Goal: Browse casually: Explore the website without a specific task or goal

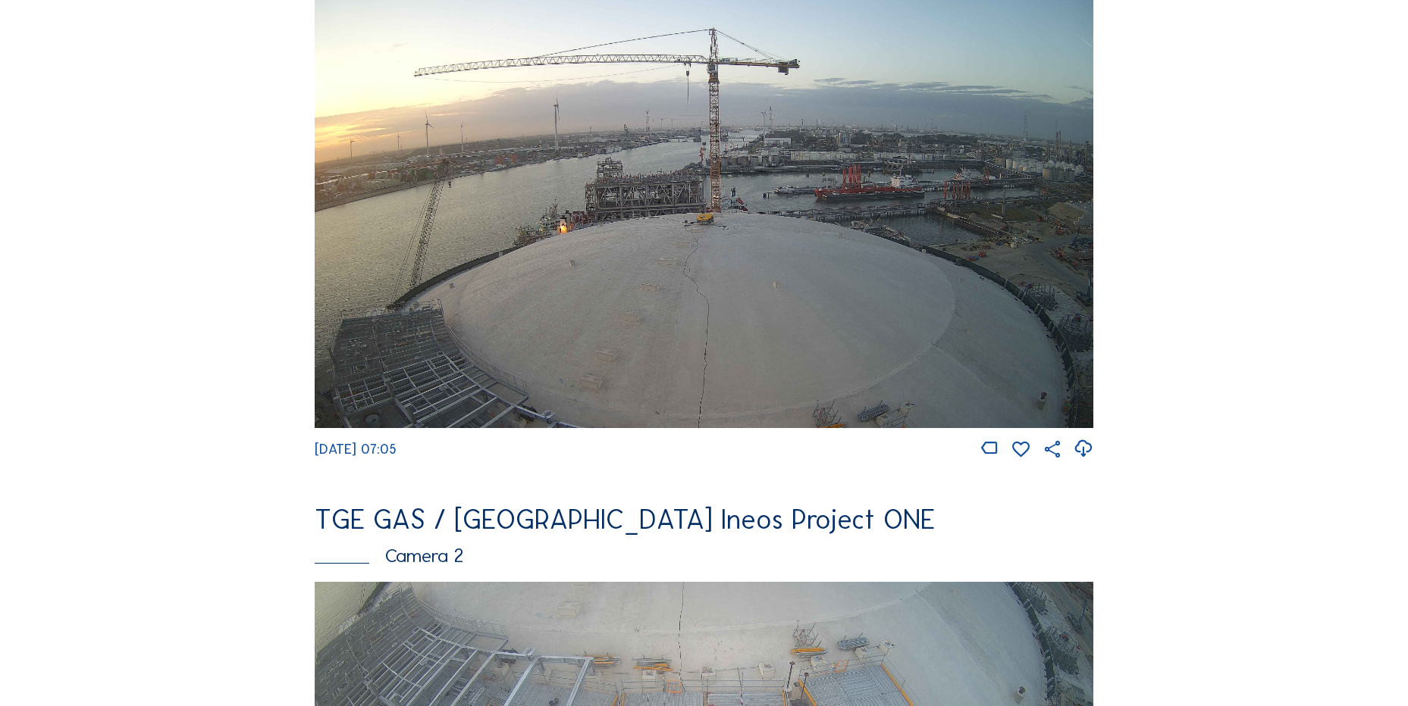
scroll to position [152, 0]
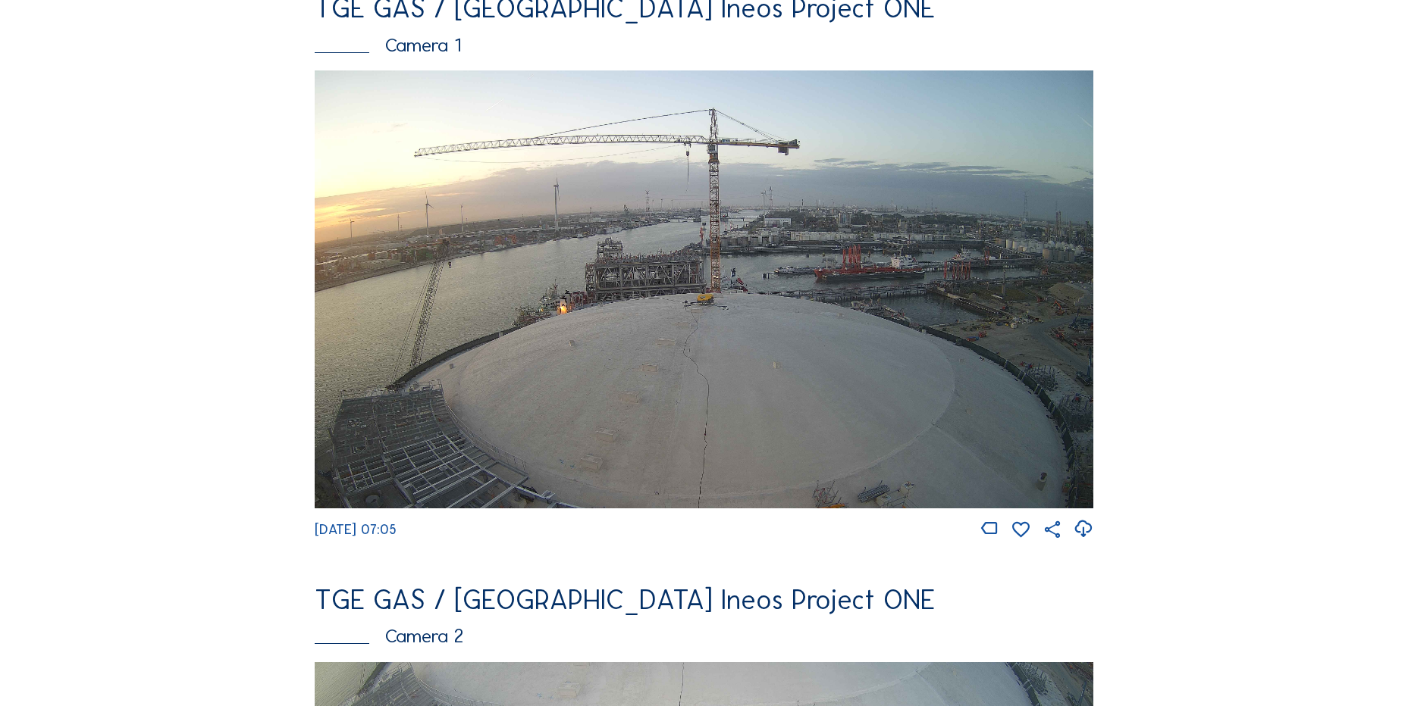
click at [1092, 531] on icon at bounding box center [1083, 529] width 20 height 25
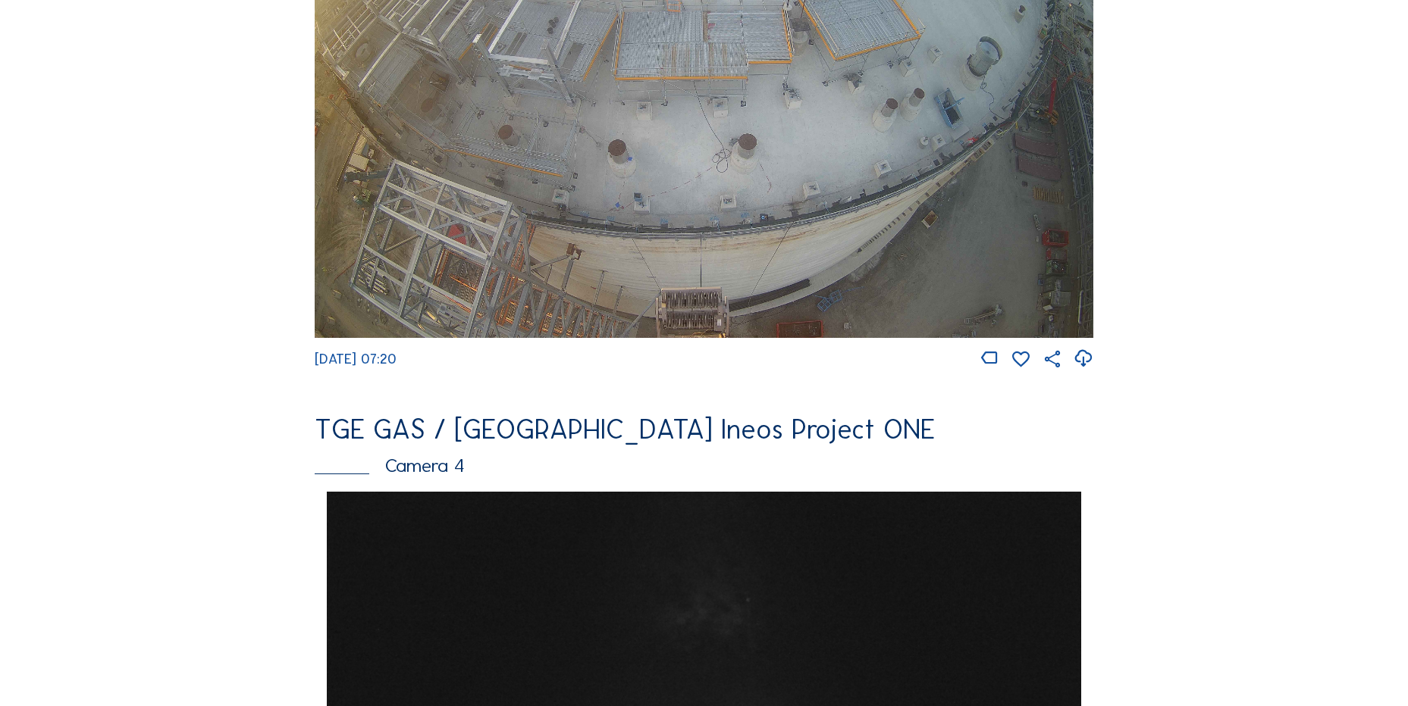
scroll to position [686, 0]
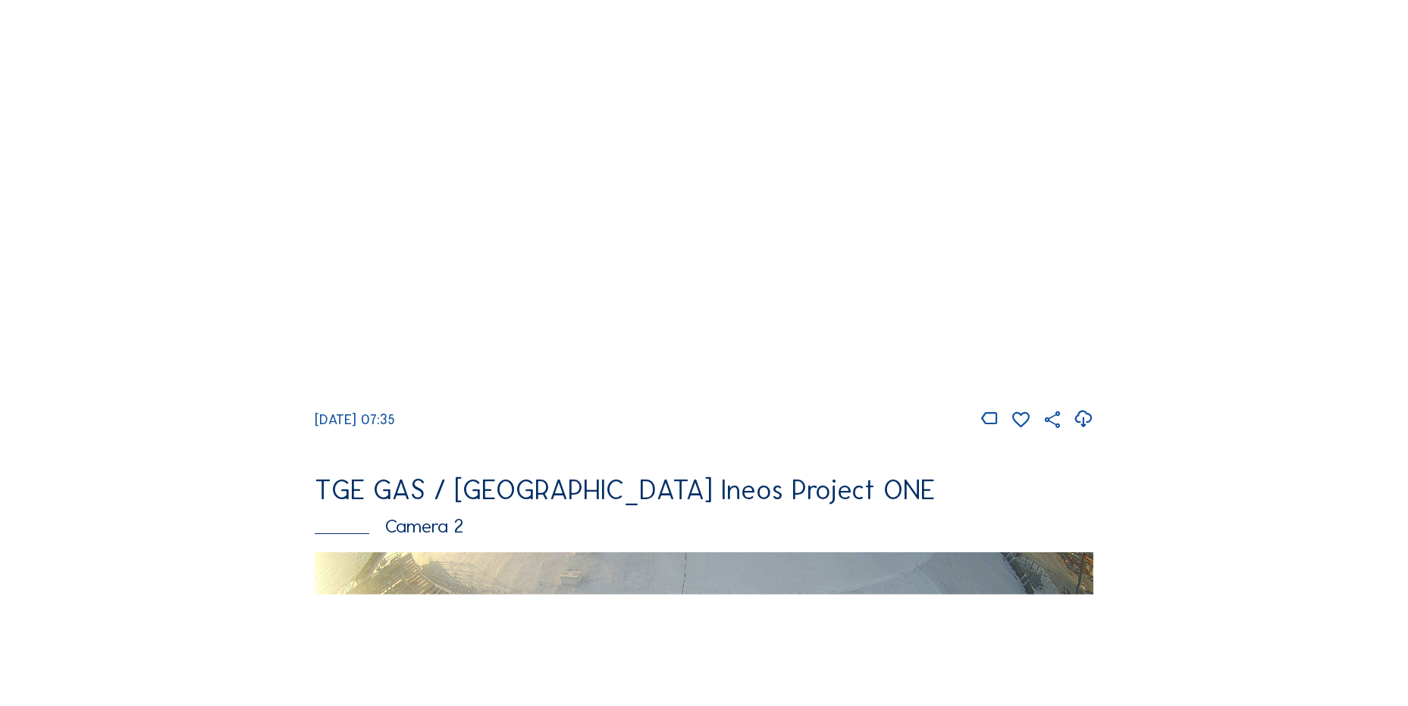
scroll to position [379, 0]
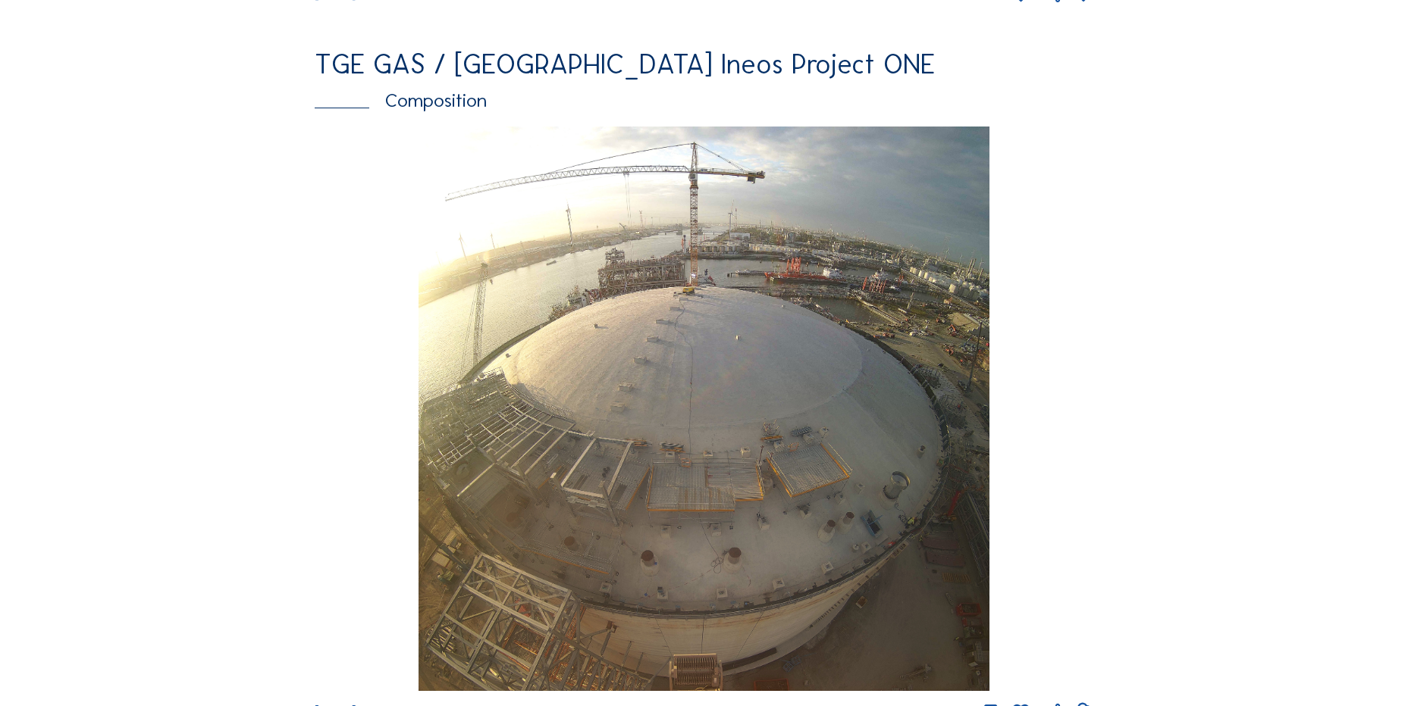
scroll to position [1971, 0]
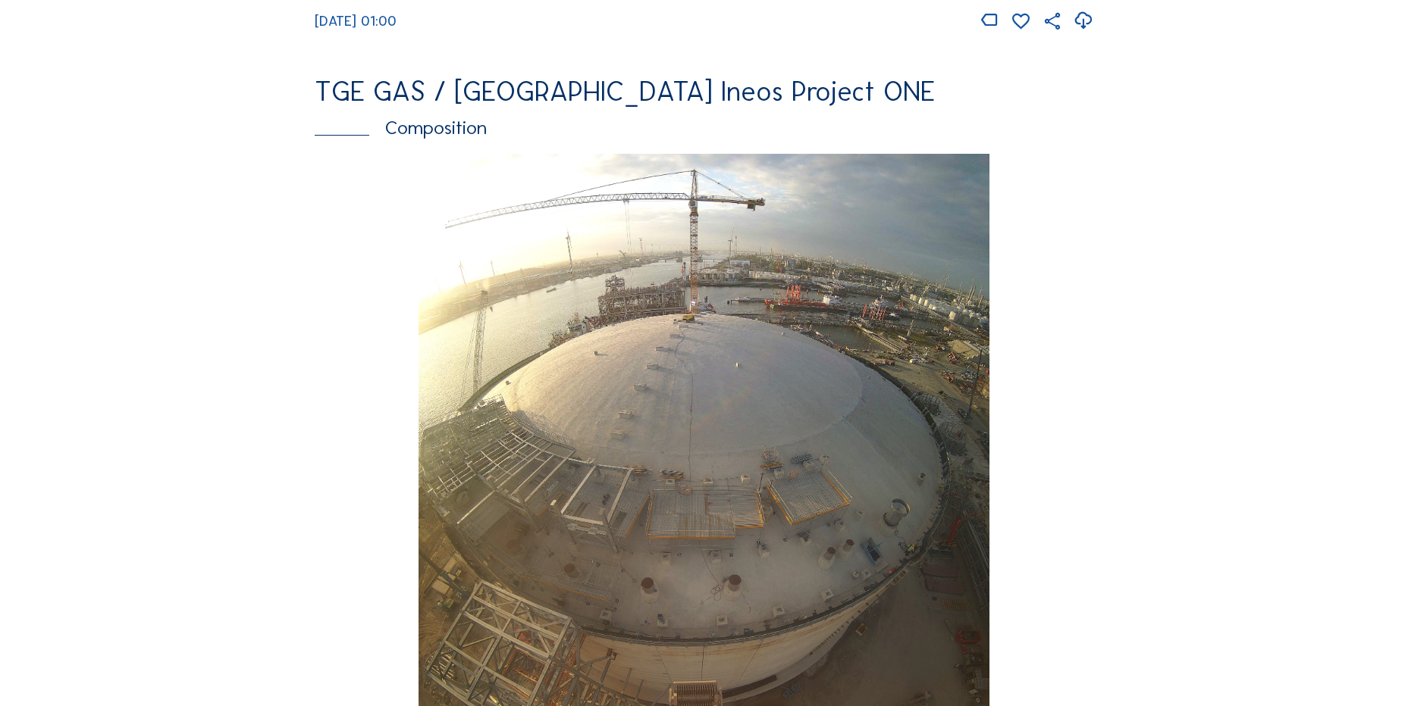
click at [322, 353] on div "We 27 Aug 2025 07:40" at bounding box center [704, 452] width 778 height 597
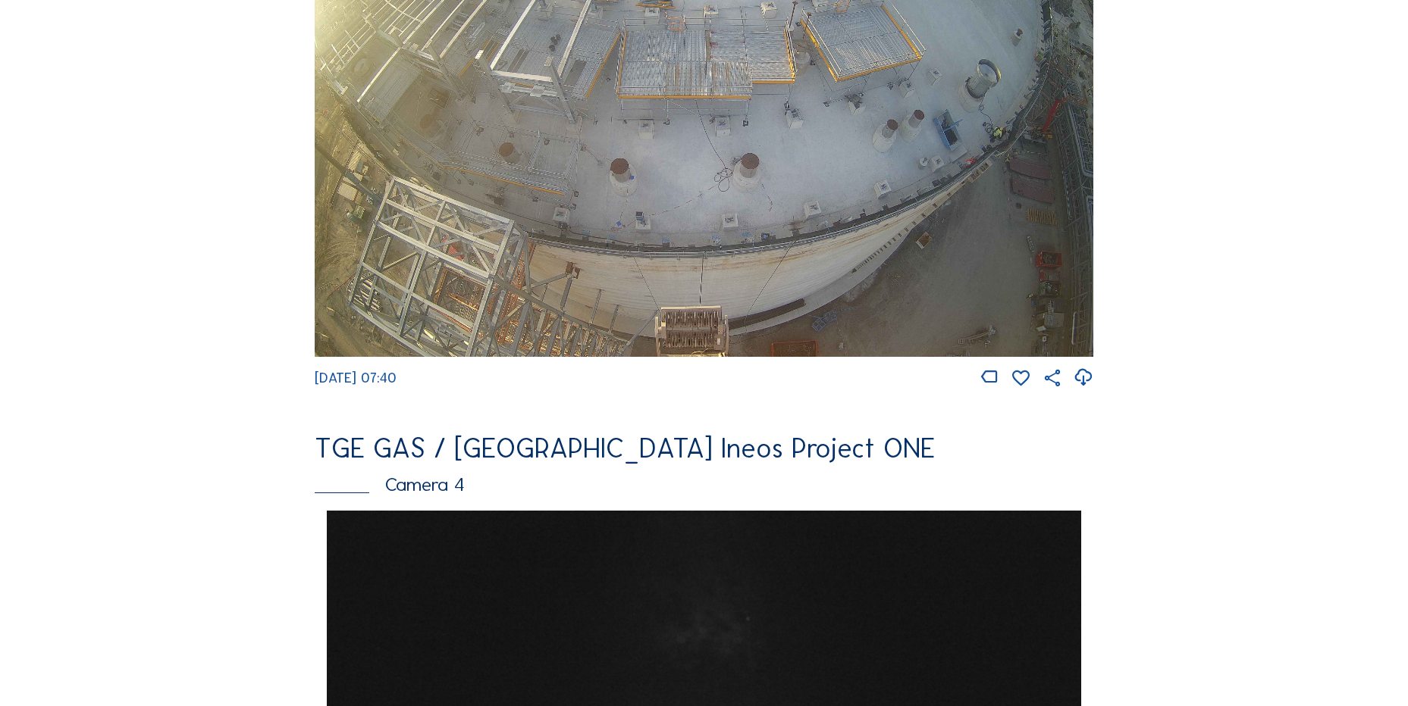
scroll to position [682, 0]
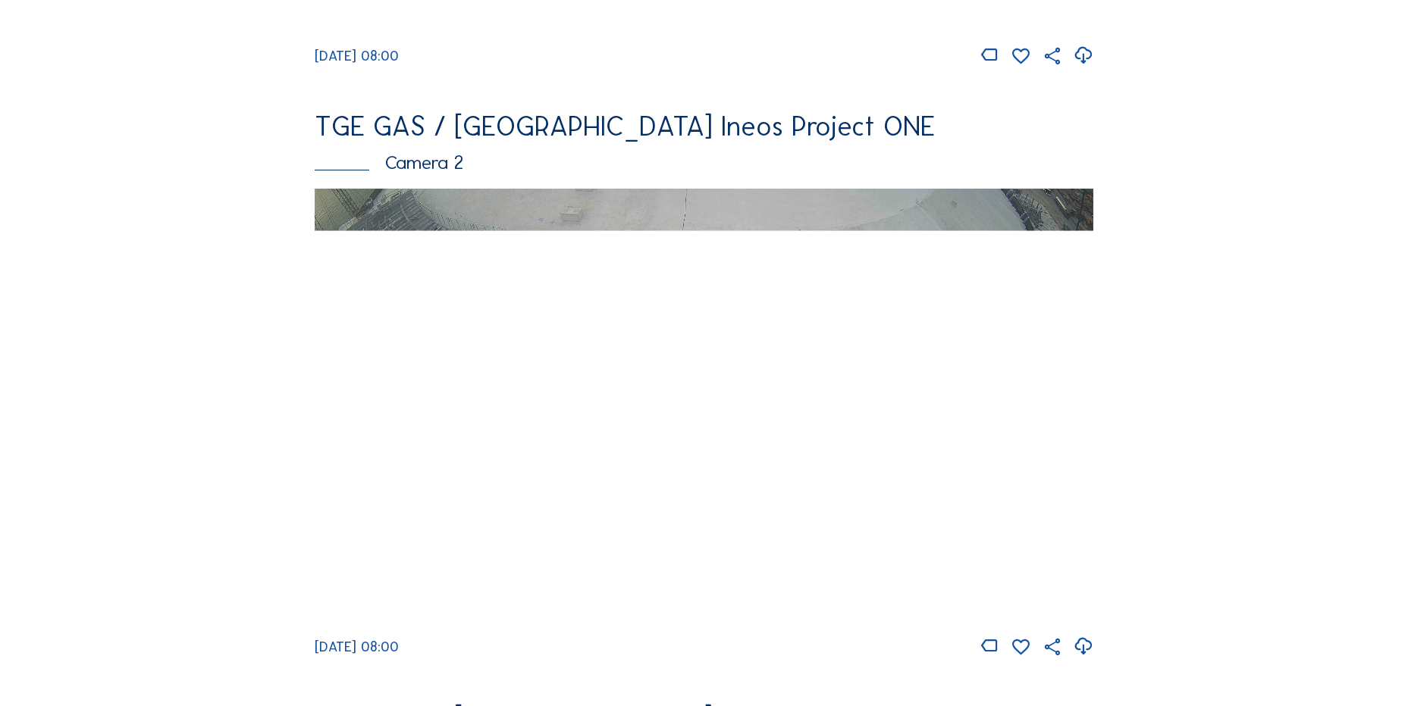
scroll to position [455, 0]
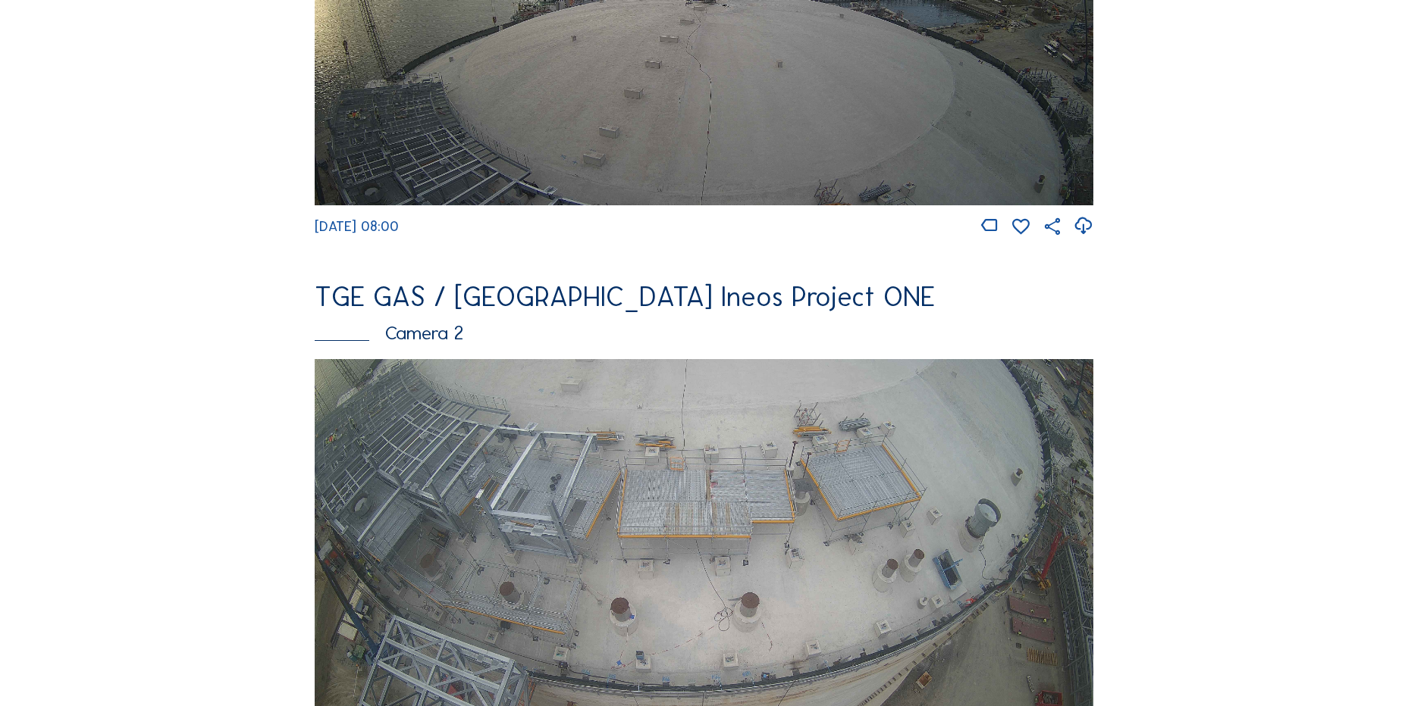
click at [1081, 239] on icon at bounding box center [1083, 226] width 20 height 25
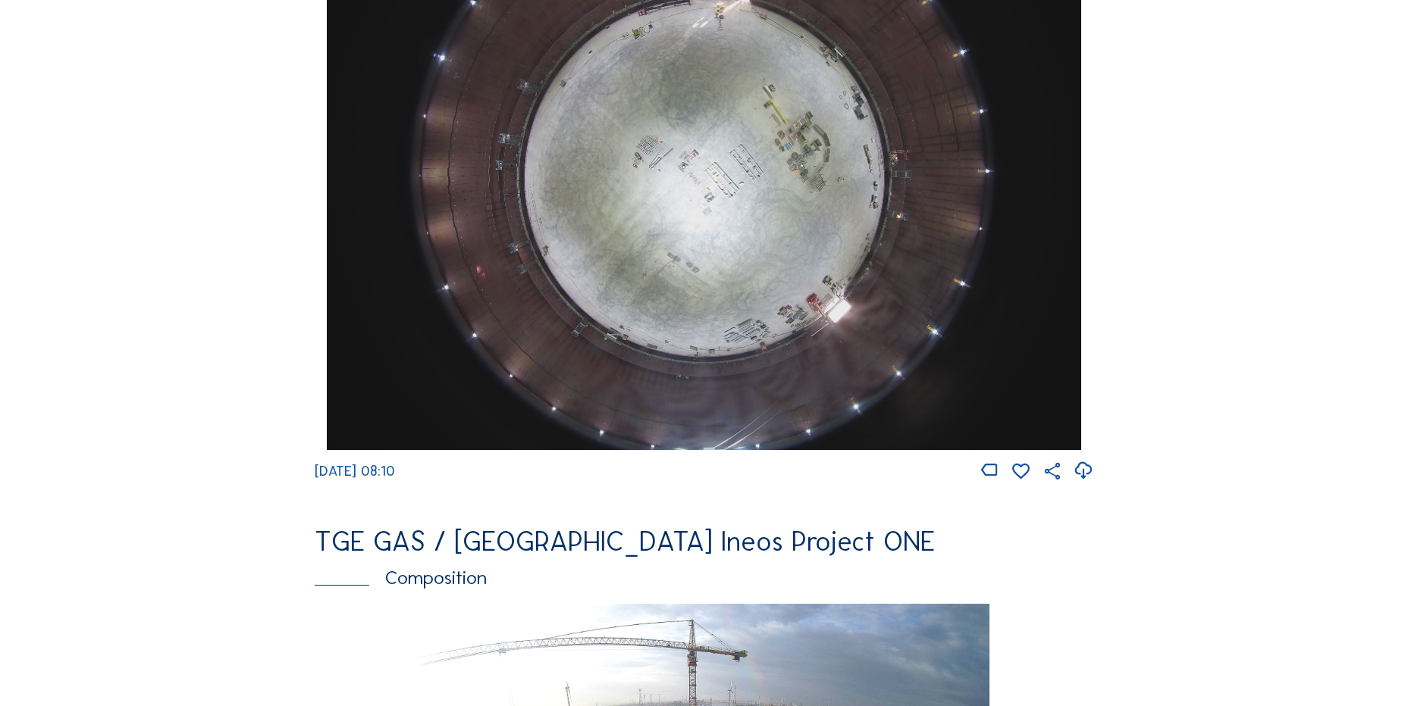
scroll to position [1668, 0]
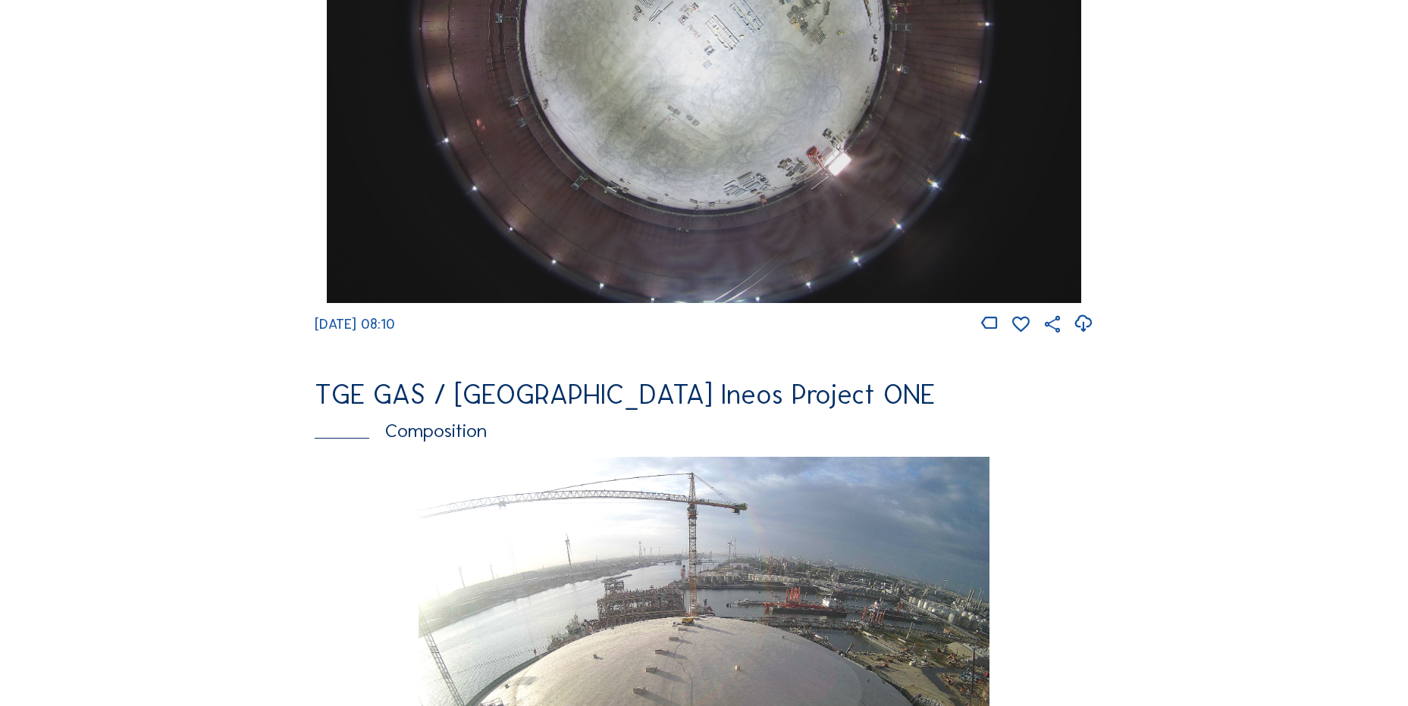
click at [123, 348] on div "Cameras Timelapses My C-Site Feed Photo Show Map Search Fullscreen TGE GAS / An…" at bounding box center [704, 25] width 1408 height 3387
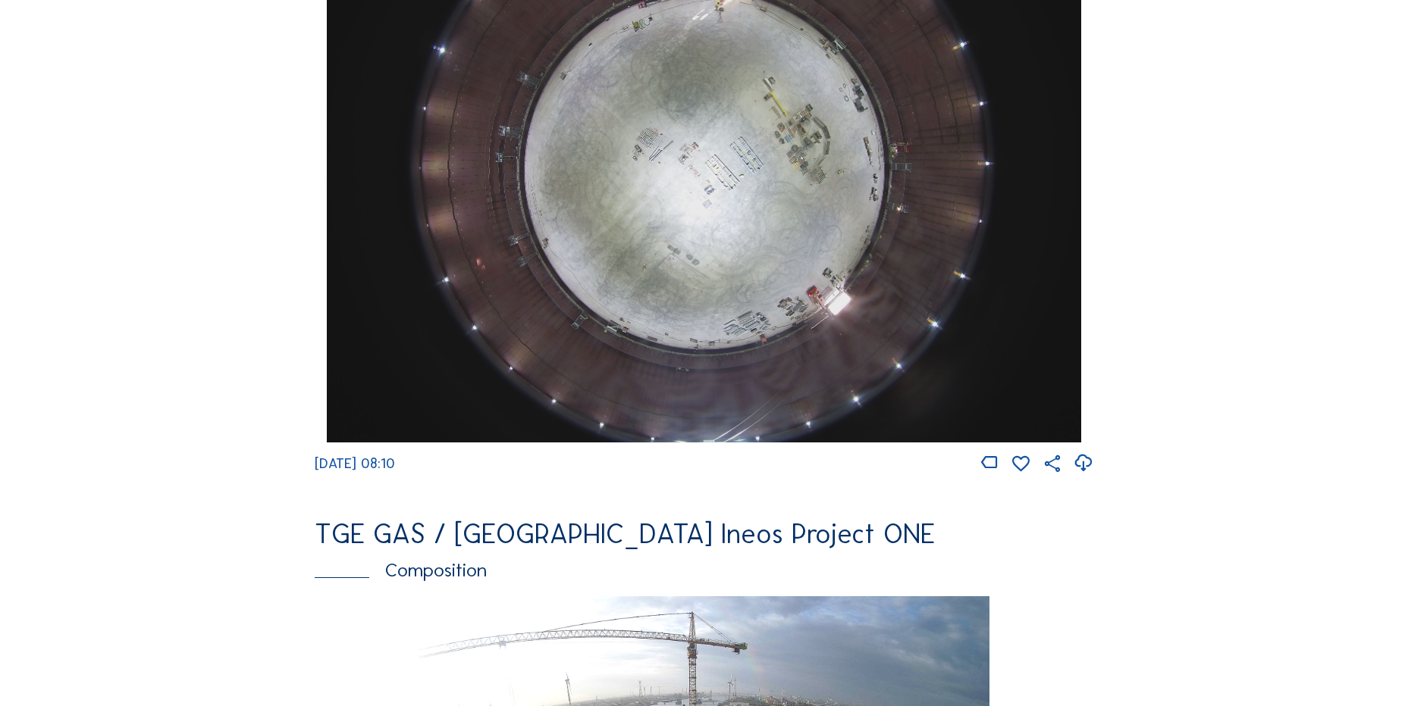
scroll to position [1364, 0]
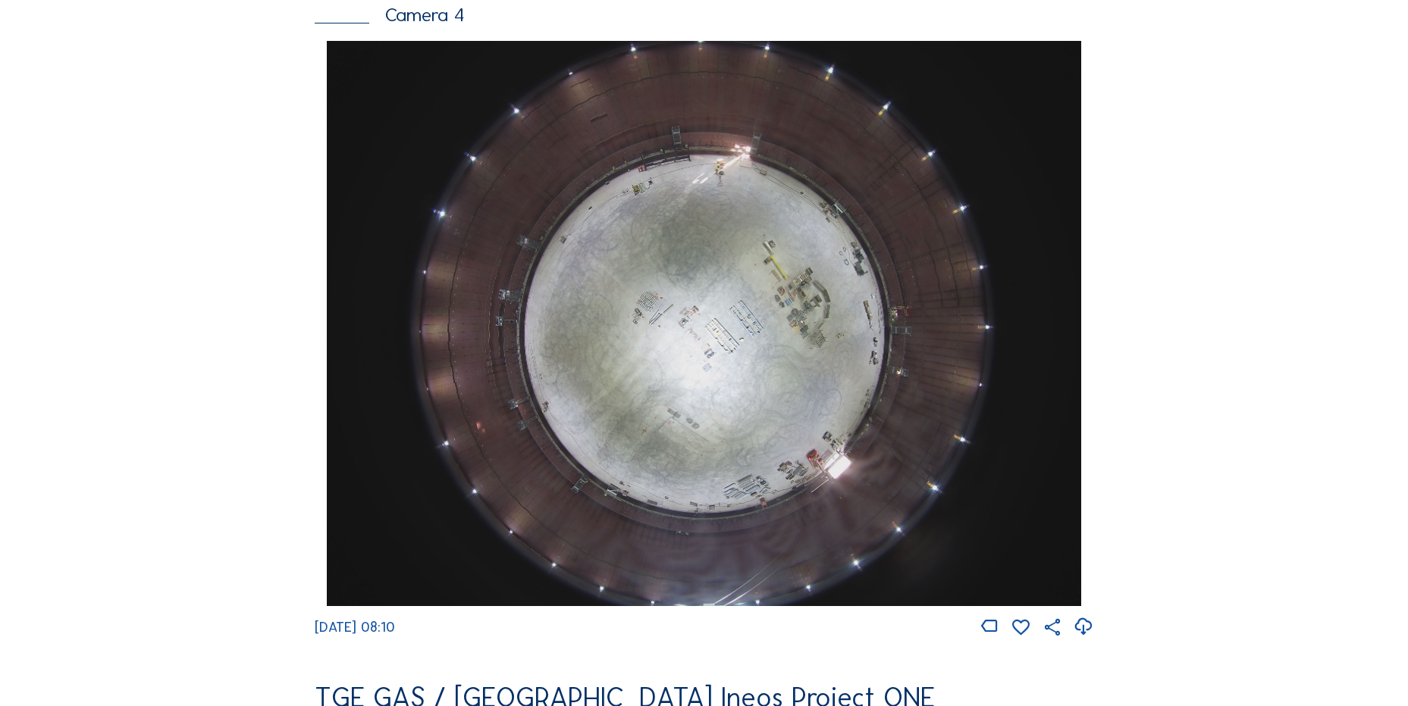
click at [1085, 640] on icon at bounding box center [1083, 627] width 20 height 25
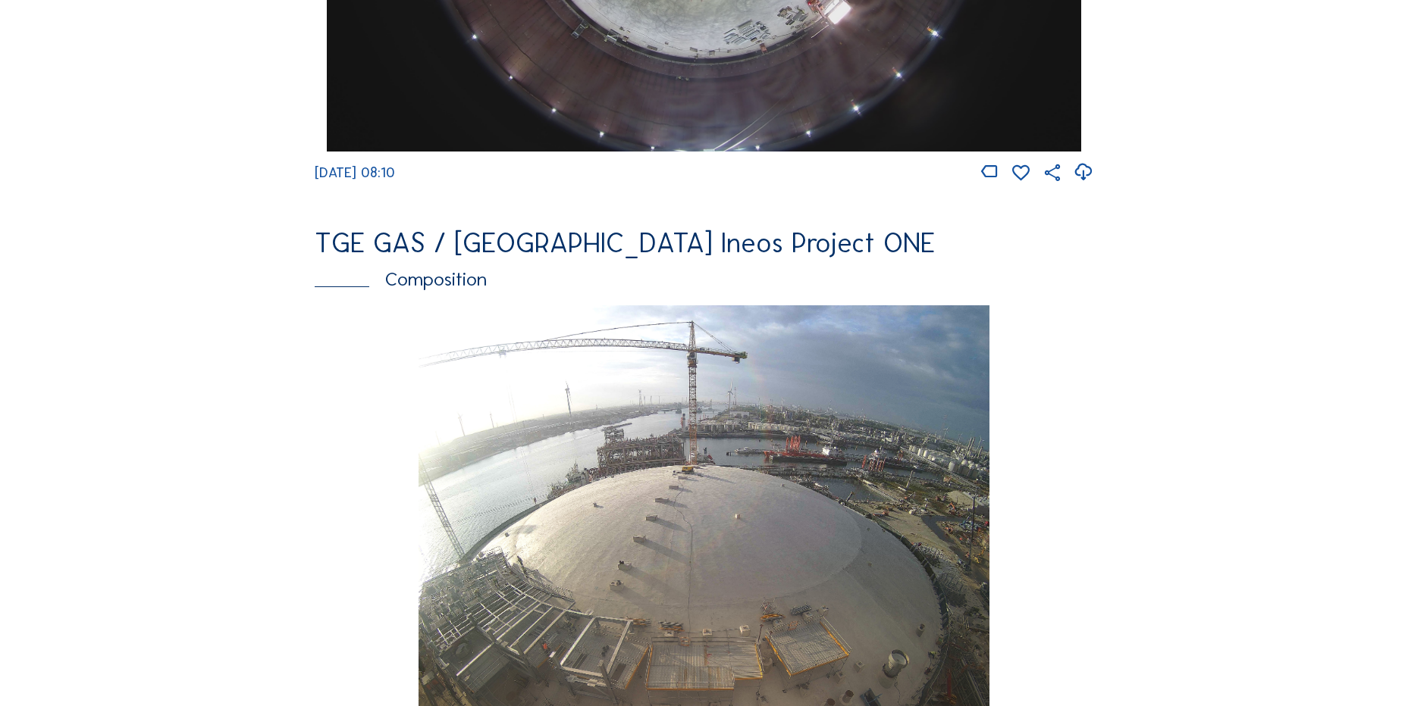
scroll to position [2198, 0]
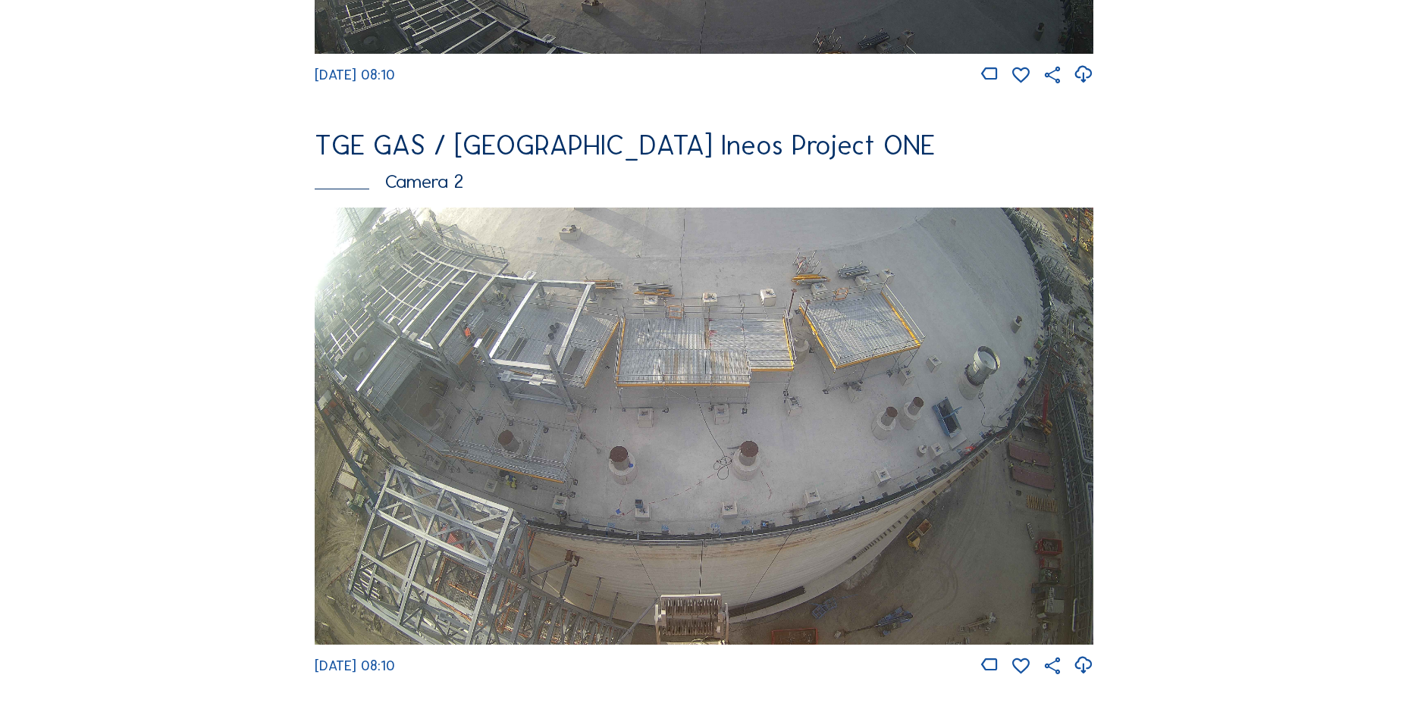
scroll to position [758, 0]
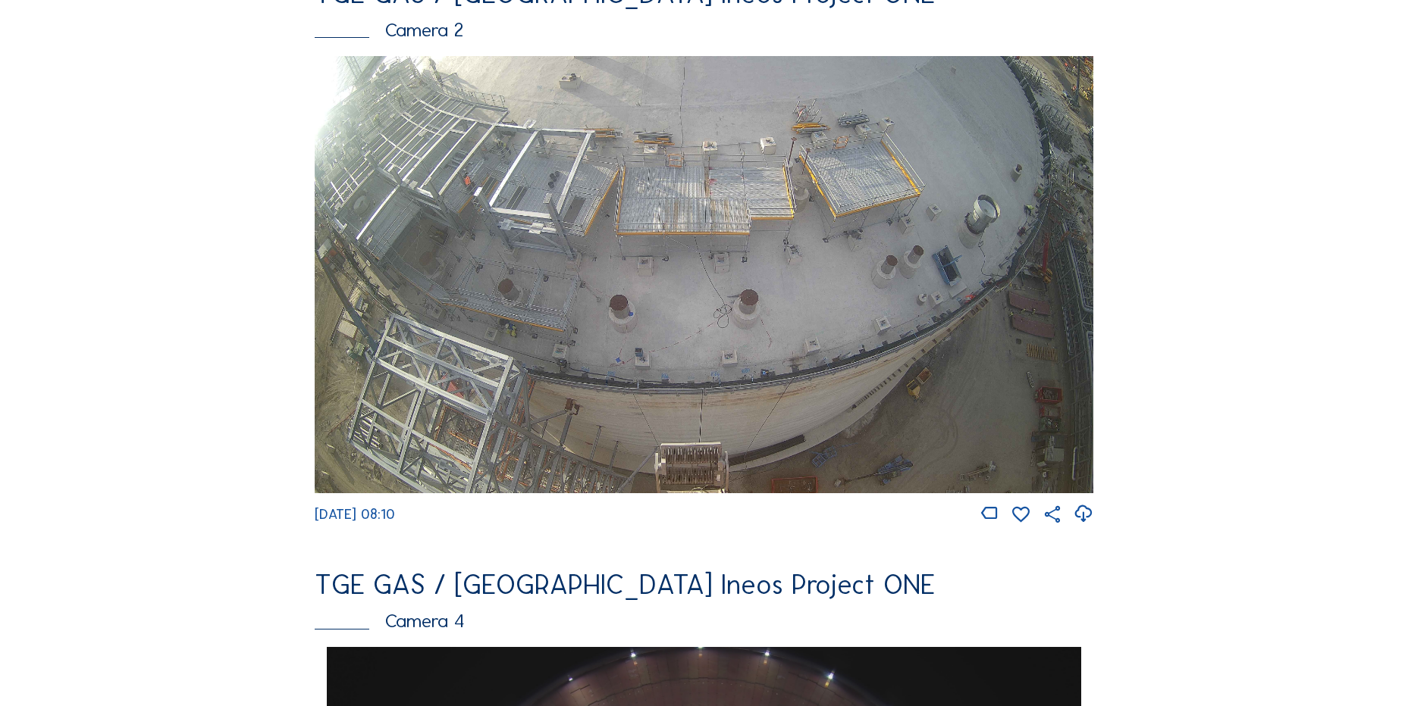
drag, startPoint x: 133, startPoint y: 301, endPoint x: 252, endPoint y: 697, distance: 414.1
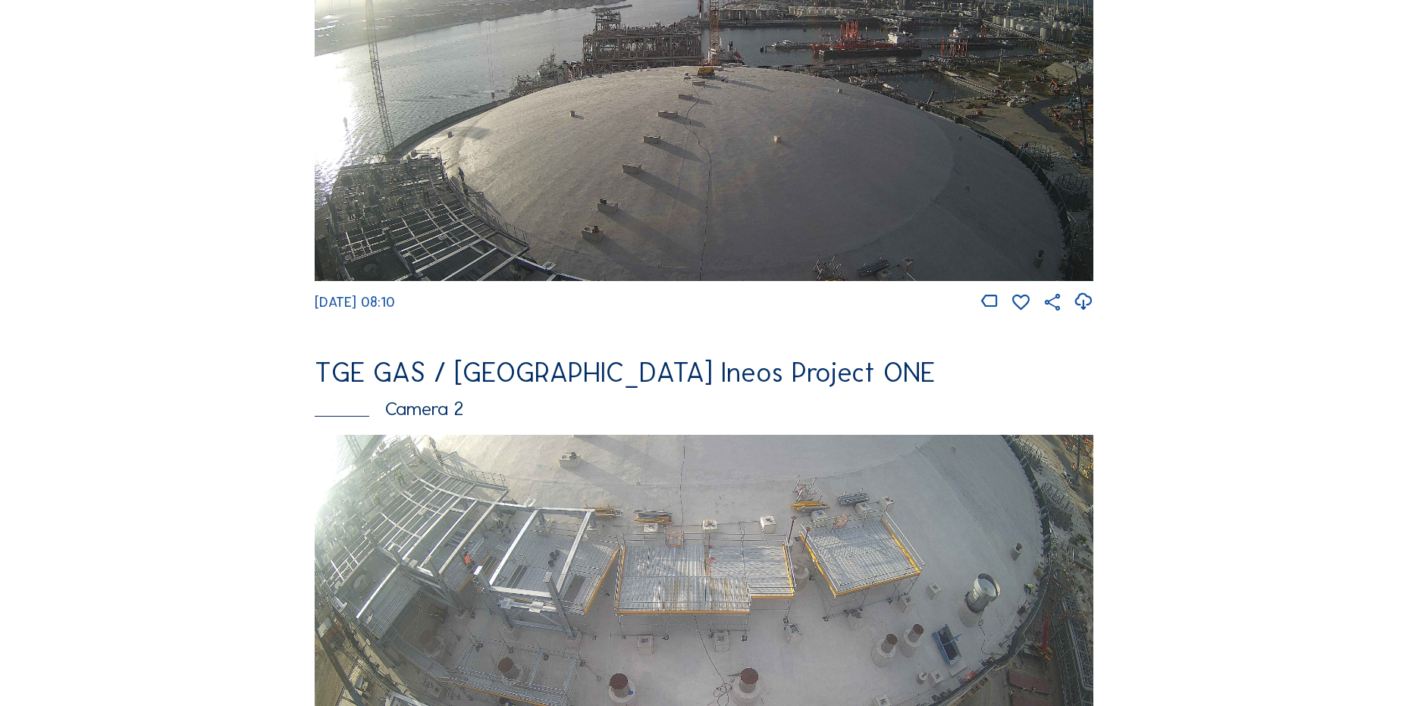
scroll to position [0, 0]
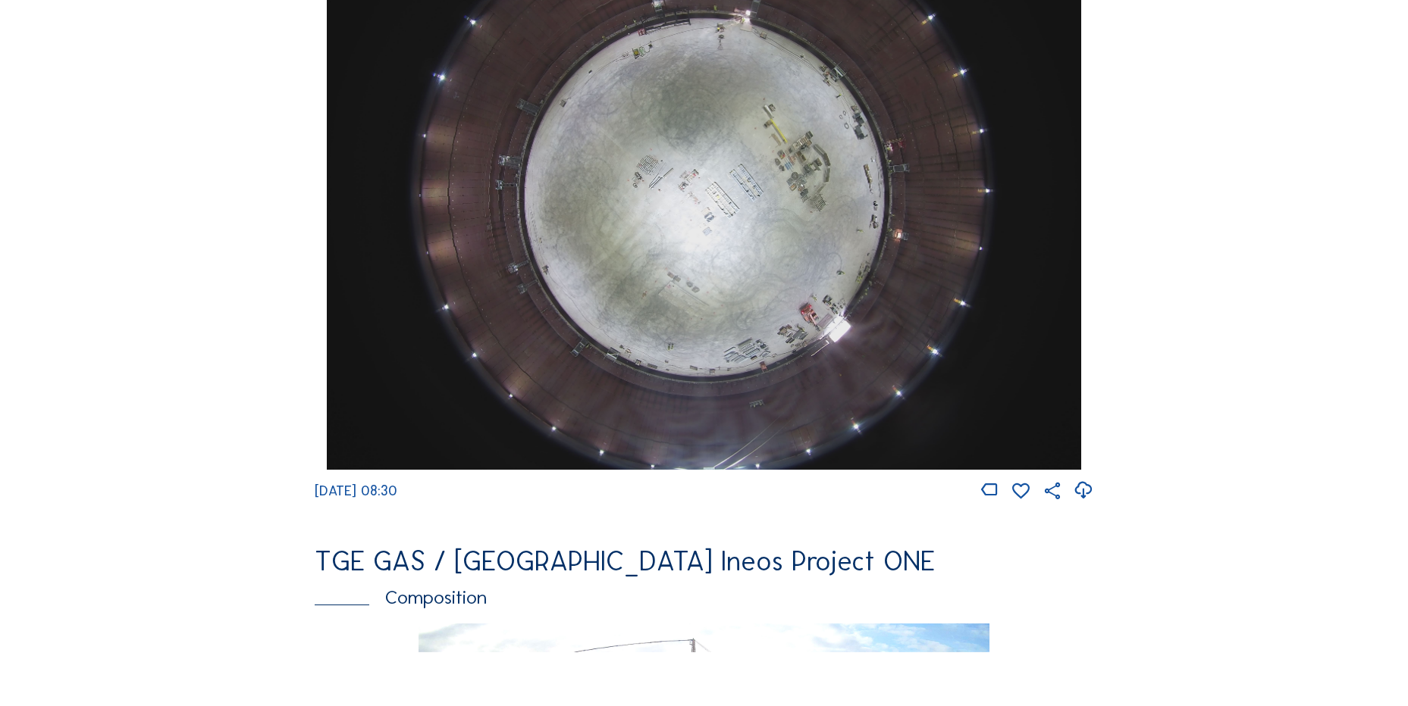
scroll to position [1592, 0]
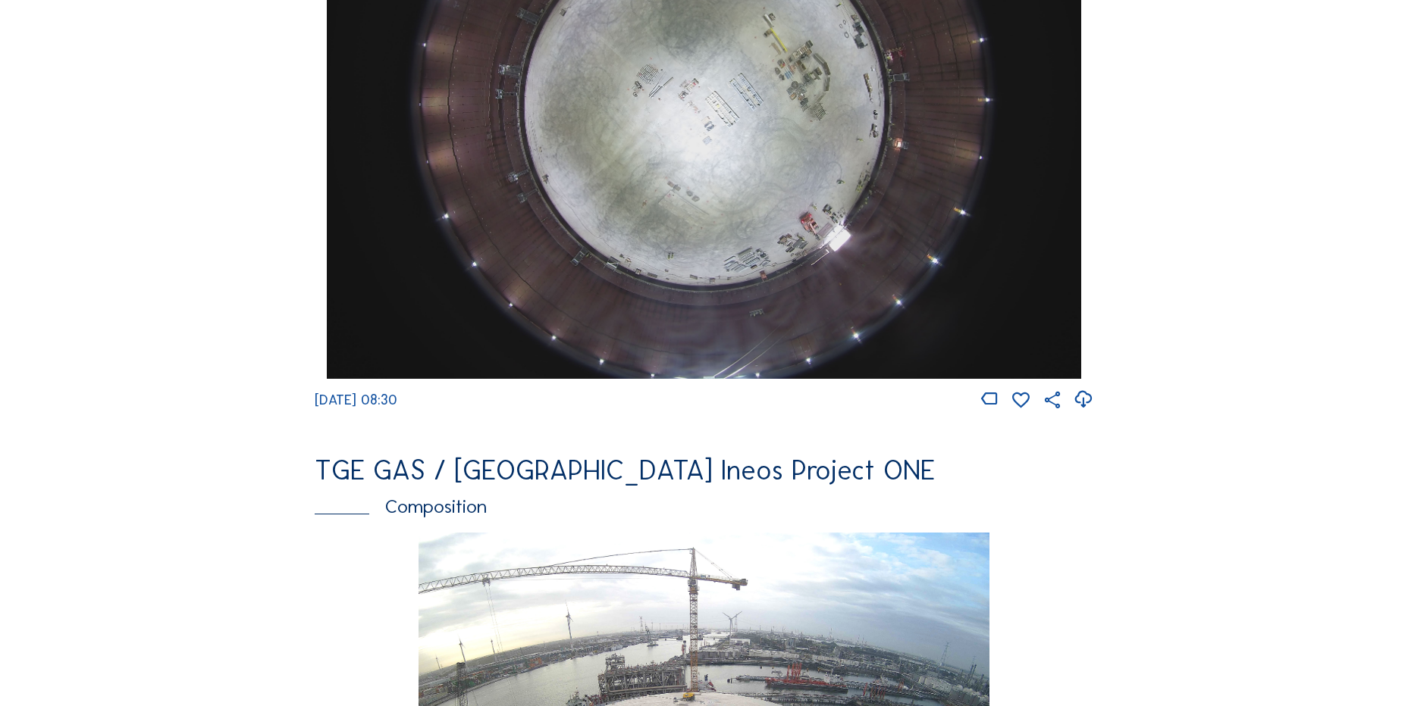
click at [1090, 411] on icon at bounding box center [1083, 399] width 20 height 25
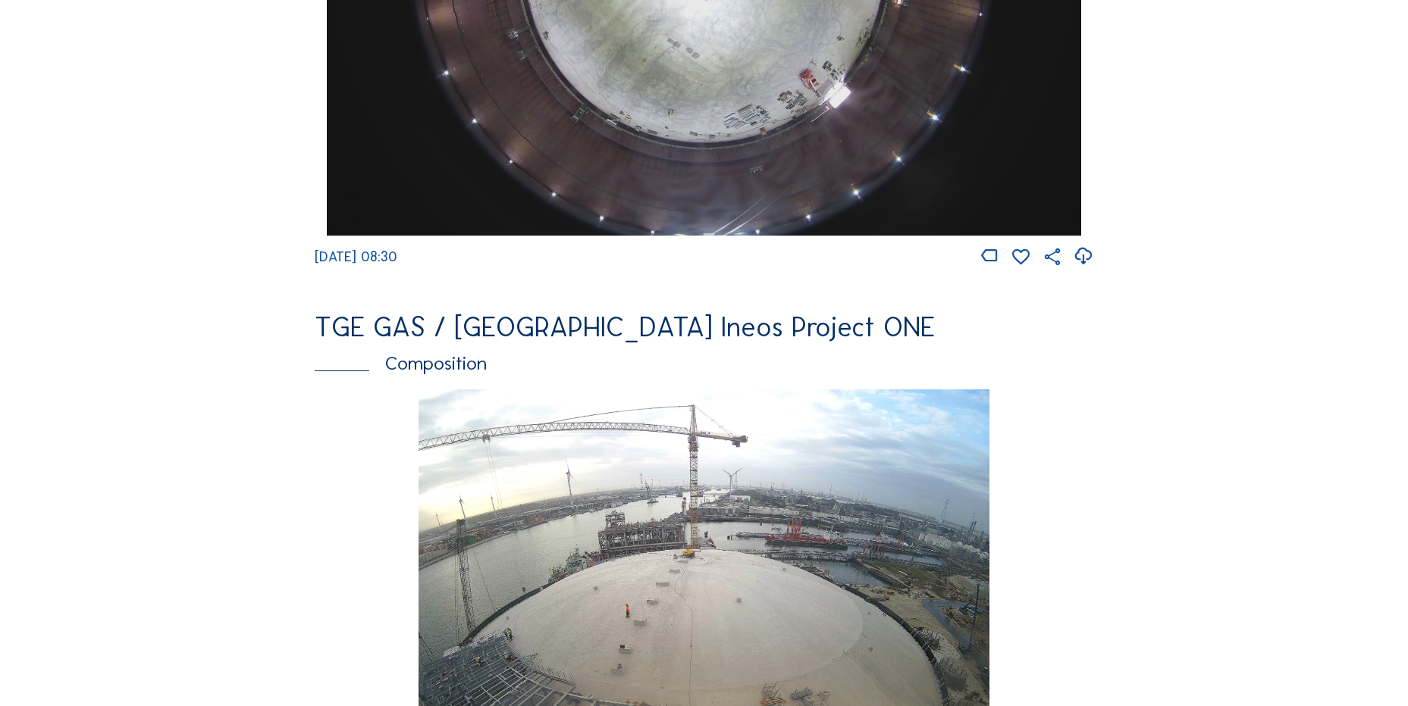
scroll to position [1895, 0]
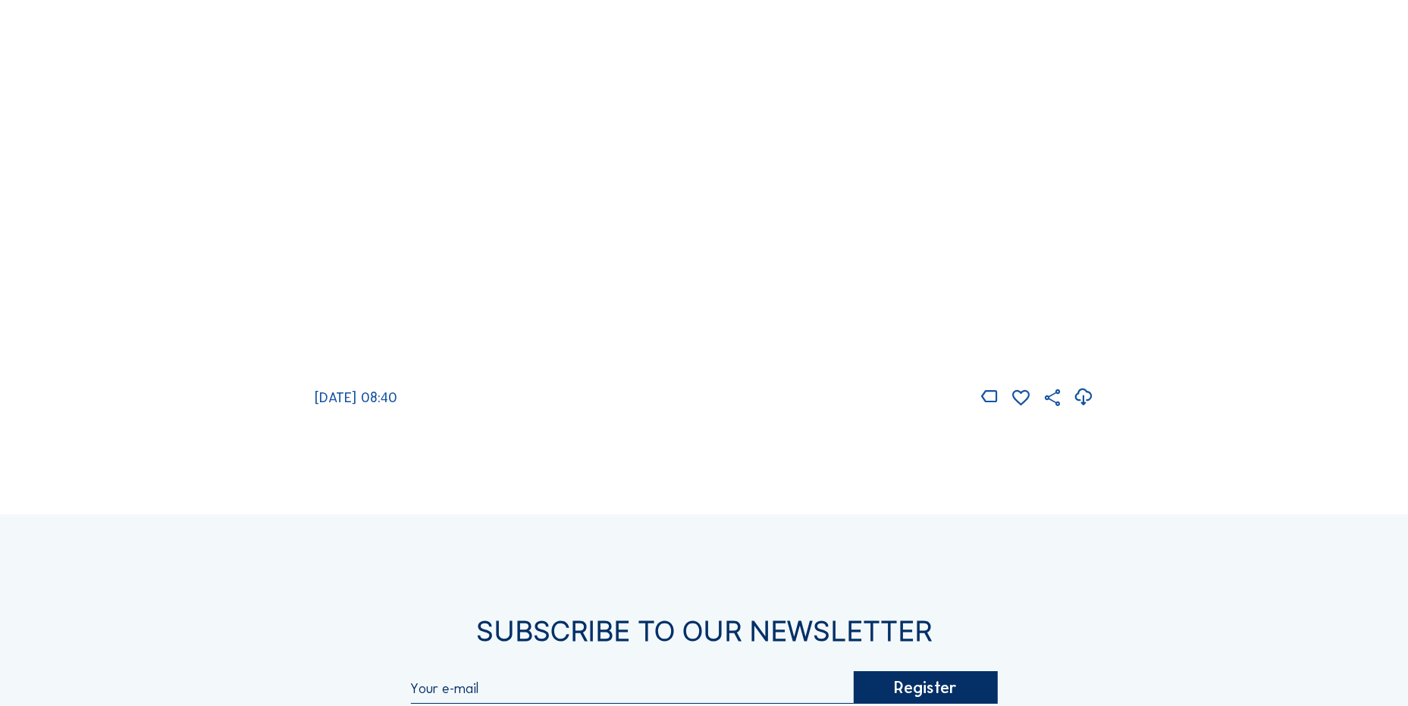
scroll to position [2350, 0]
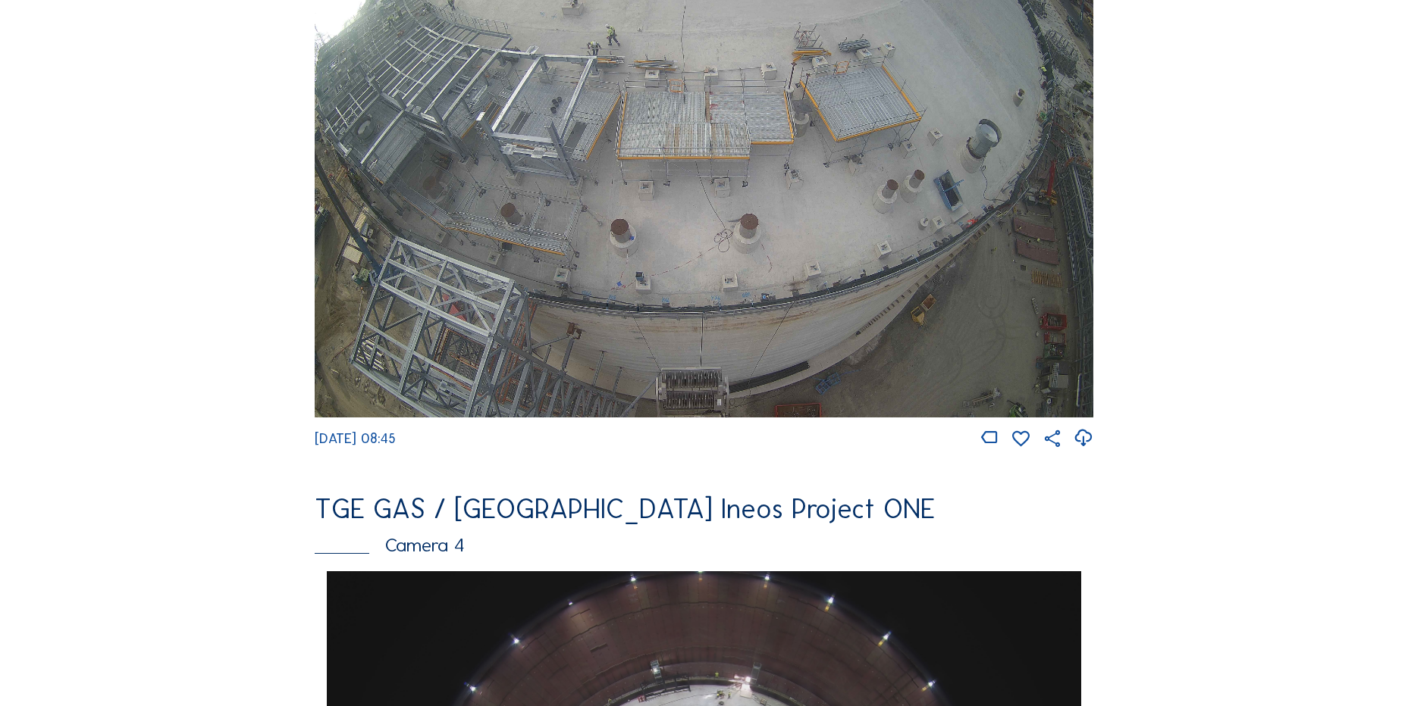
scroll to position [1289, 0]
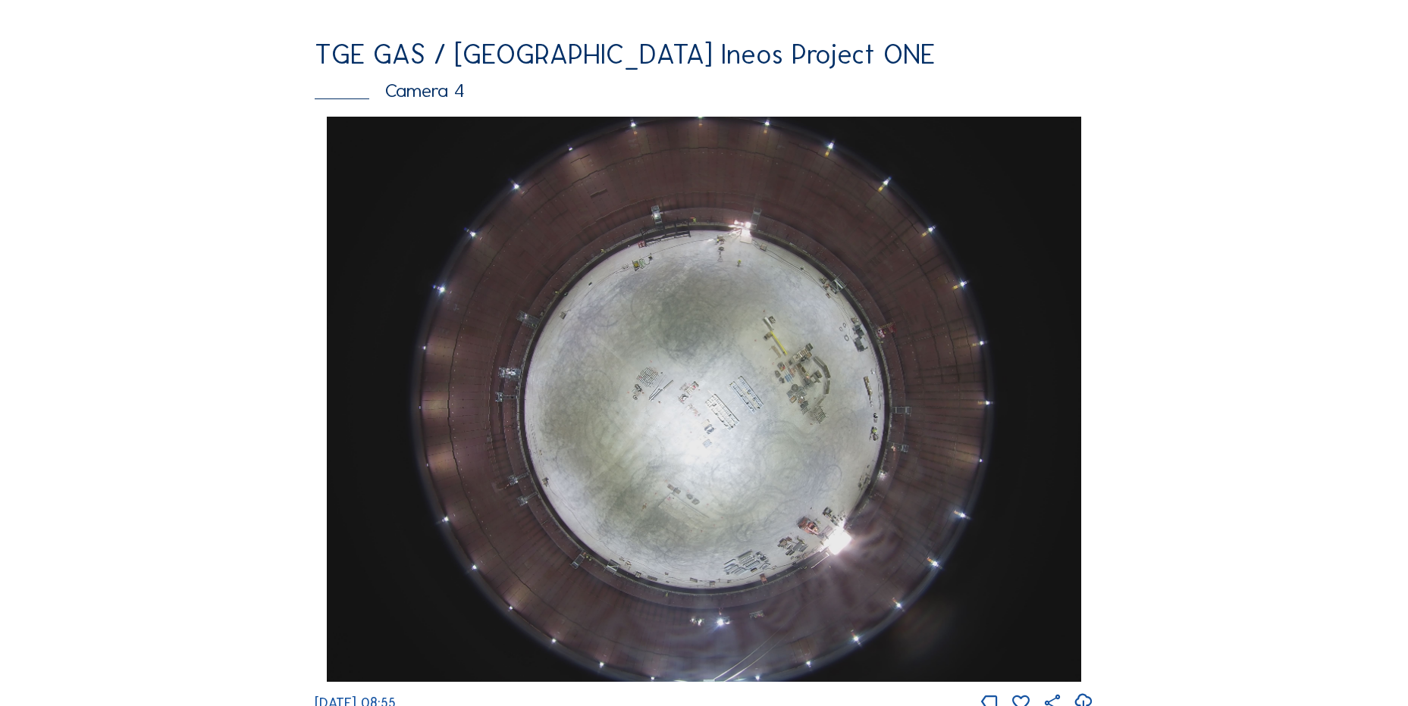
scroll to position [1440, 0]
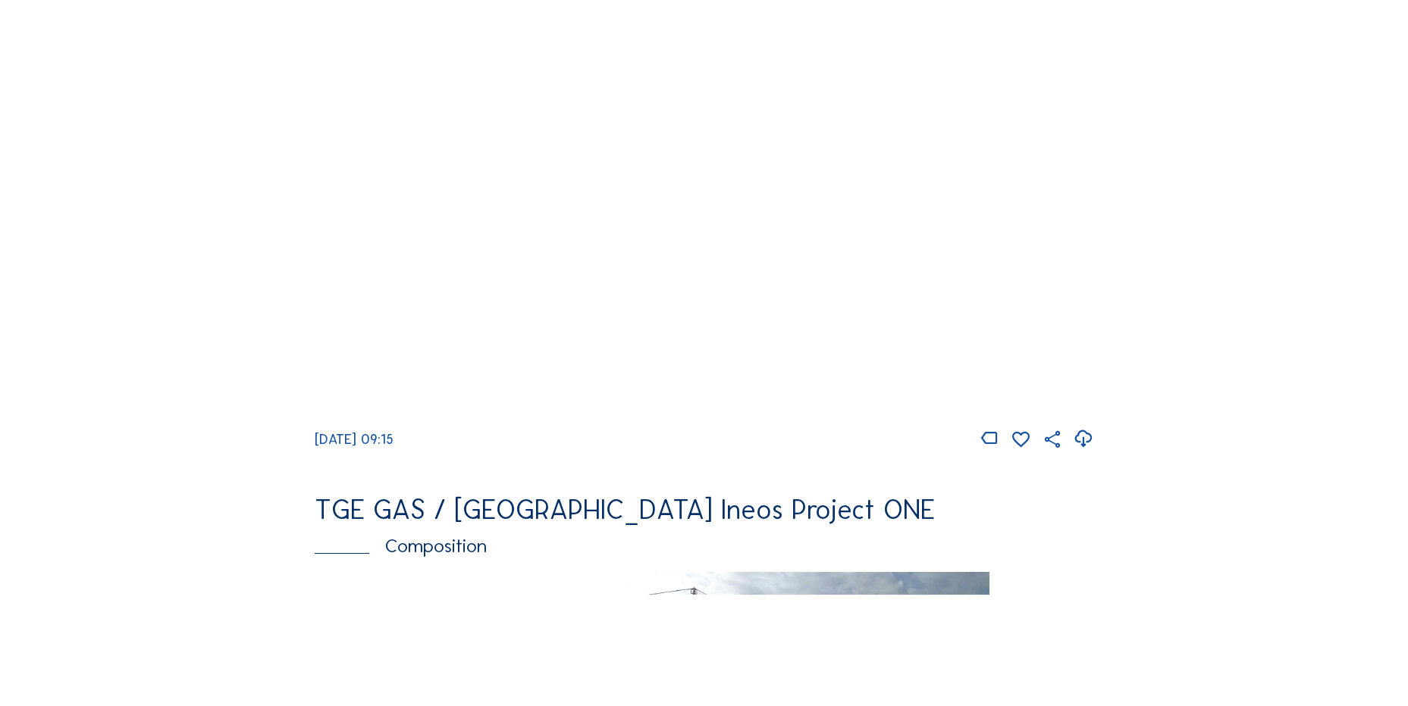
scroll to position [1440, 0]
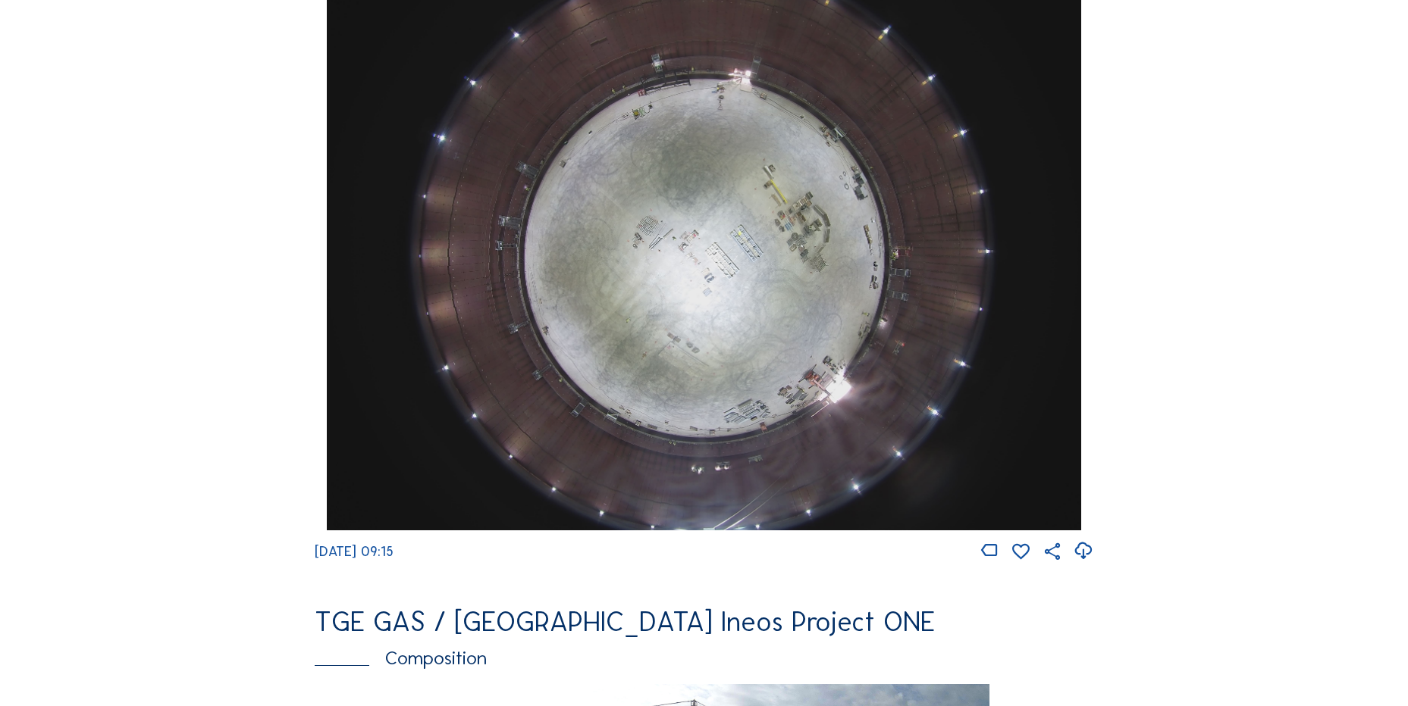
click at [1084, 557] on icon at bounding box center [1083, 551] width 20 height 25
drag, startPoint x: 94, startPoint y: 390, endPoint x: 126, endPoint y: 392, distance: 31.9
click at [94, 390] on div "Cameras Timelapses My C-Site Feed Photo Show Map Search Fullscreen TGE GAS / An…" at bounding box center [704, 253] width 1408 height 3387
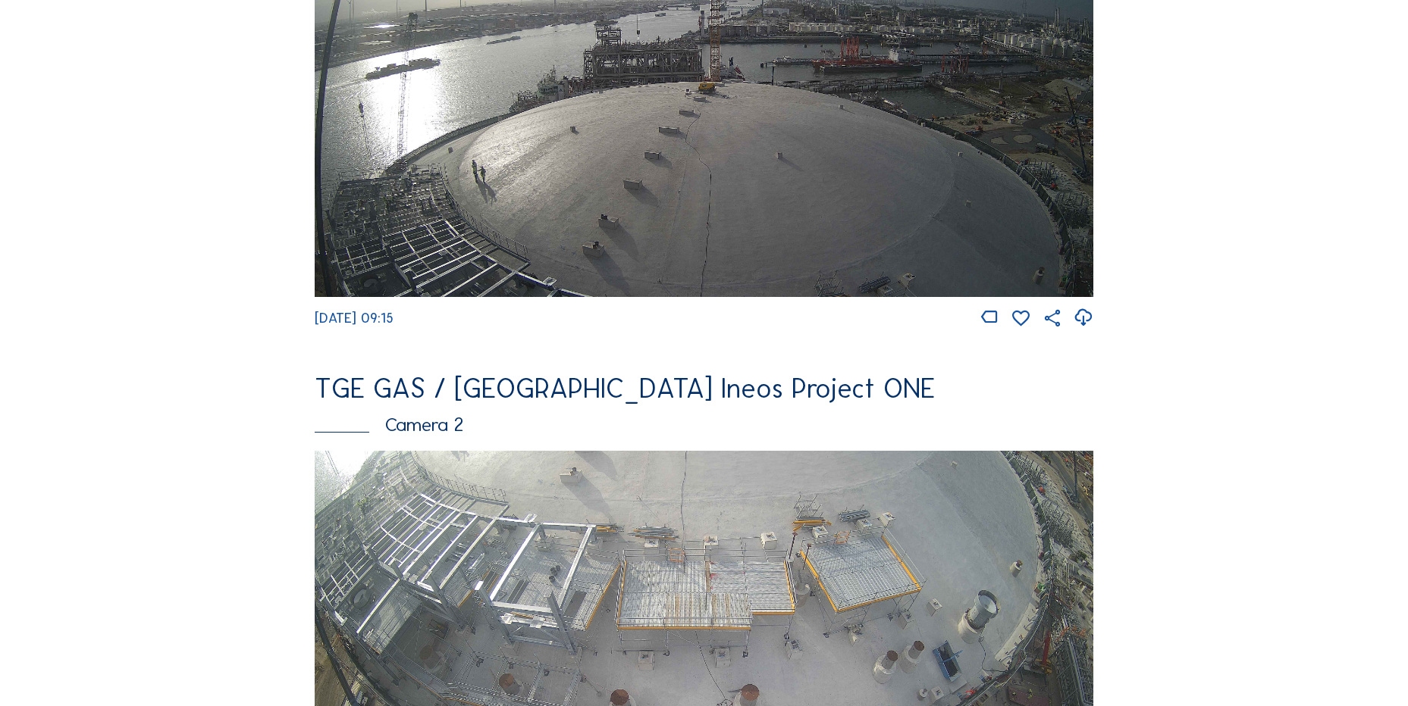
scroll to position [152, 0]
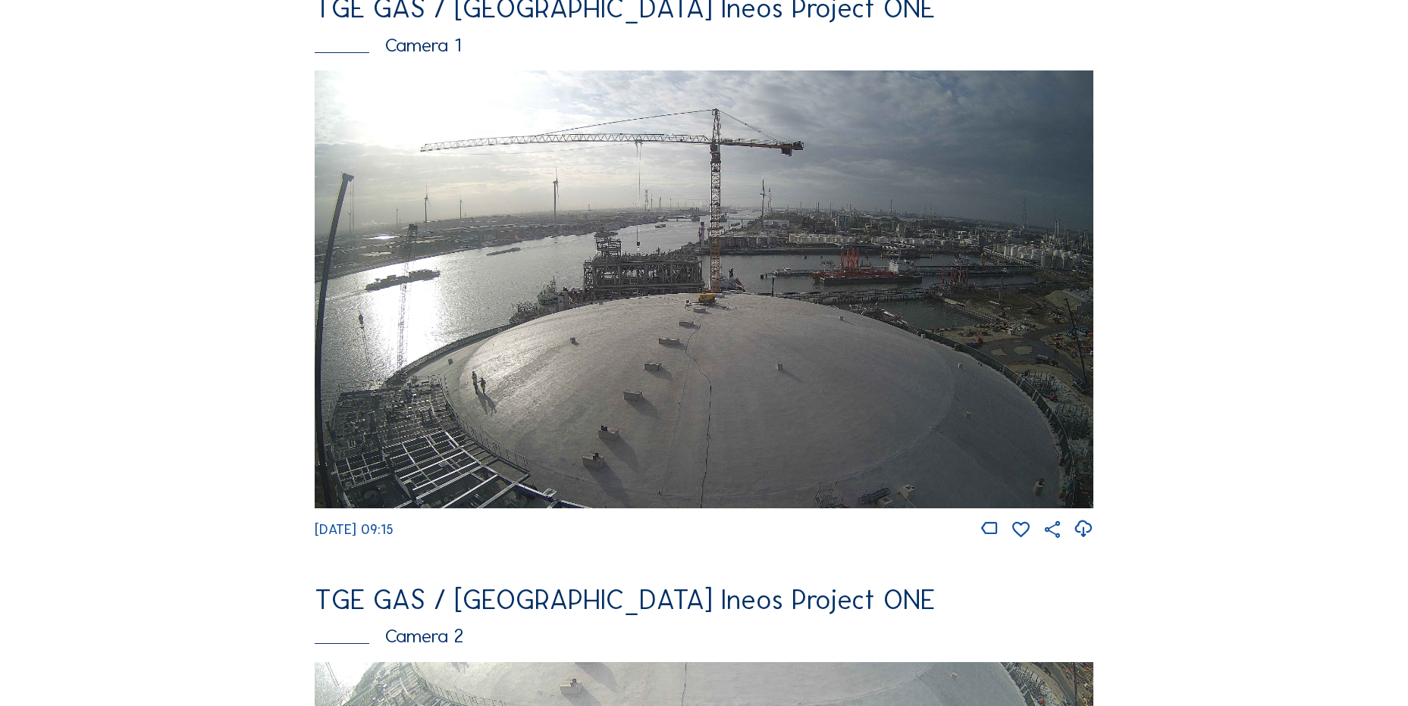
click at [1090, 540] on icon at bounding box center [1083, 529] width 20 height 25
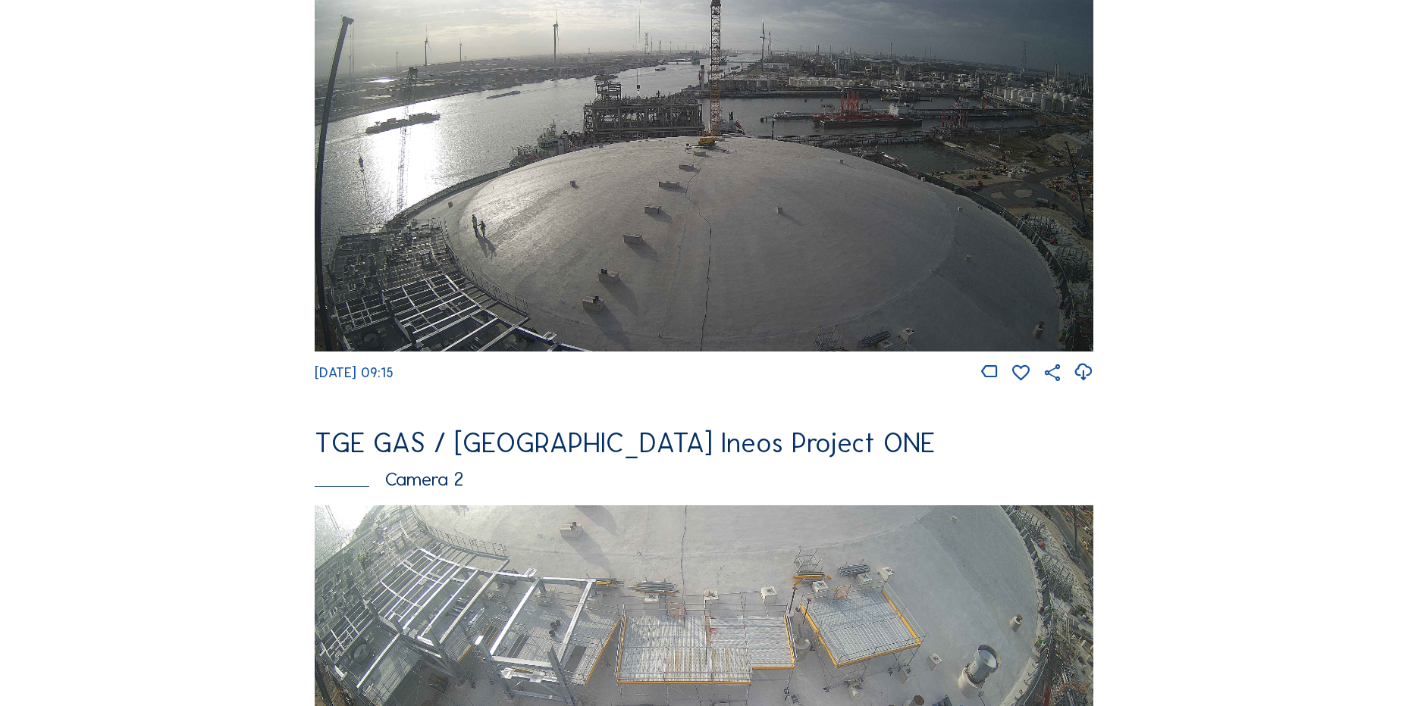
scroll to position [758, 0]
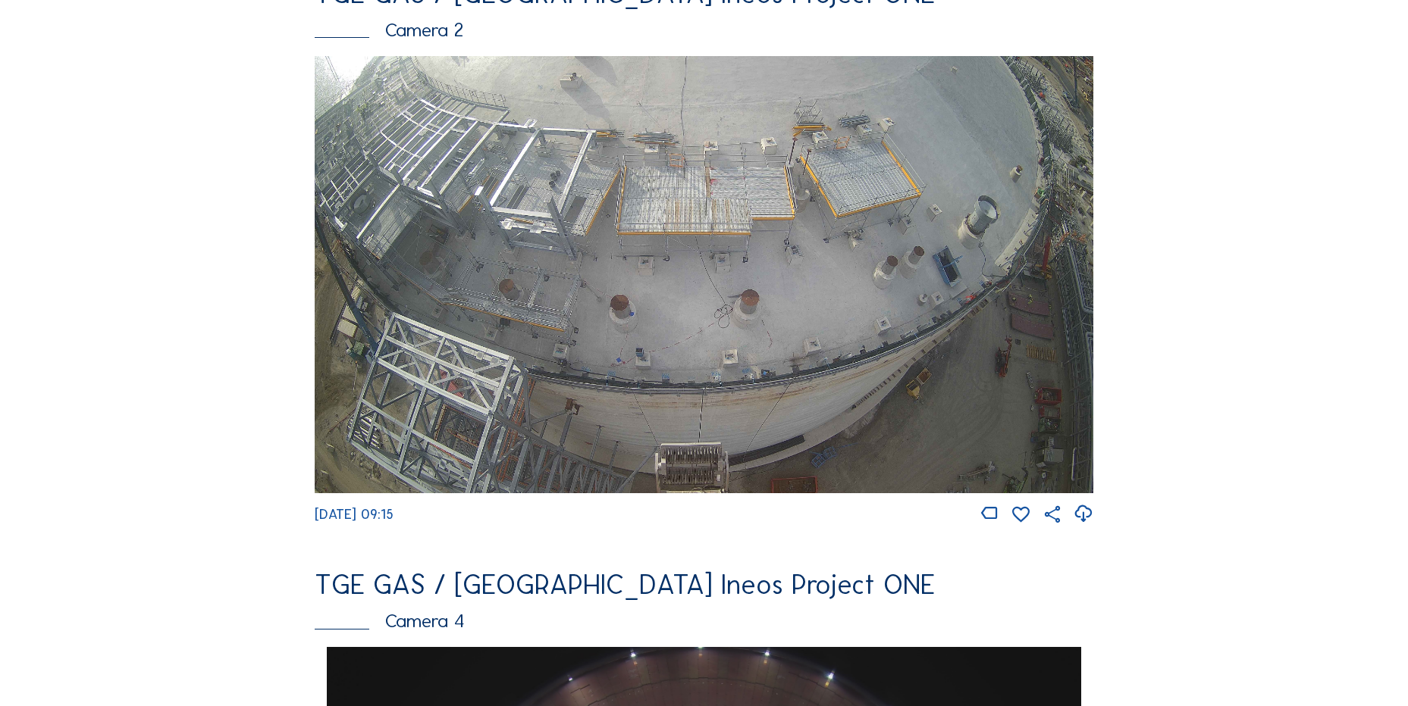
click at [1099, 530] on div "Feed Photo Show Map Search Fullscreen TGE GAS / Antwerpen Ineos Project ONE Cam…" at bounding box center [704, 652] width 1056 height 2623
click at [1092, 527] on icon at bounding box center [1083, 514] width 20 height 25
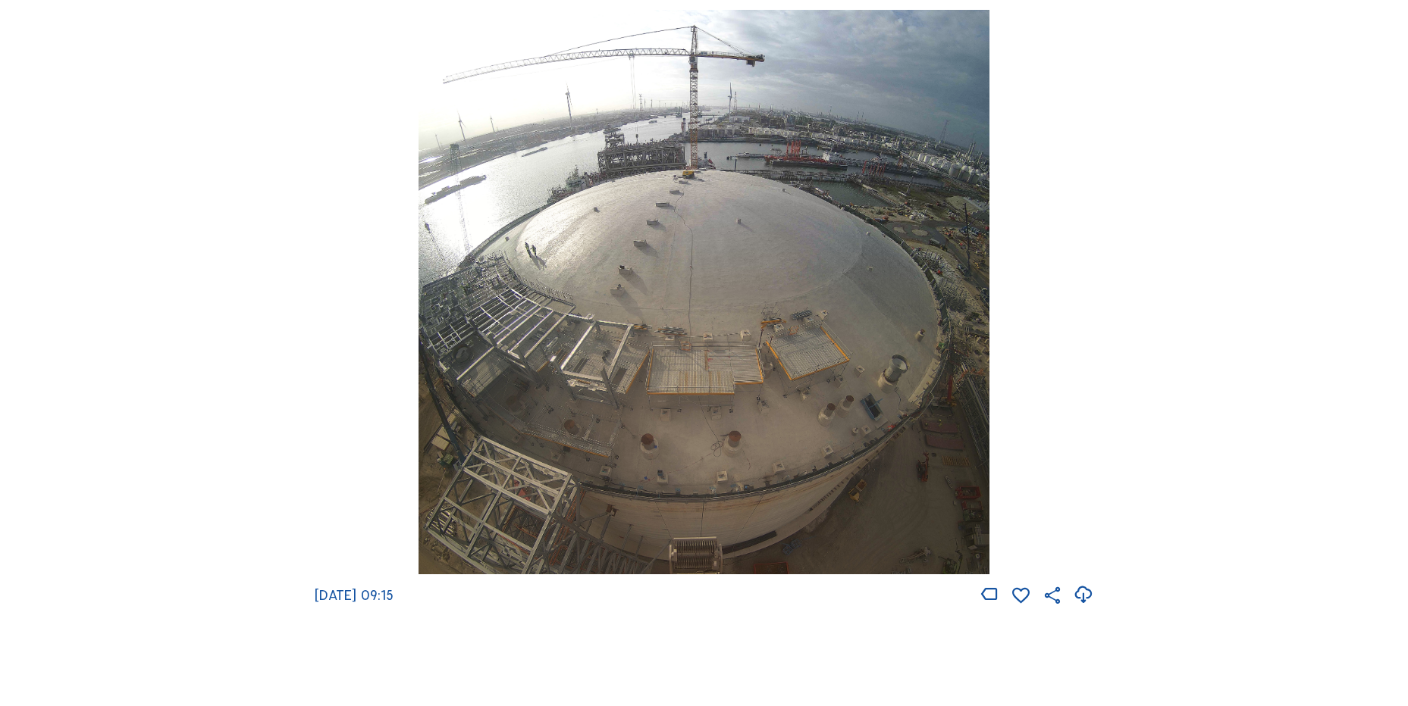
scroll to position [2122, 0]
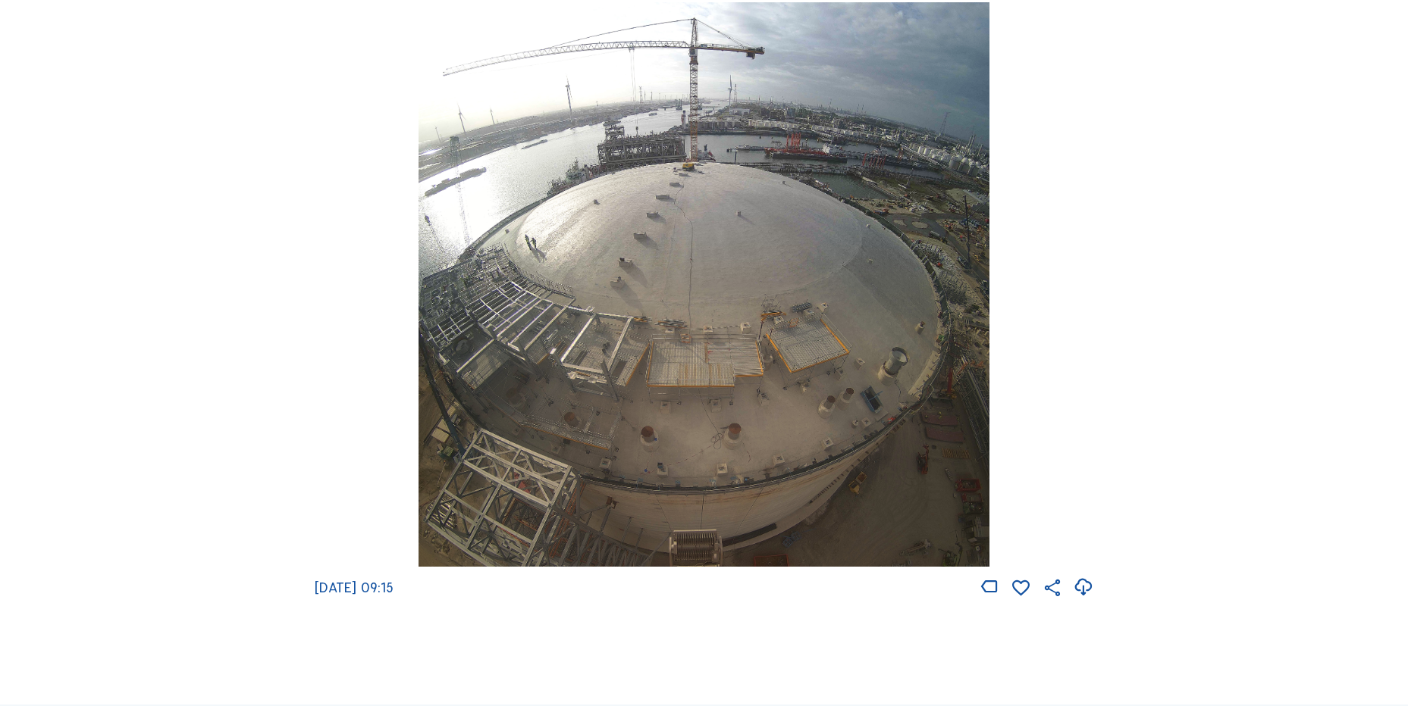
click at [1083, 597] on icon at bounding box center [1083, 587] width 20 height 25
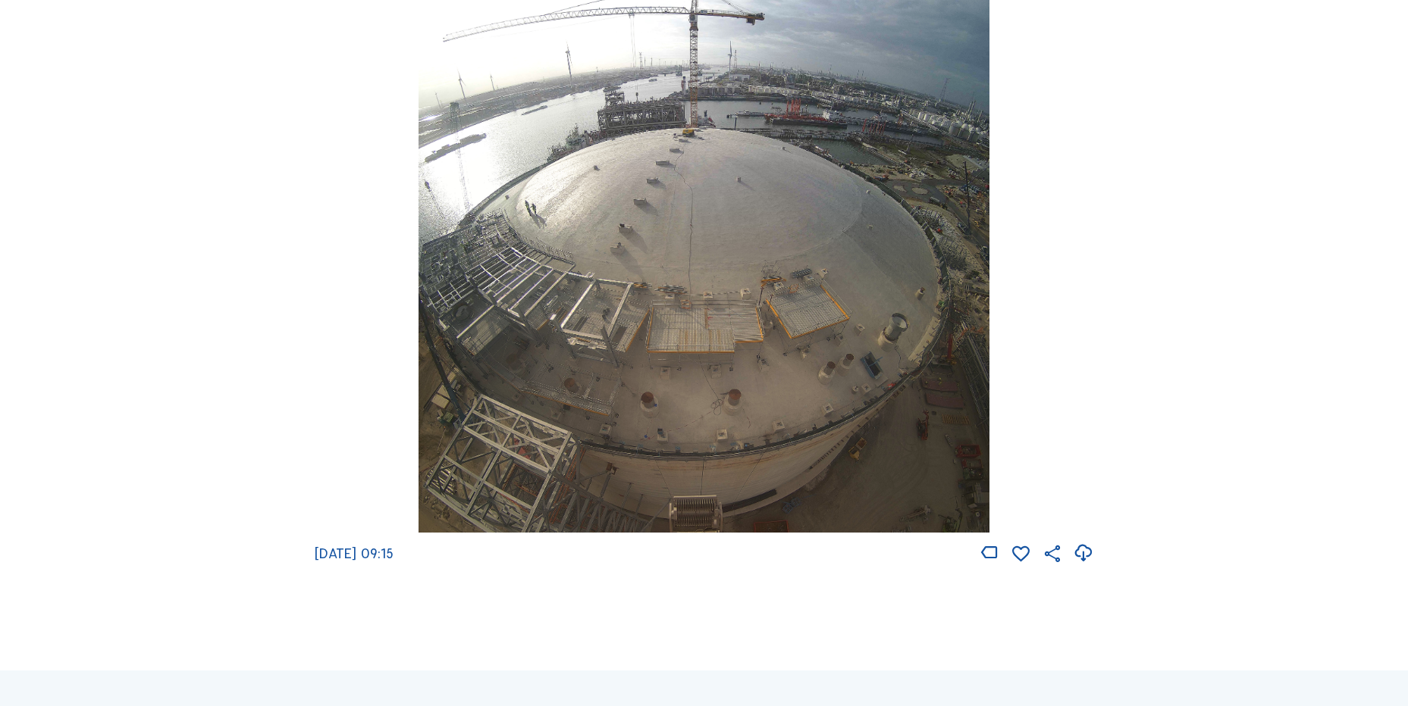
scroll to position [2238, 0]
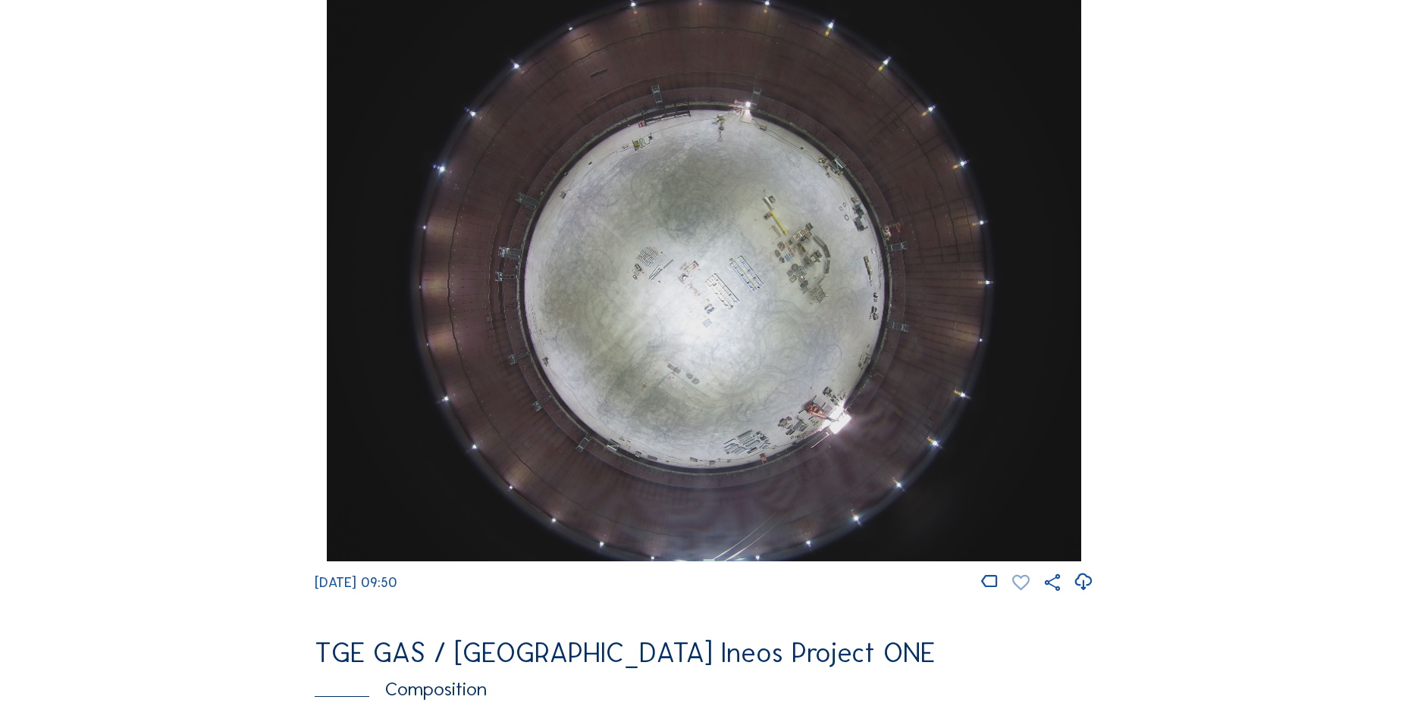
scroll to position [1516, 0]
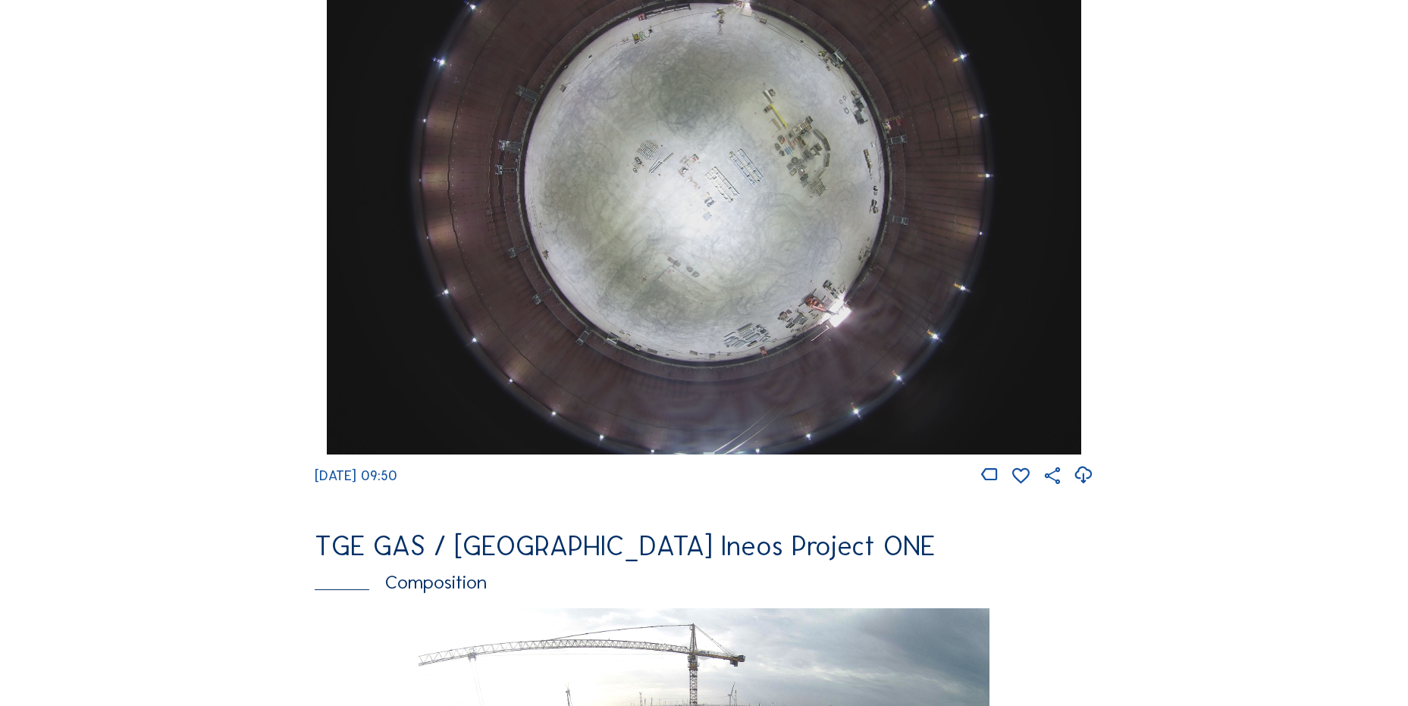
click at [1092, 484] on icon at bounding box center [1083, 475] width 20 height 25
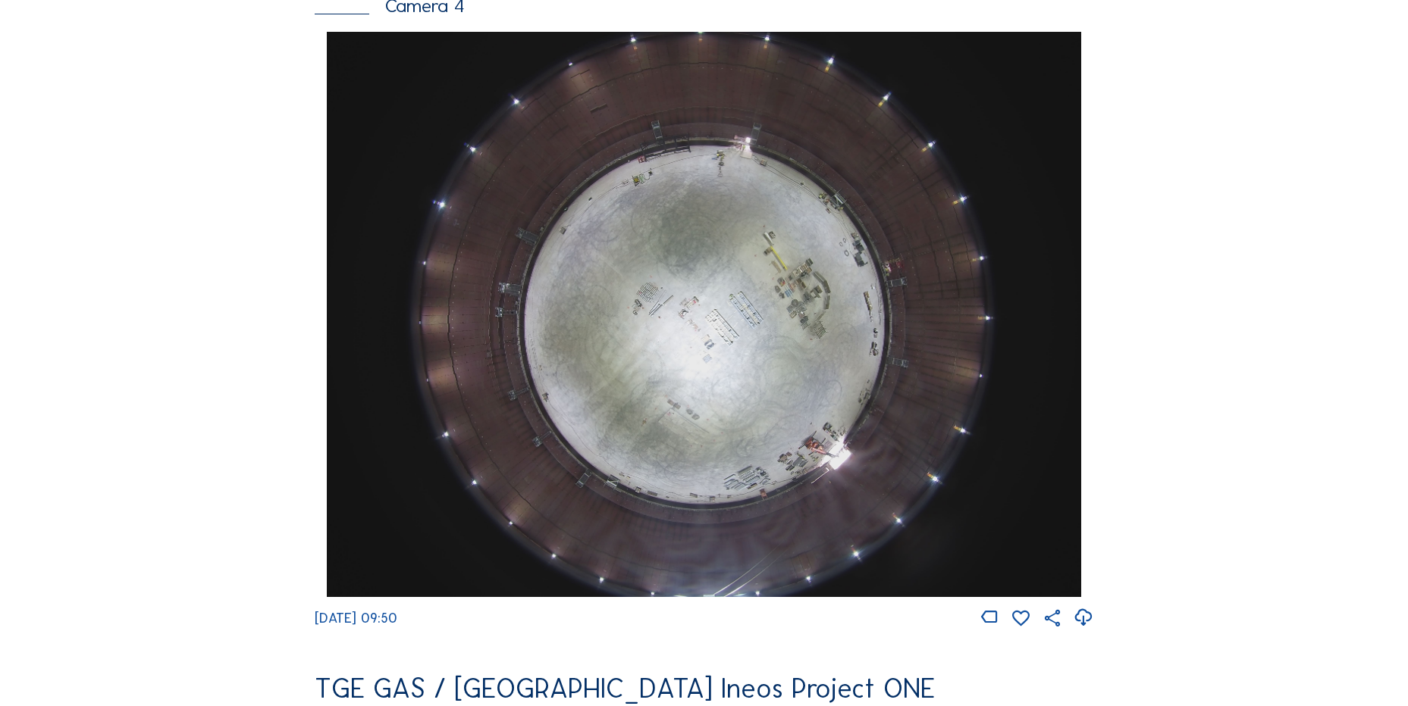
scroll to position [1364, 0]
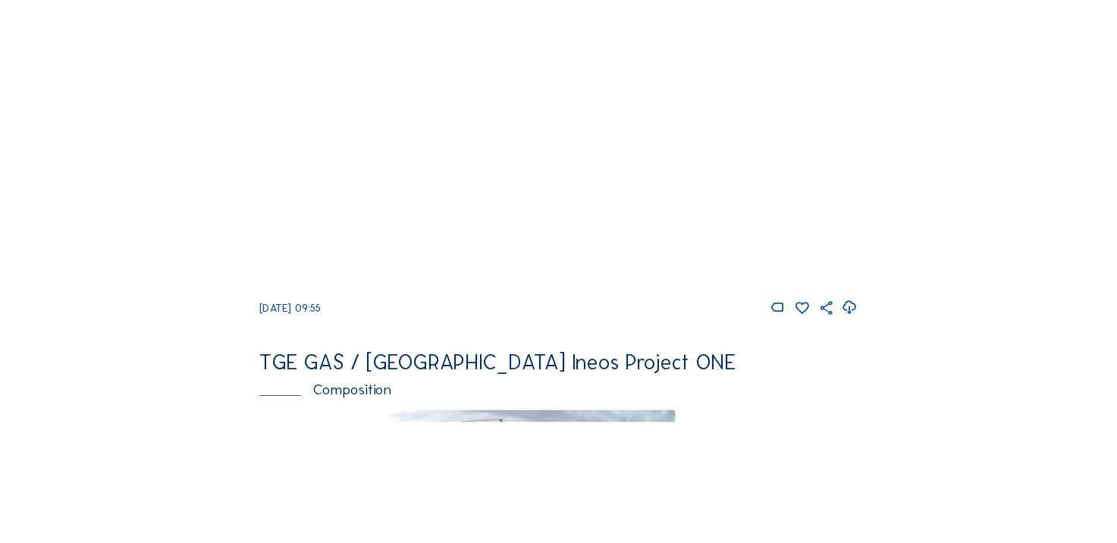
scroll to position [1588, 0]
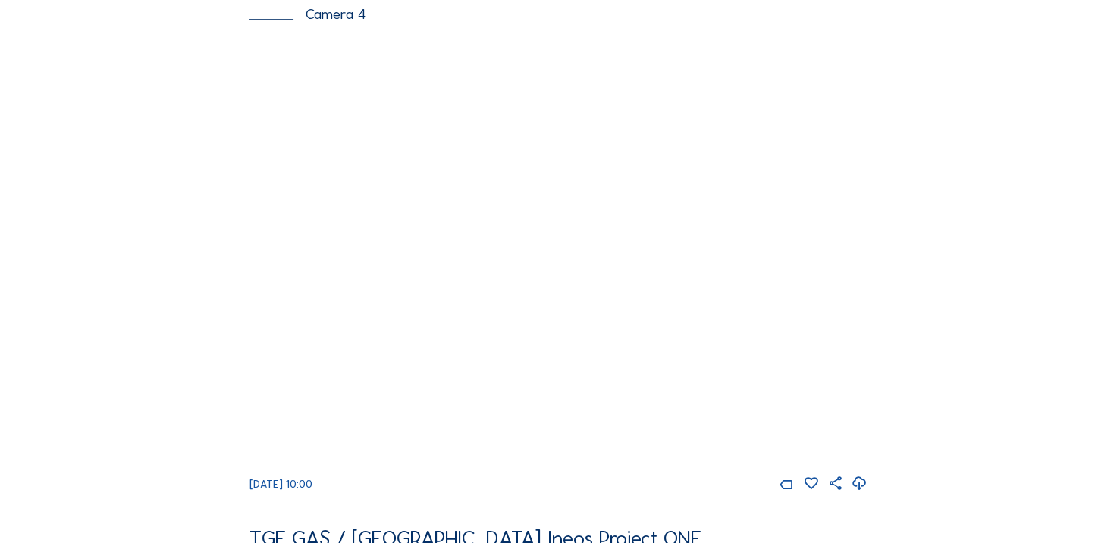
scroll to position [1061, 0]
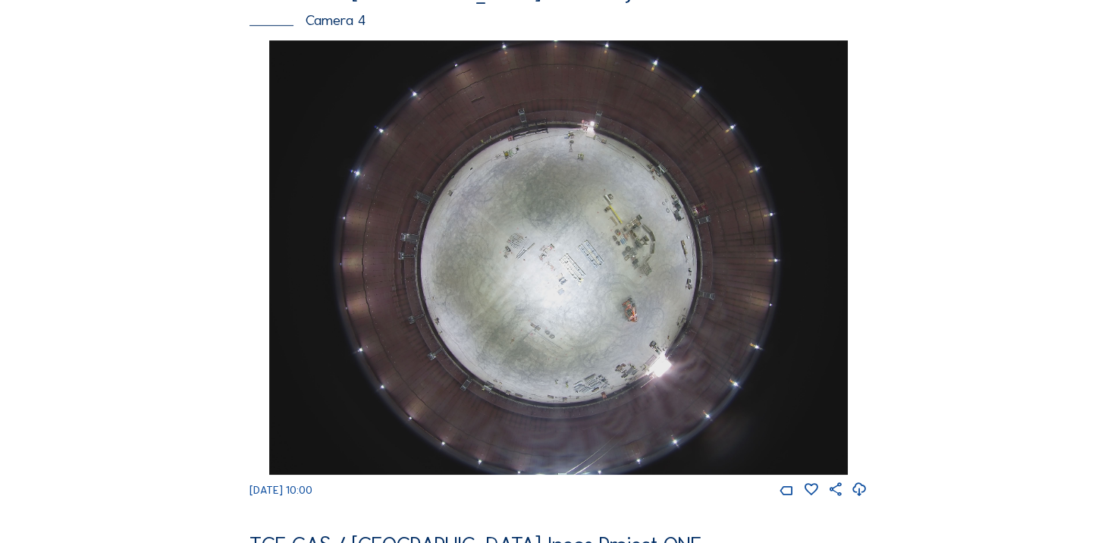
click at [862, 500] on icon at bounding box center [859, 490] width 16 height 20
click at [230, 249] on div "Feed Photo Show Map Search Fullscreen TGE GAS / Antwerpen Ineos Project ONE Cam…" at bounding box center [558, 32] width 838 height 2035
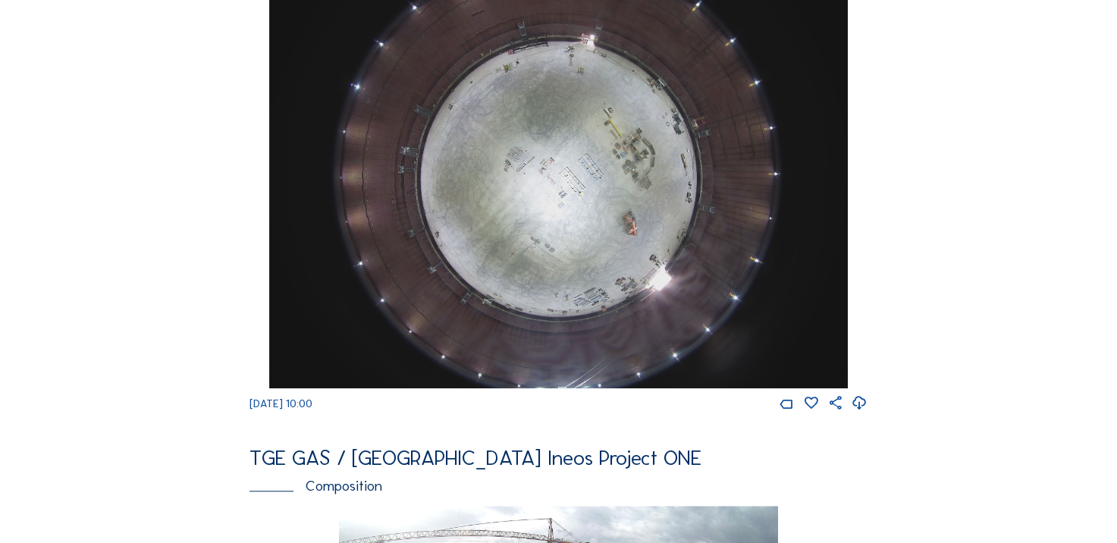
scroll to position [1213, 0]
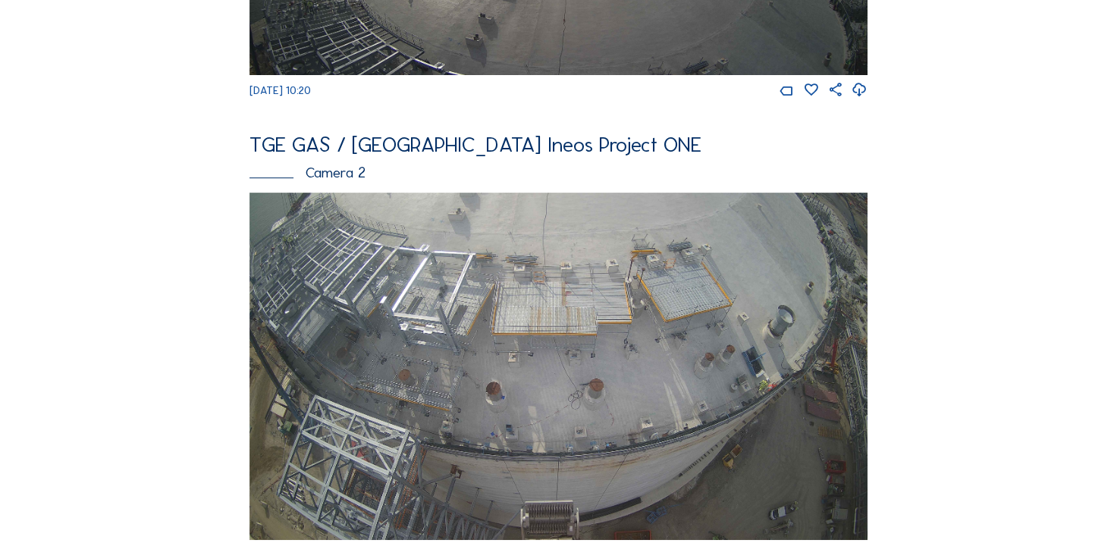
scroll to position [379, 0]
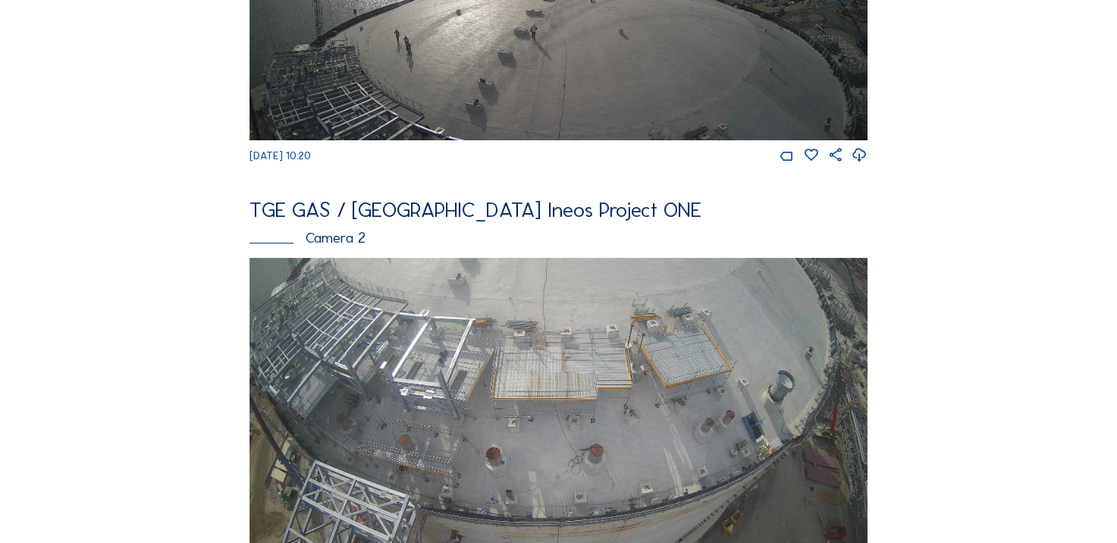
click at [858, 158] on icon at bounding box center [859, 156] width 16 height 20
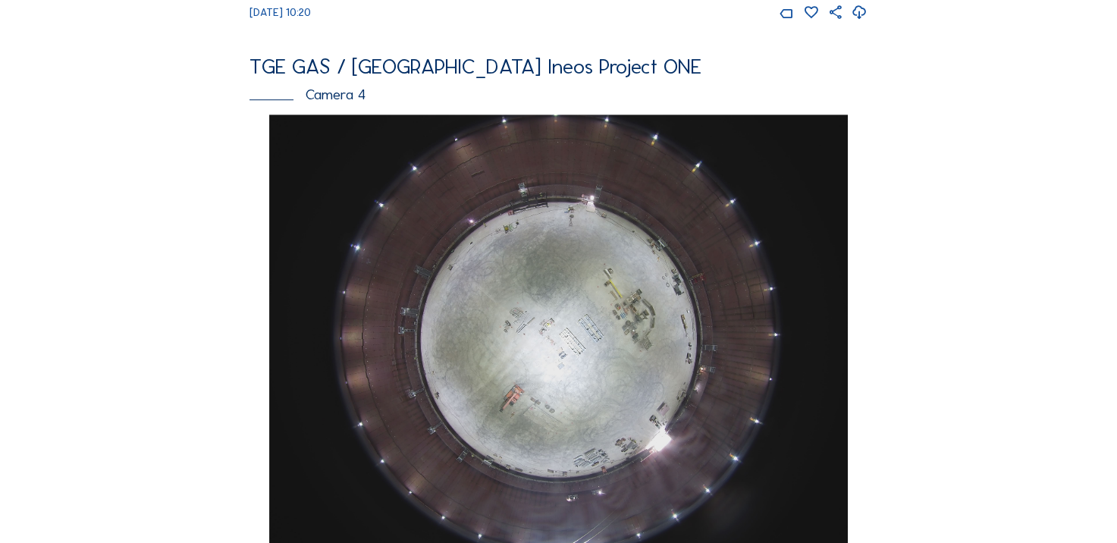
scroll to position [1137, 0]
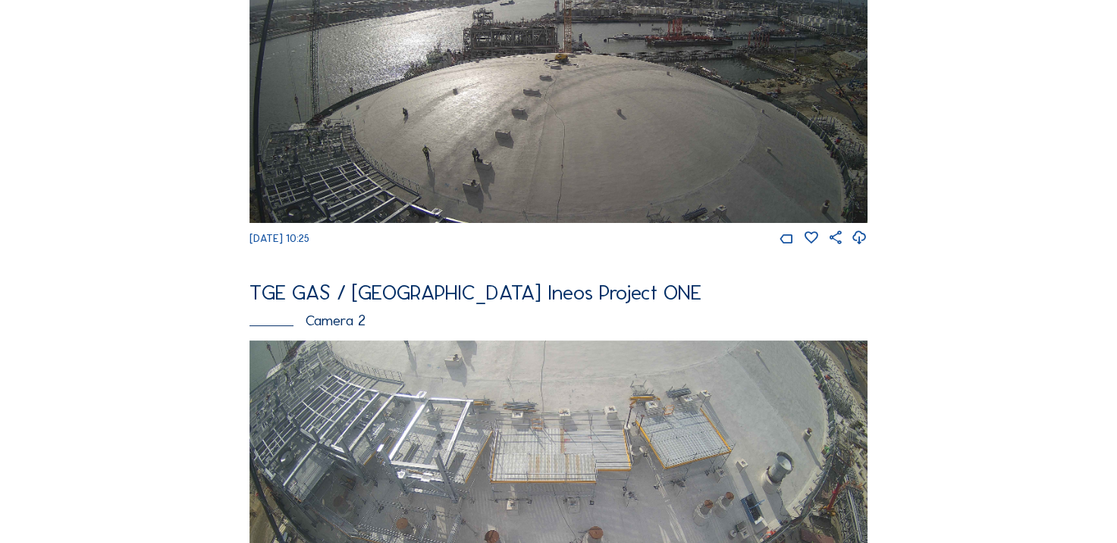
scroll to position [152, 0]
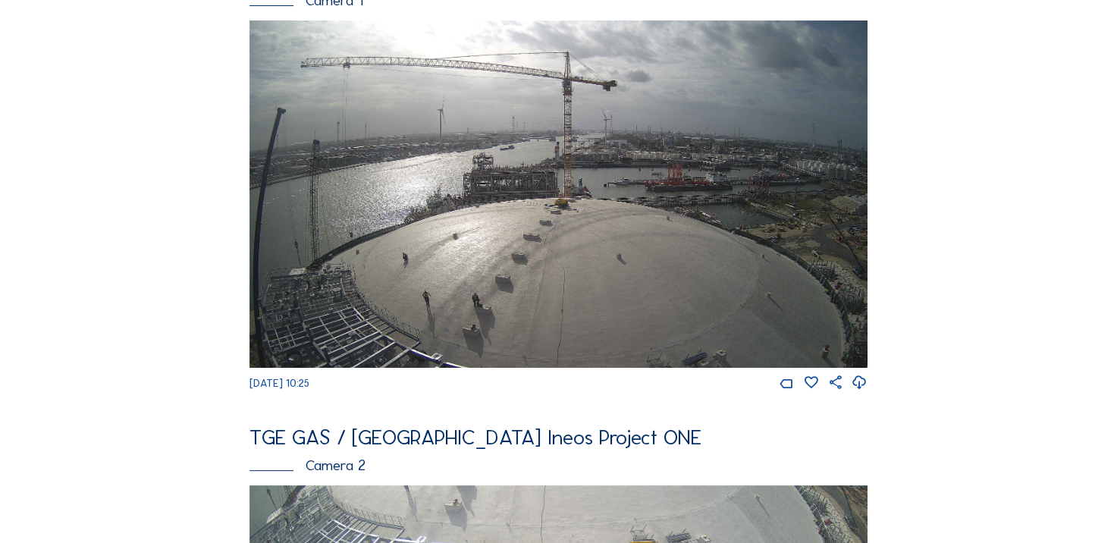
click at [398, 188] on img at bounding box center [558, 193] width 618 height 347
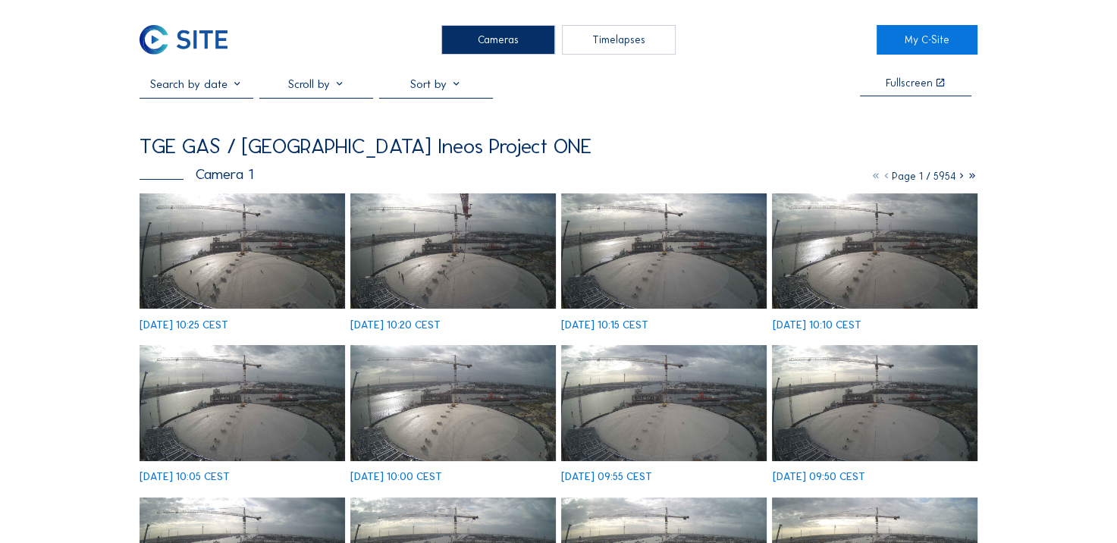
click at [233, 238] on img at bounding box center [241, 250] width 205 height 115
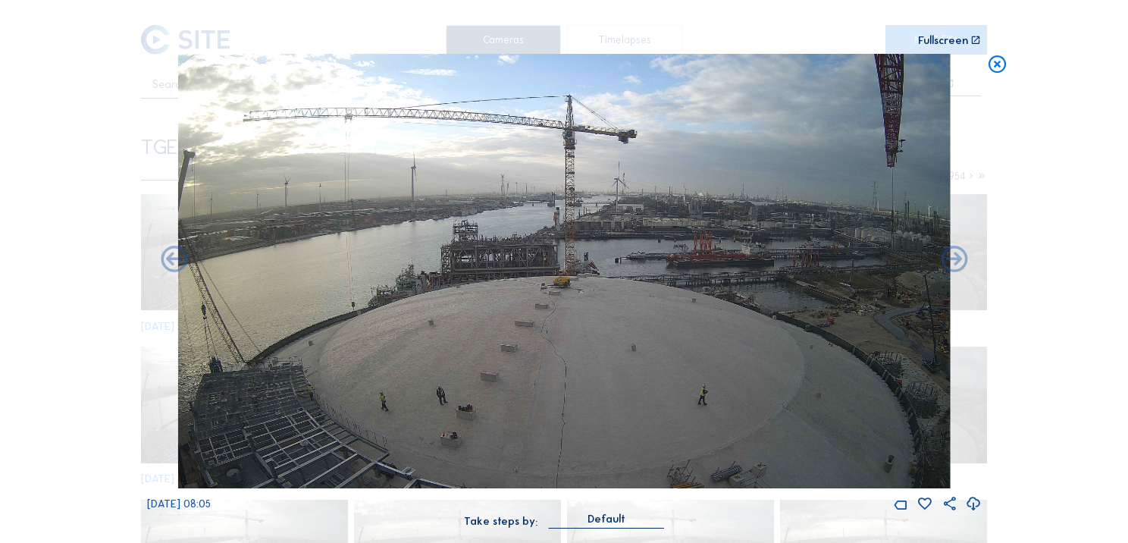
click at [998, 73] on icon at bounding box center [997, 65] width 21 height 22
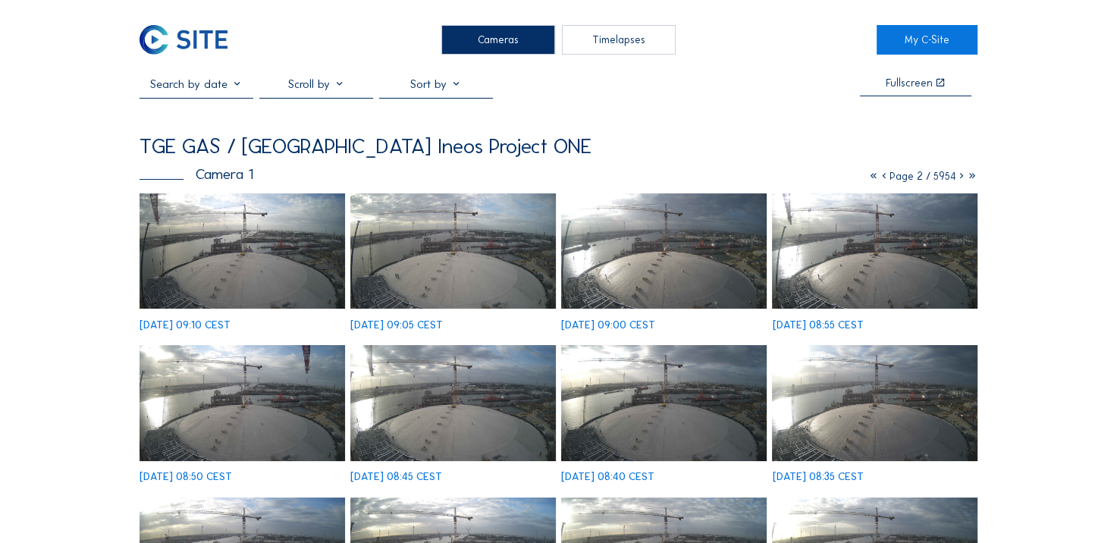
click at [193, 39] on img at bounding box center [183, 40] width 88 height 30
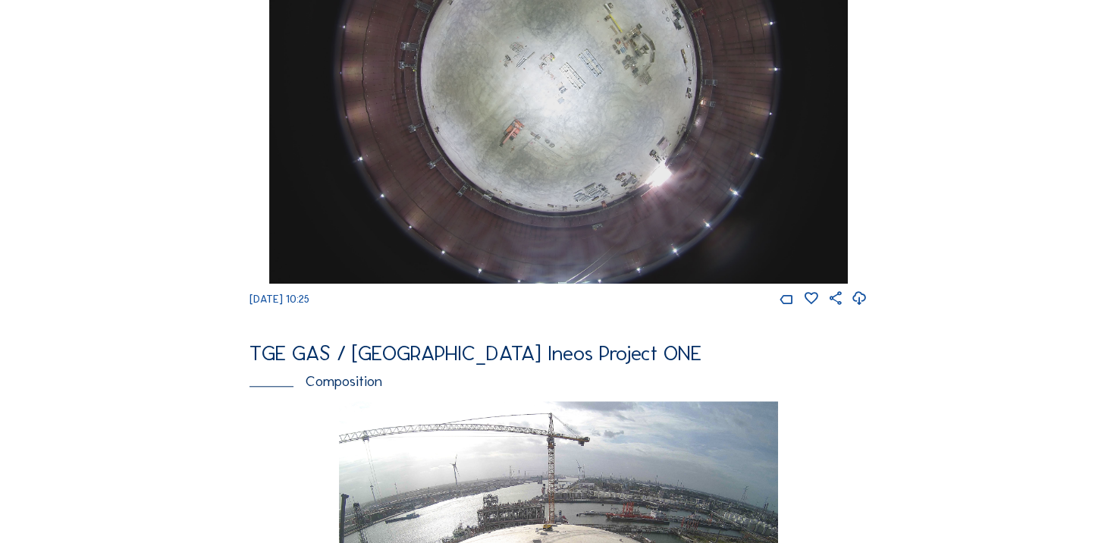
scroll to position [1213, 0]
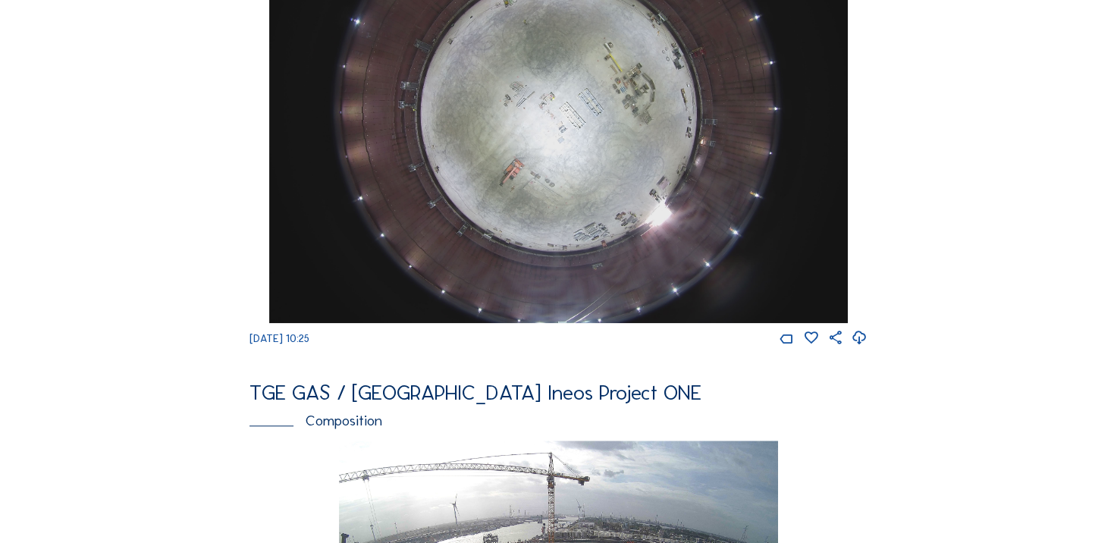
click at [858, 348] on icon at bounding box center [859, 338] width 16 height 20
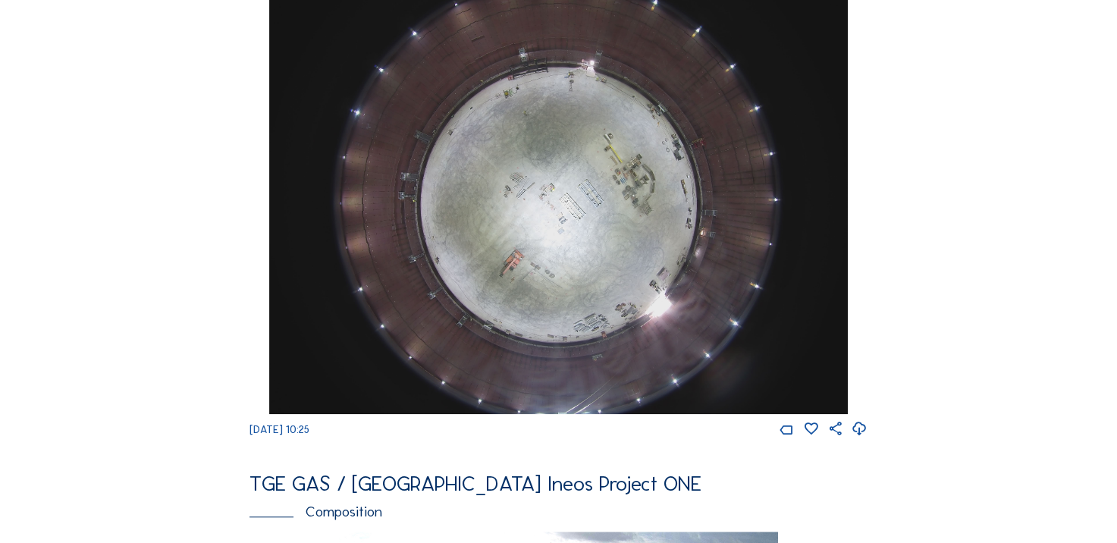
scroll to position [910, 0]
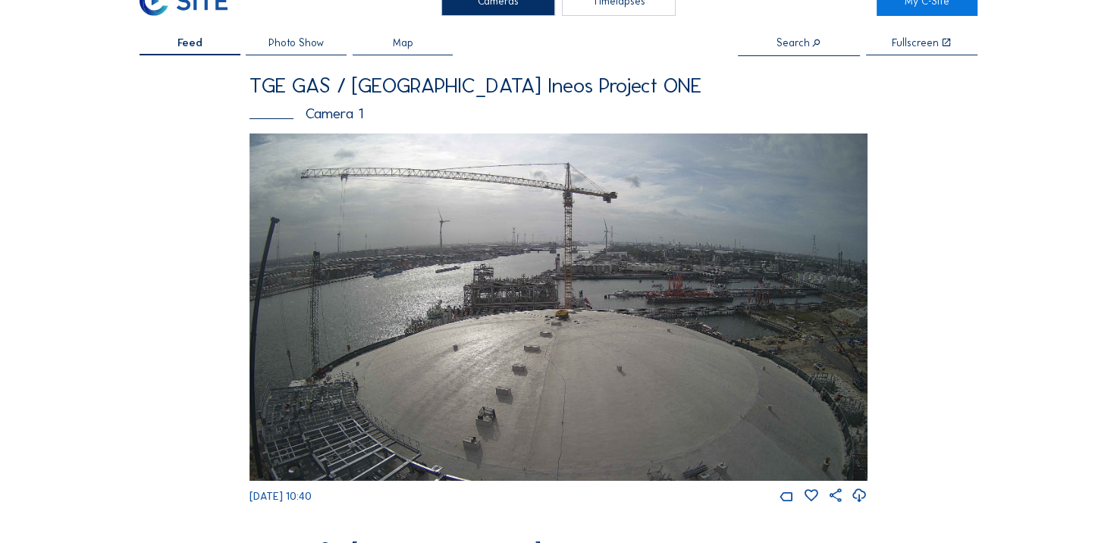
scroll to position [76, 0]
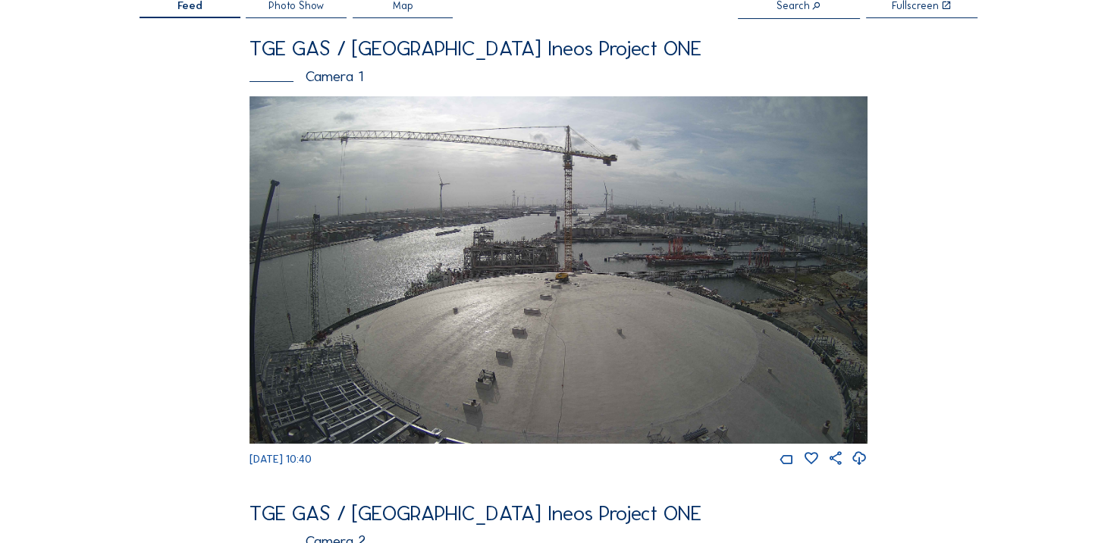
click at [431, 176] on img at bounding box center [558, 269] width 618 height 347
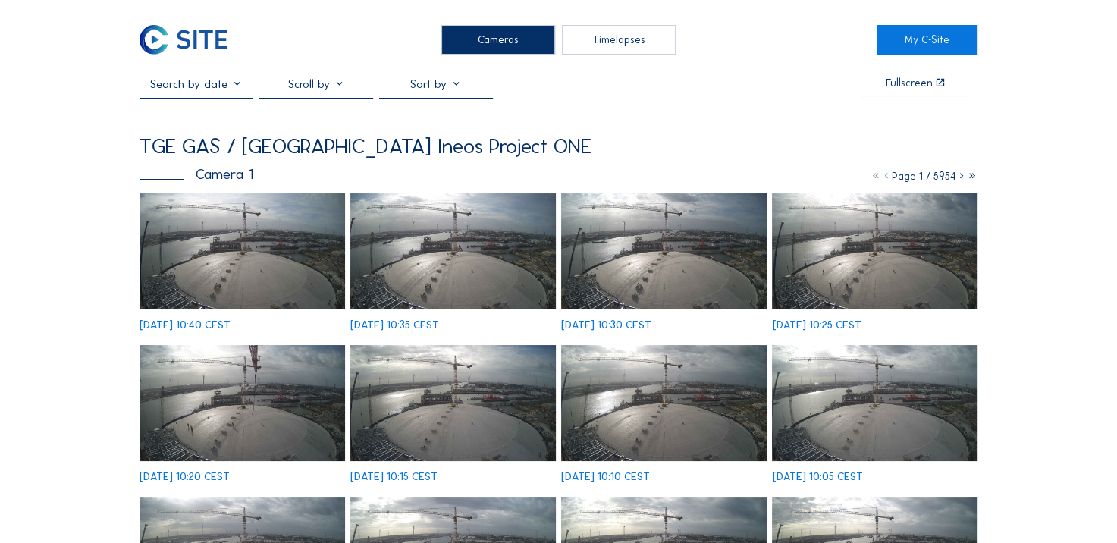
click at [219, 234] on img at bounding box center [241, 250] width 205 height 115
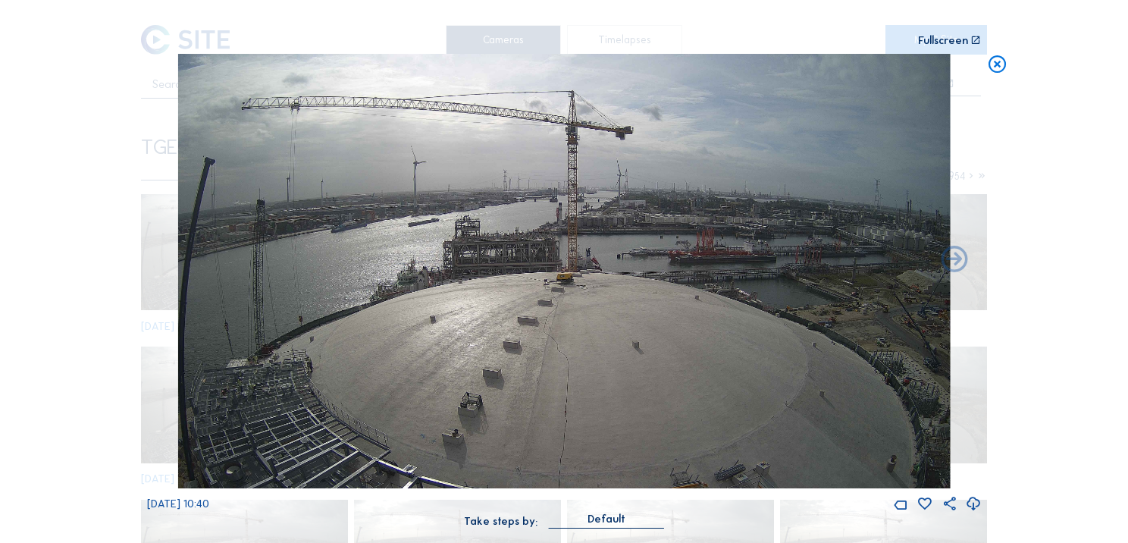
click at [988, 68] on icon at bounding box center [997, 65] width 21 height 22
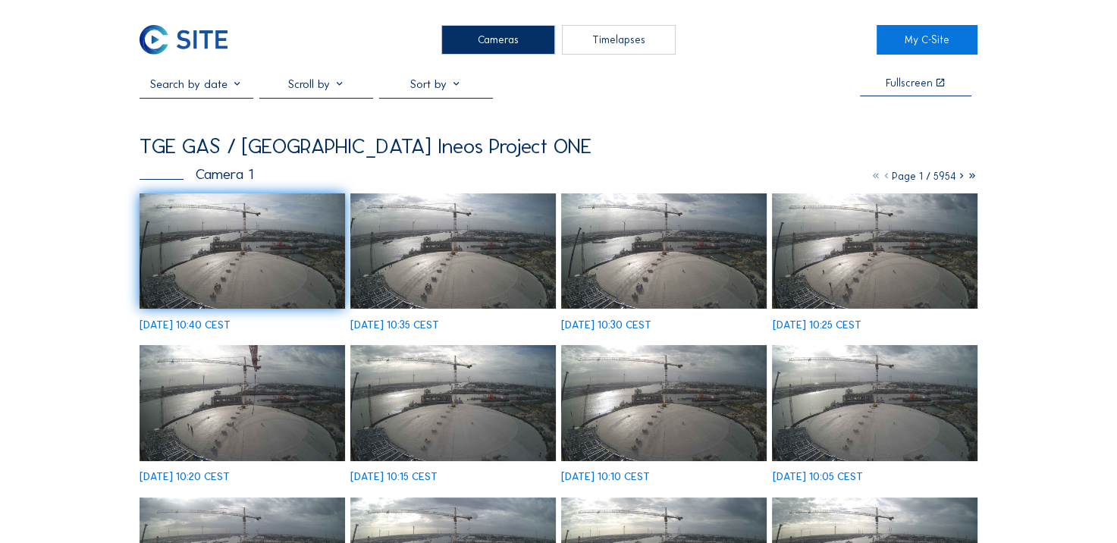
click at [221, 42] on img at bounding box center [183, 40] width 88 height 30
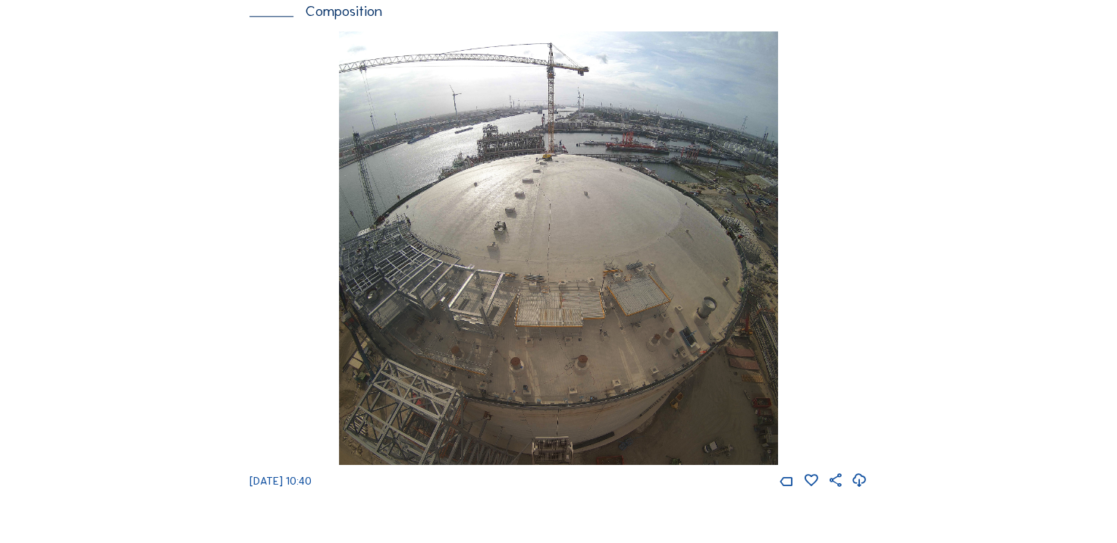
scroll to position [1743, 0]
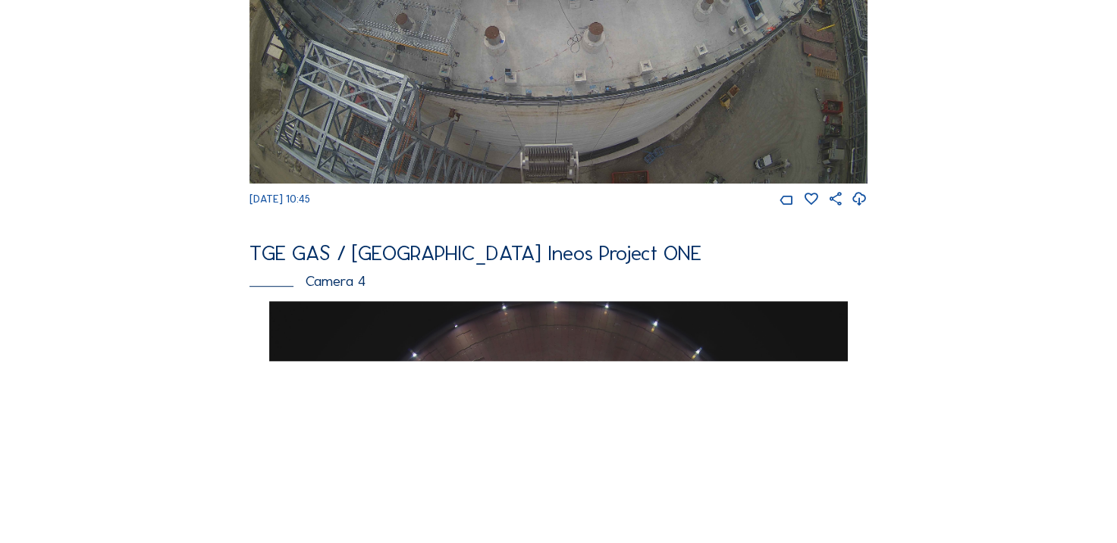
scroll to position [985, 0]
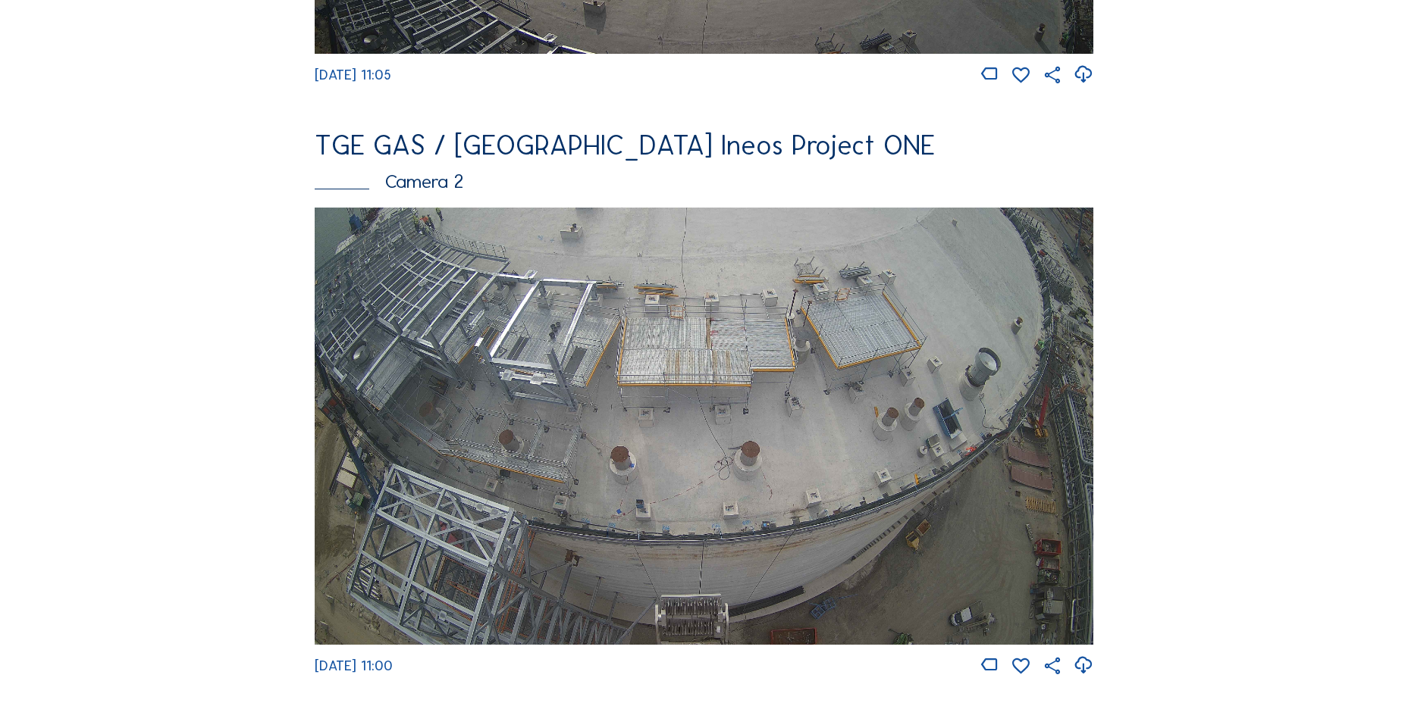
scroll to position [227, 0]
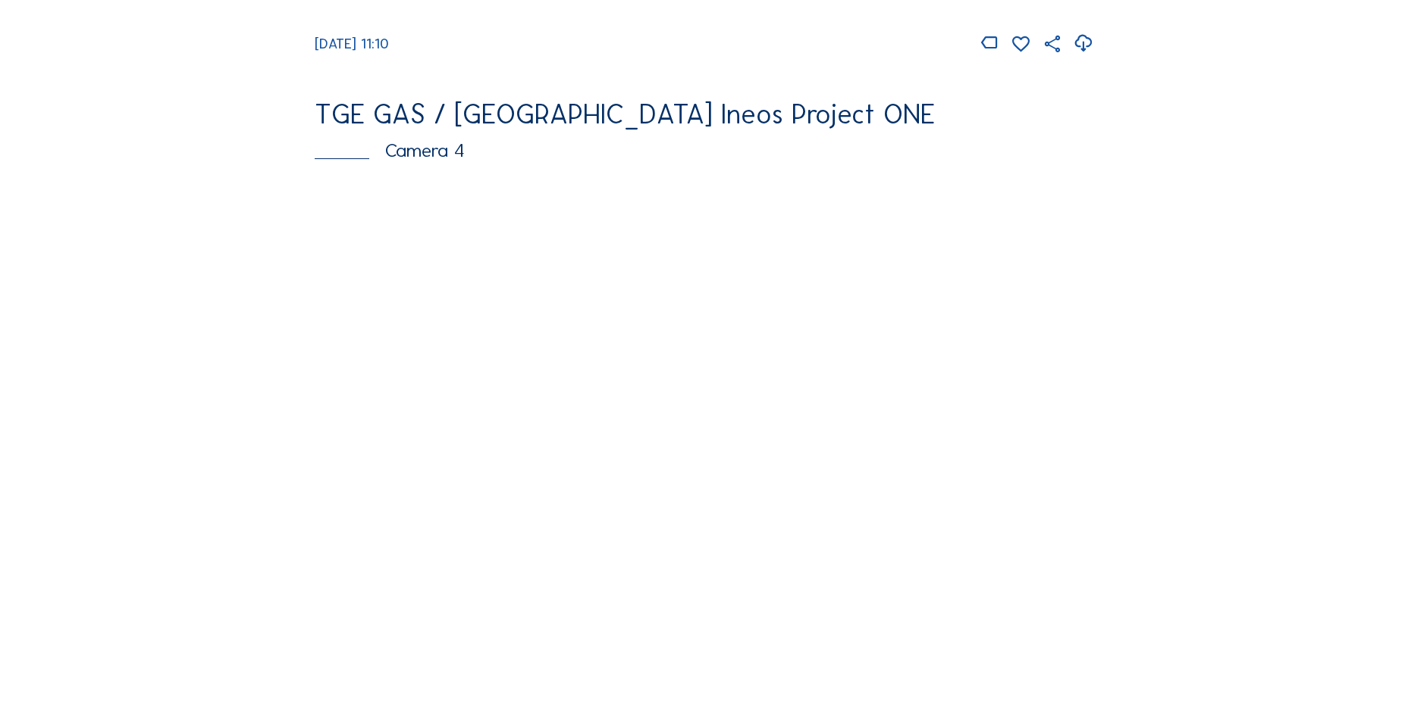
scroll to position [1288, 0]
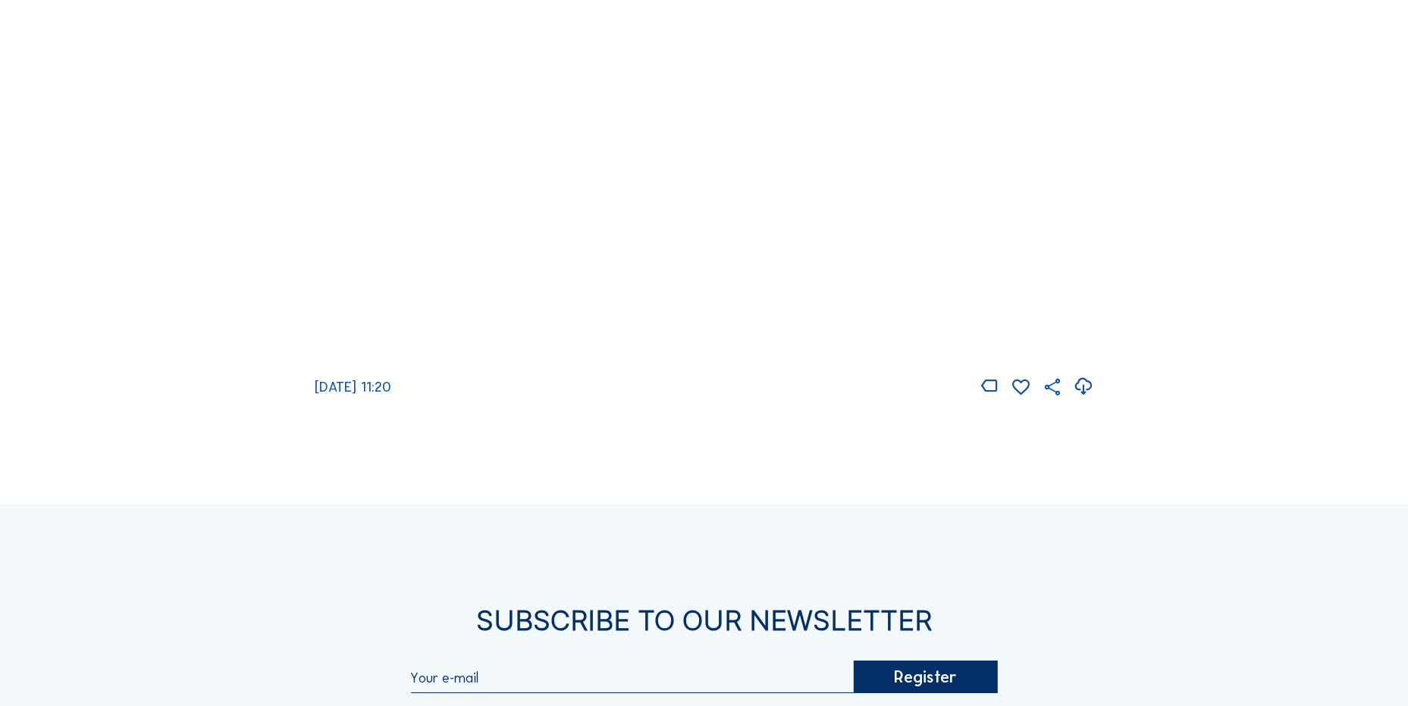
scroll to position [2350, 0]
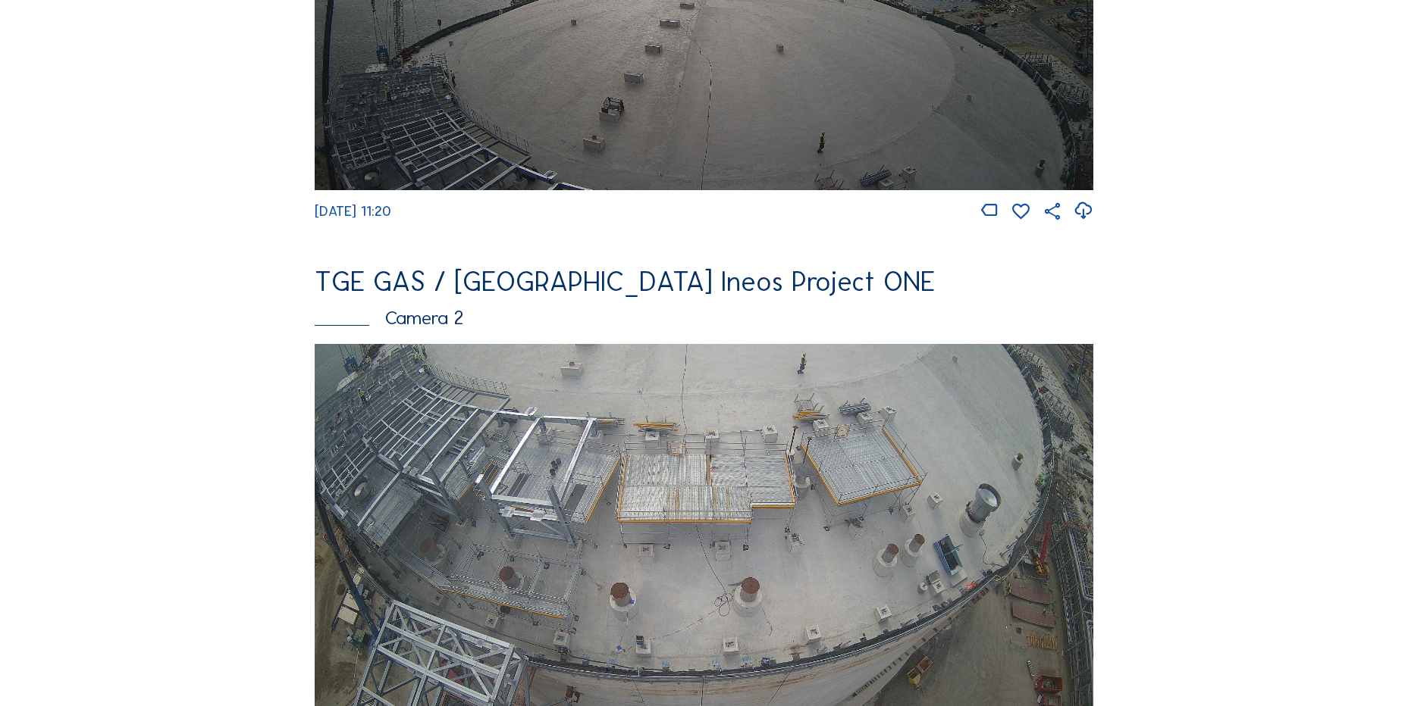
scroll to position [227, 0]
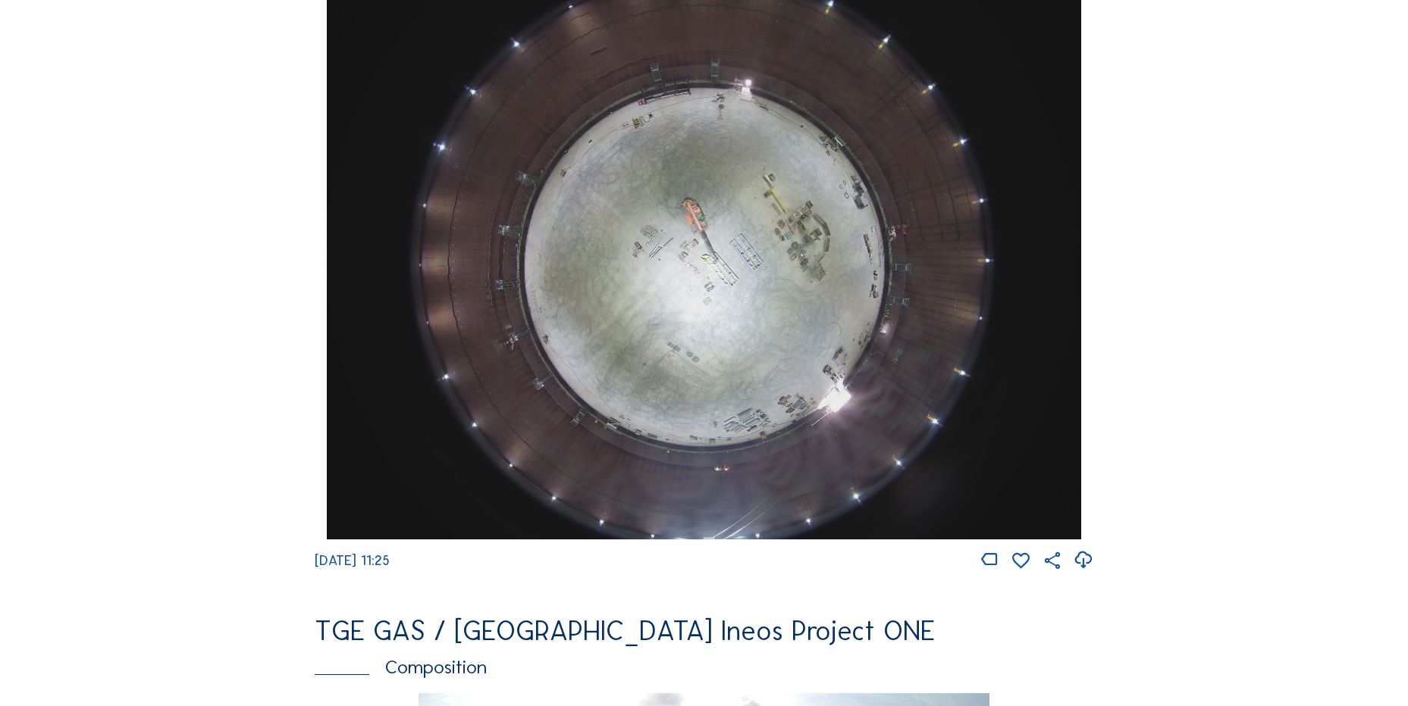
scroll to position [1364, 0]
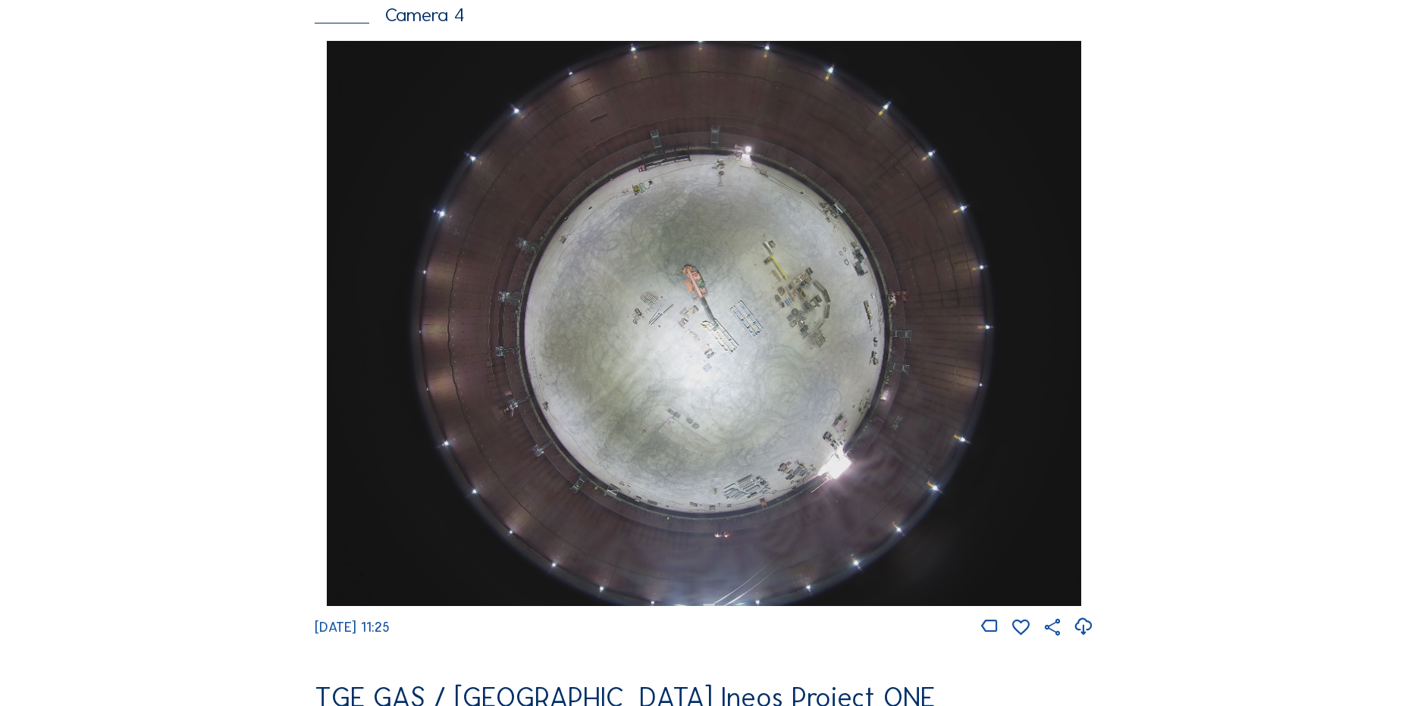
click at [1087, 635] on icon at bounding box center [1083, 627] width 20 height 25
click at [152, 258] on div "Cameras Timelapses My C-Site Feed Photo Show Map Search Fullscreen TGE GAS / An…" at bounding box center [704, 329] width 1408 height 3387
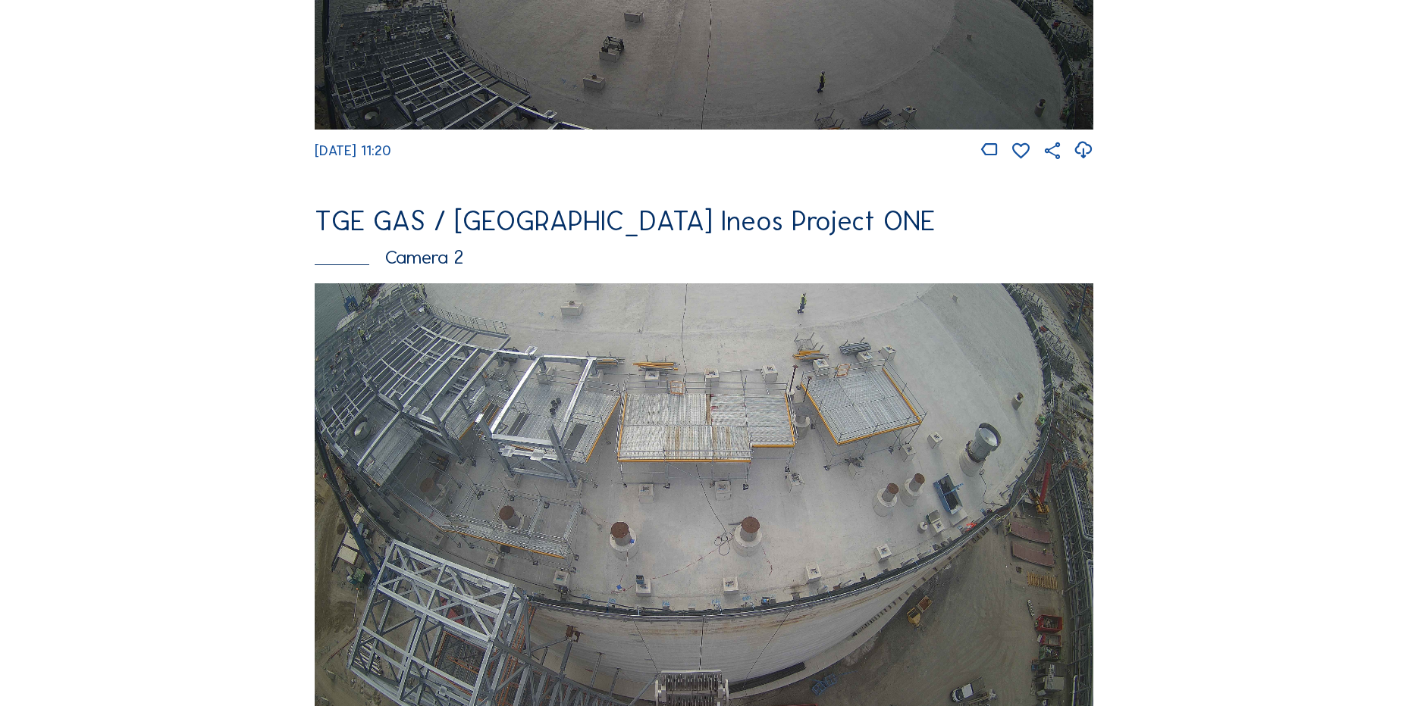
scroll to position [76, 0]
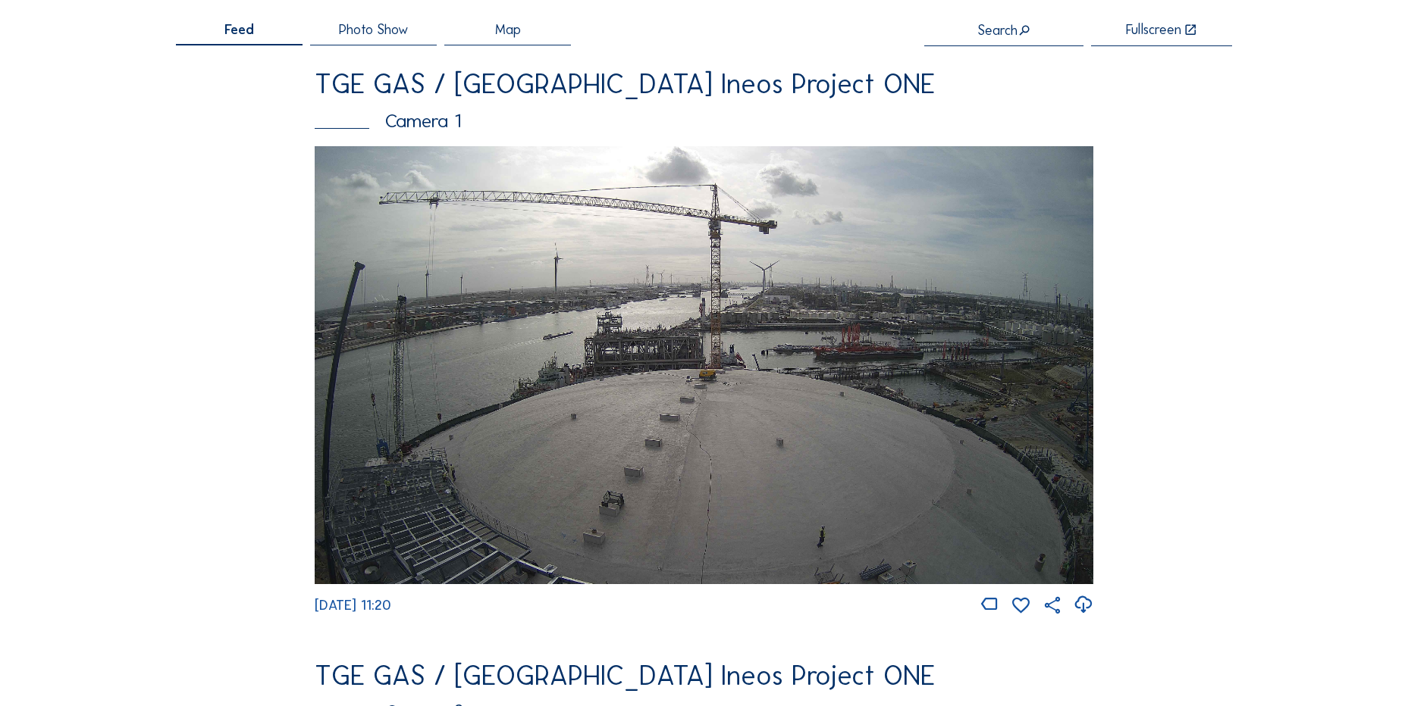
click at [1087, 609] on icon at bounding box center [1083, 605] width 20 height 25
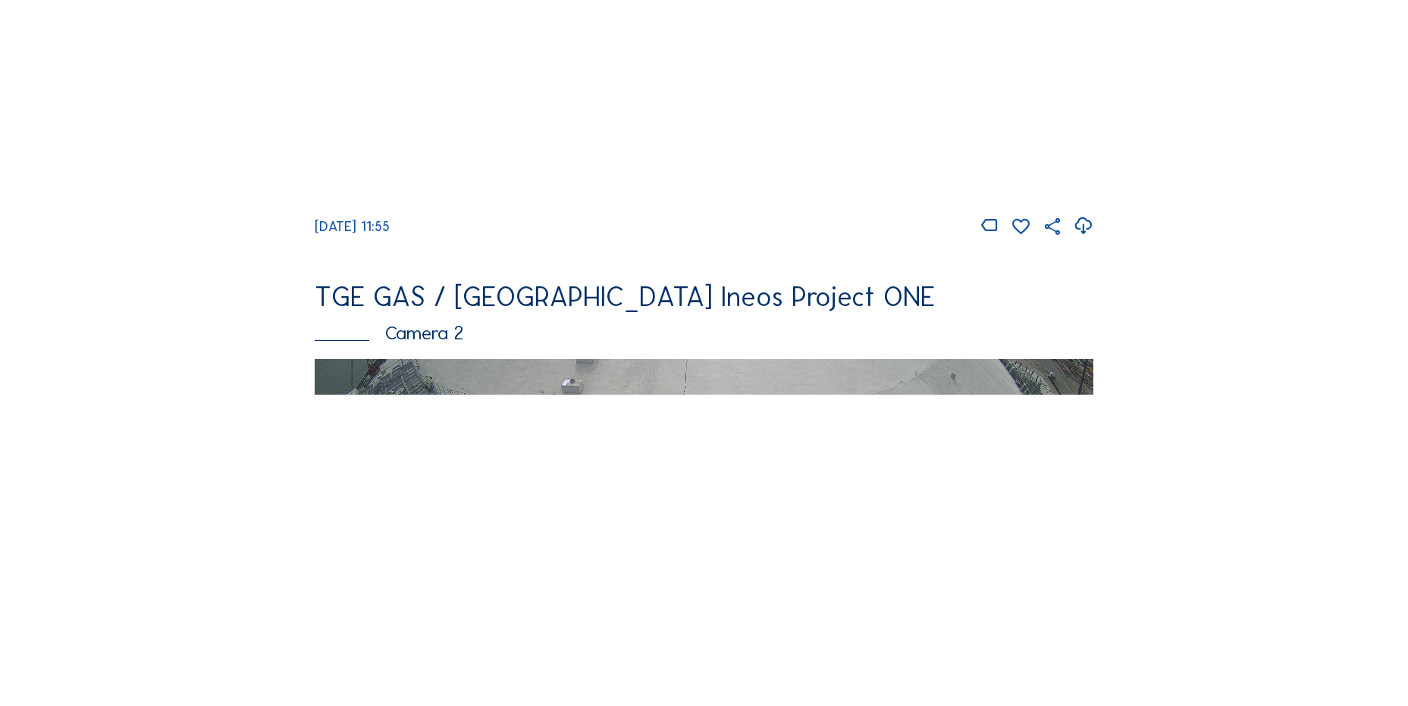
scroll to position [227, 0]
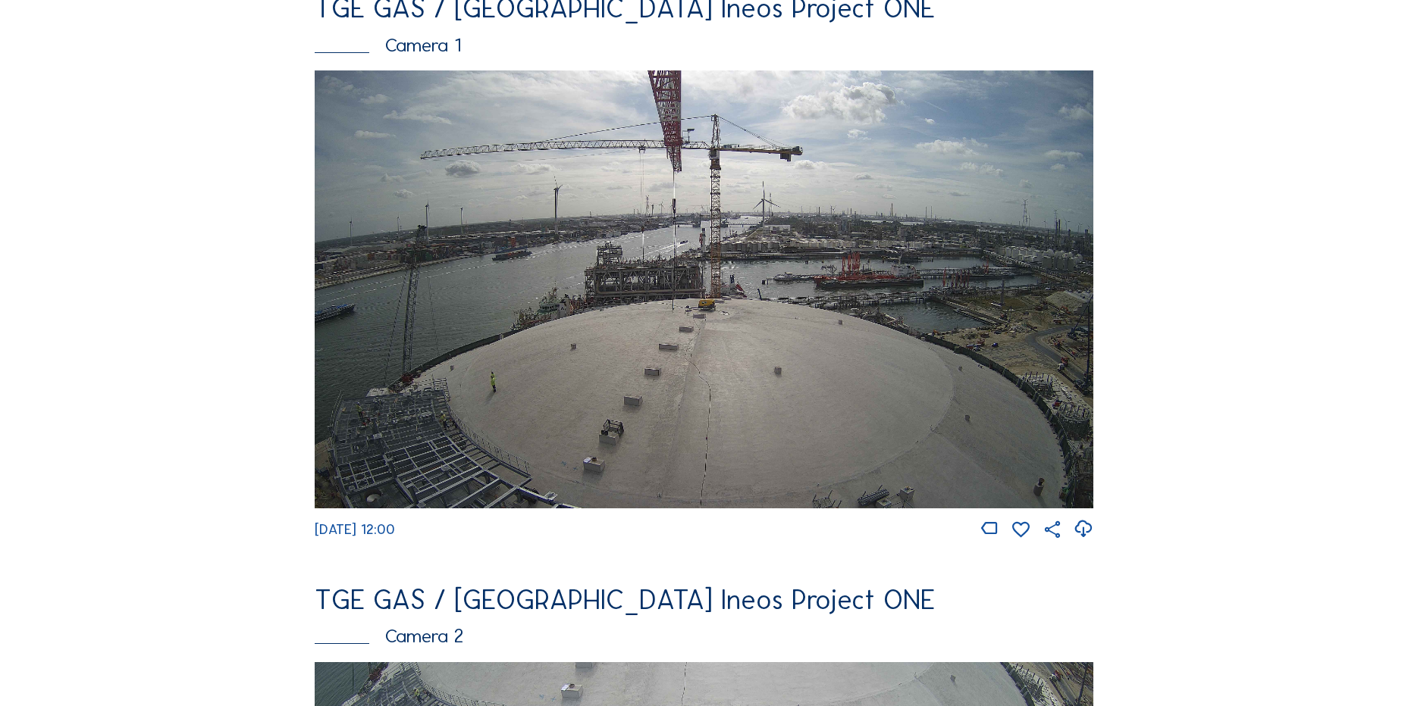
scroll to position [227, 0]
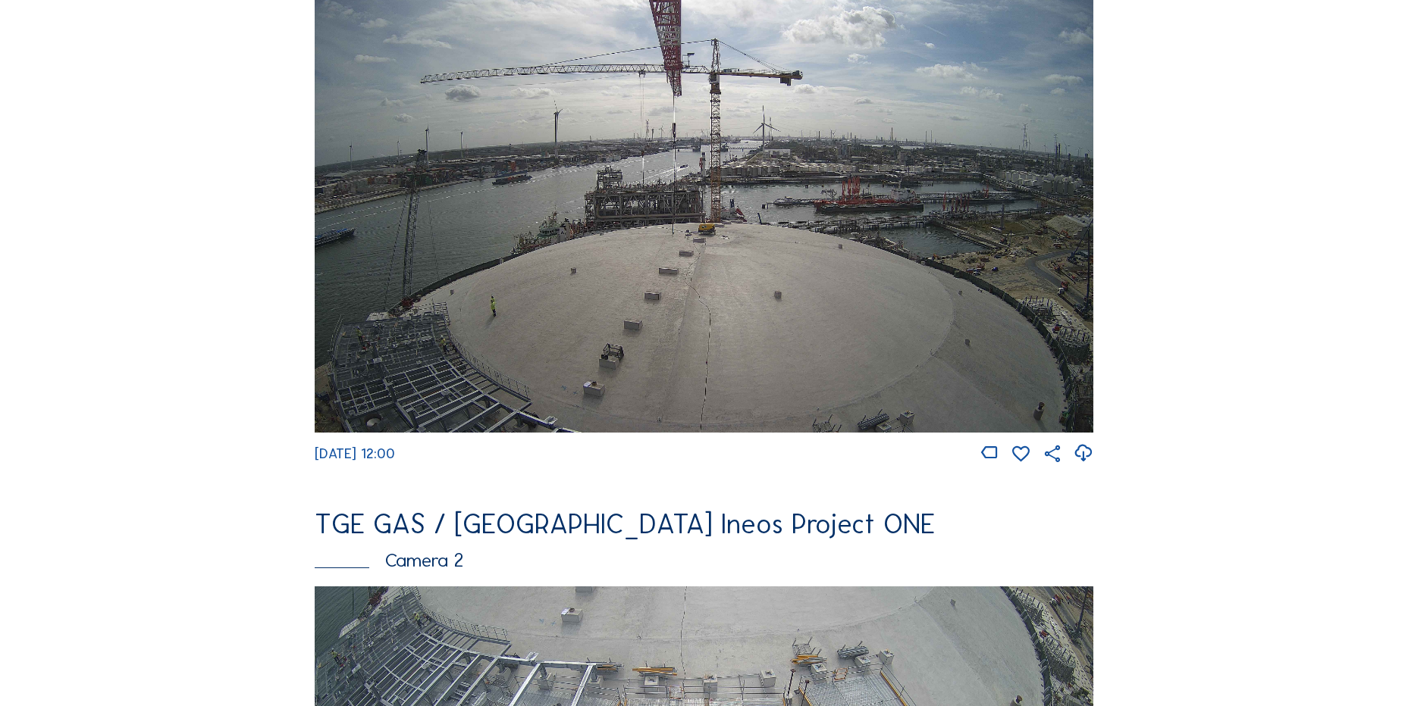
click at [1083, 448] on icon at bounding box center [1083, 453] width 20 height 25
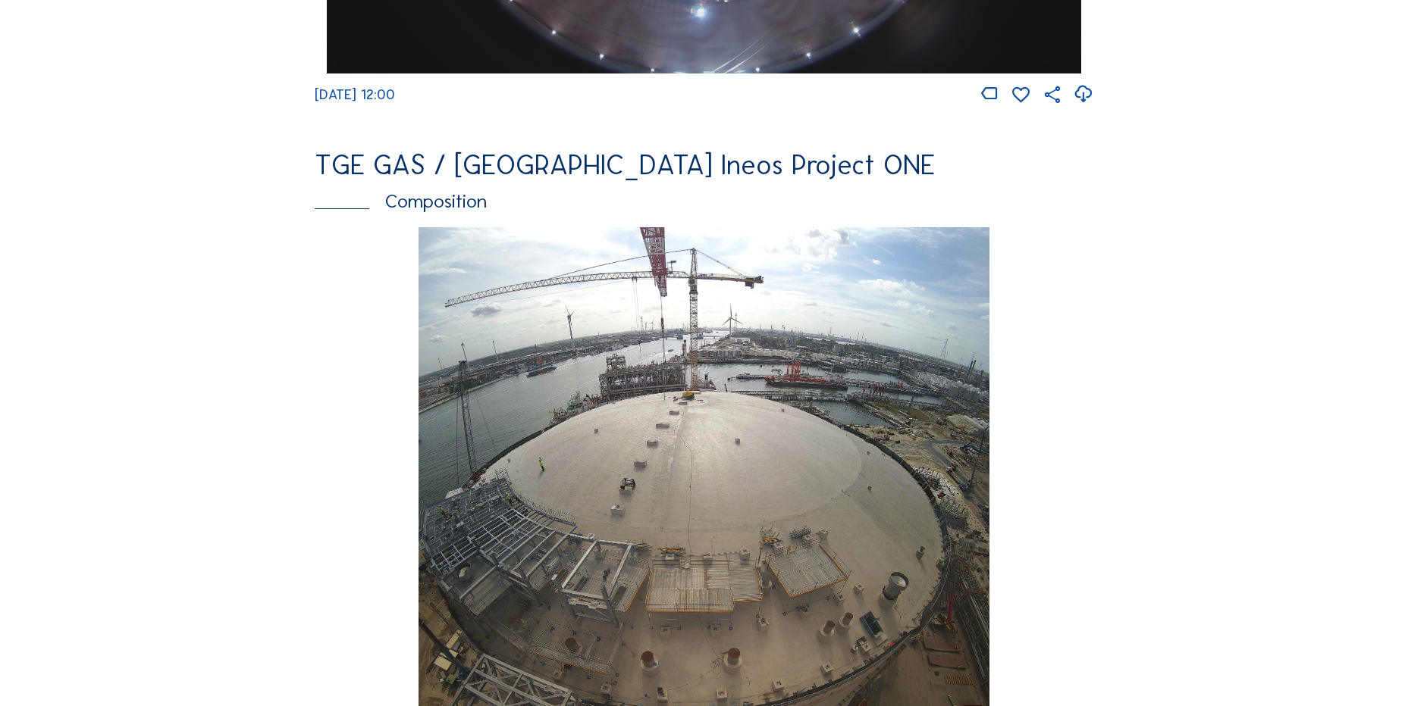
scroll to position [2047, 0]
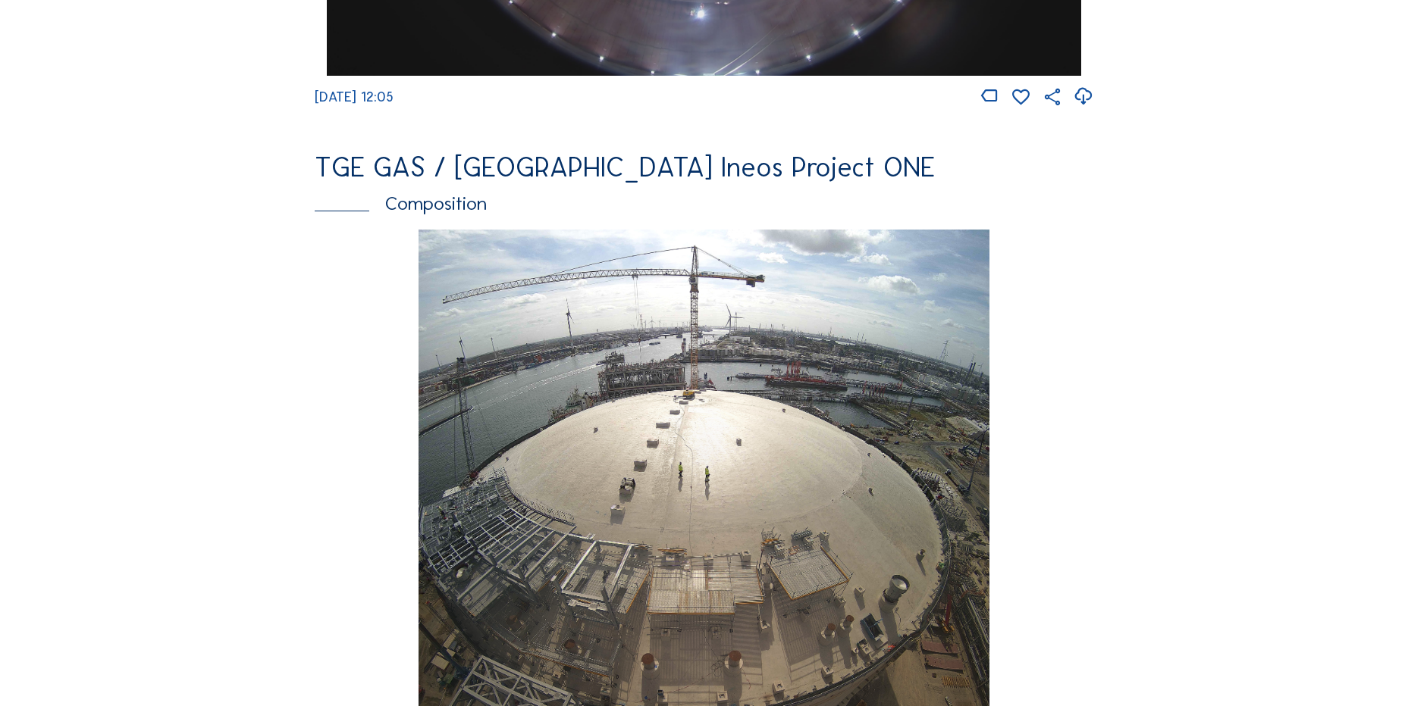
scroll to position [1668, 0]
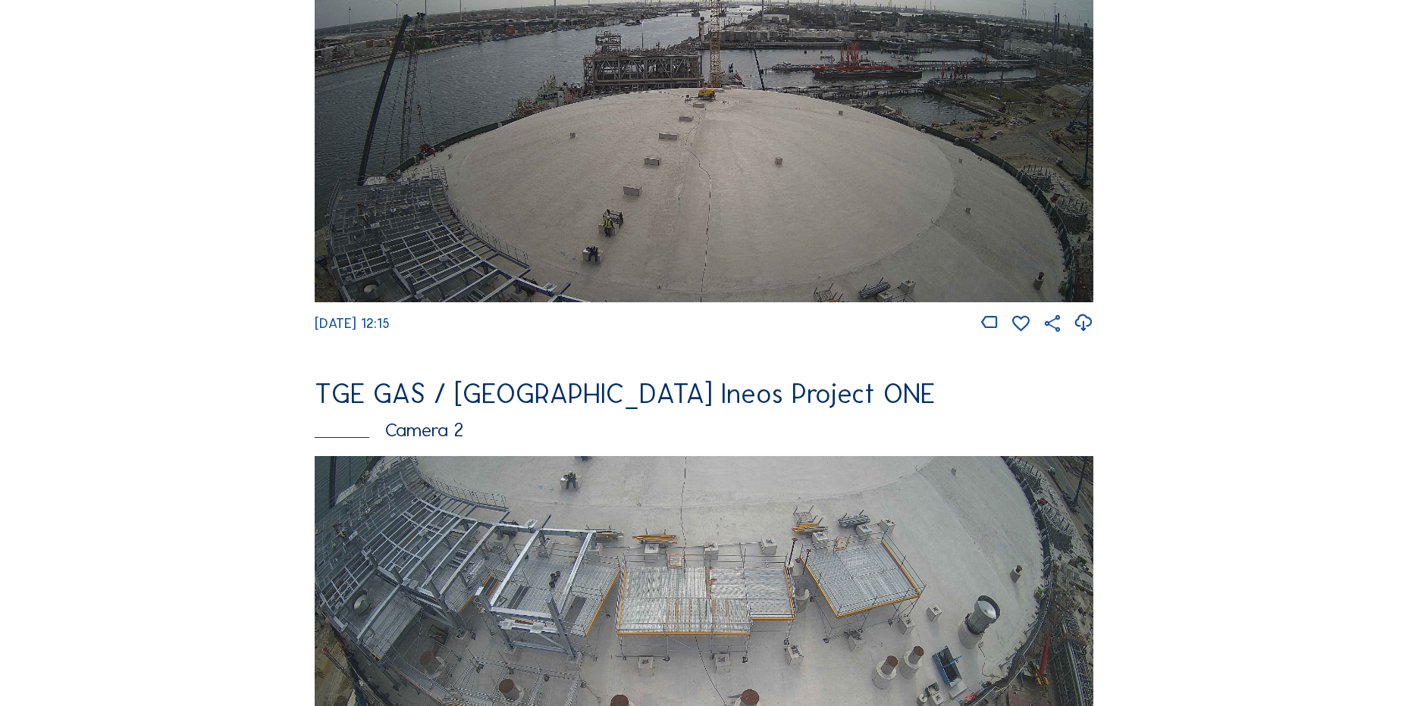
scroll to position [227, 0]
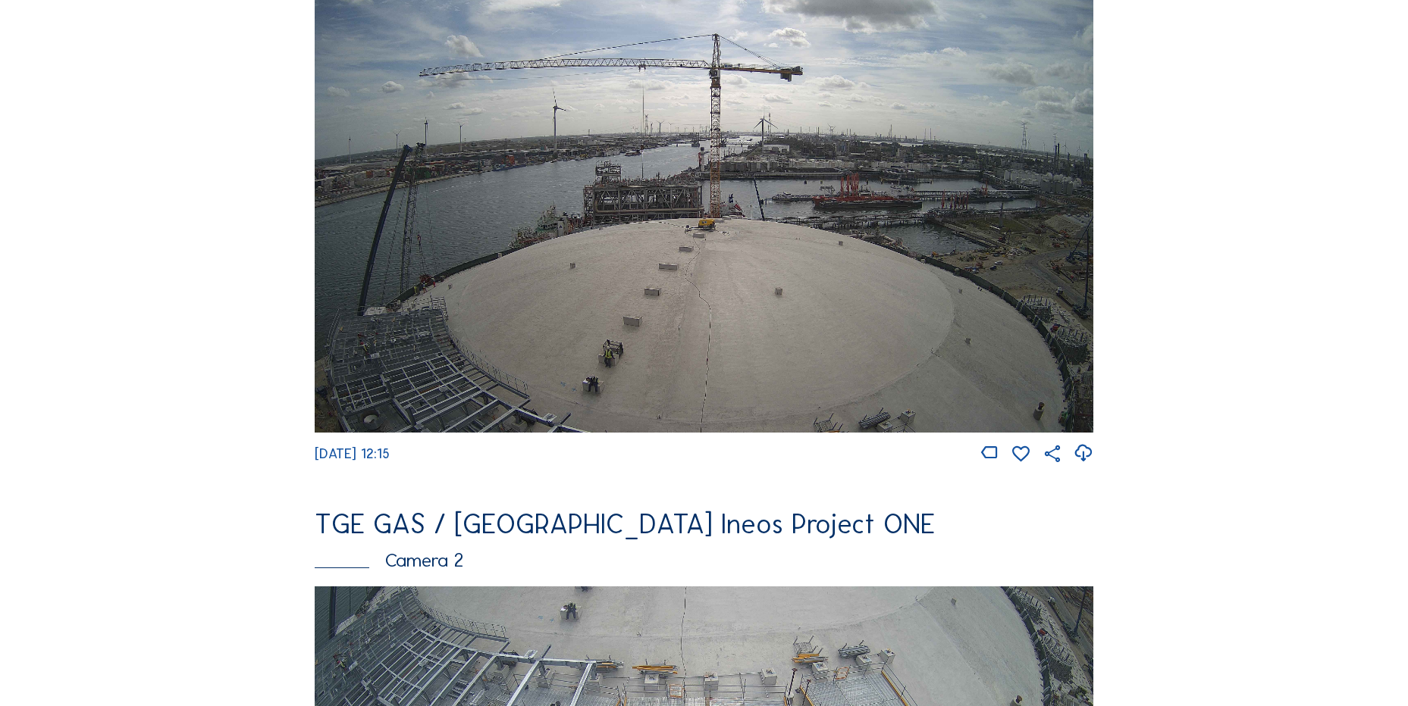
click at [829, 302] on img at bounding box center [704, 214] width 778 height 438
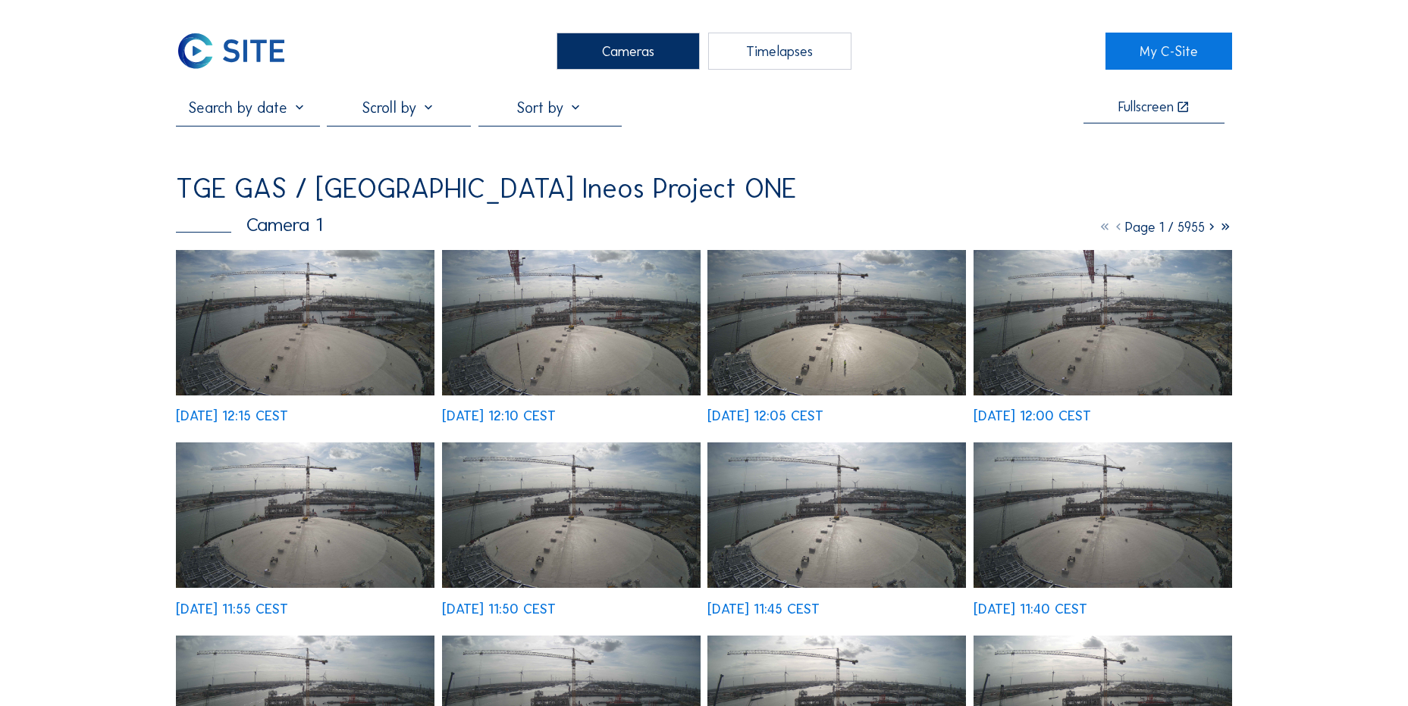
click at [295, 332] on img at bounding box center [305, 323] width 258 height 146
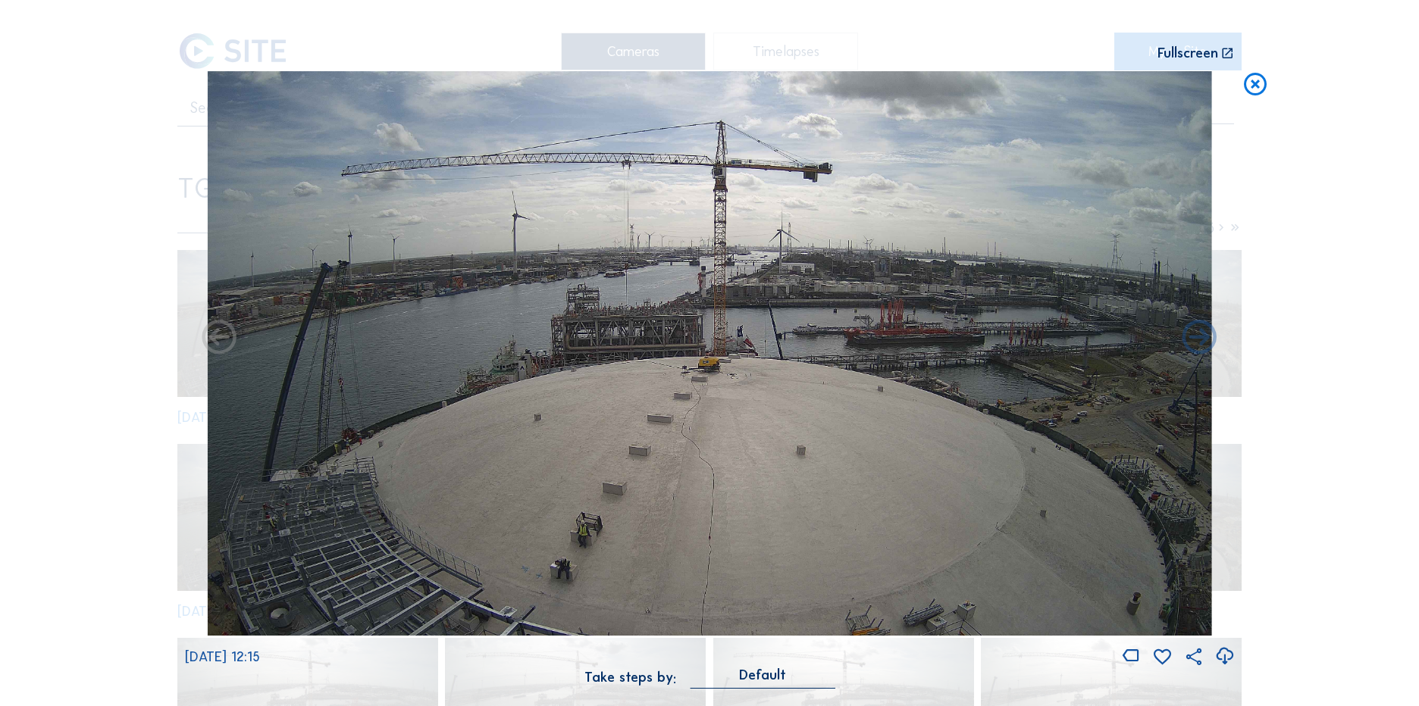
click at [1224, 655] on icon at bounding box center [1224, 656] width 20 height 25
click at [147, 139] on div "Scroll to travel through time | Press 'Alt' Button + Scroll to Zoom | Click and…" at bounding box center [709, 353] width 1419 height 706
click at [1261, 93] on icon at bounding box center [1255, 85] width 27 height 28
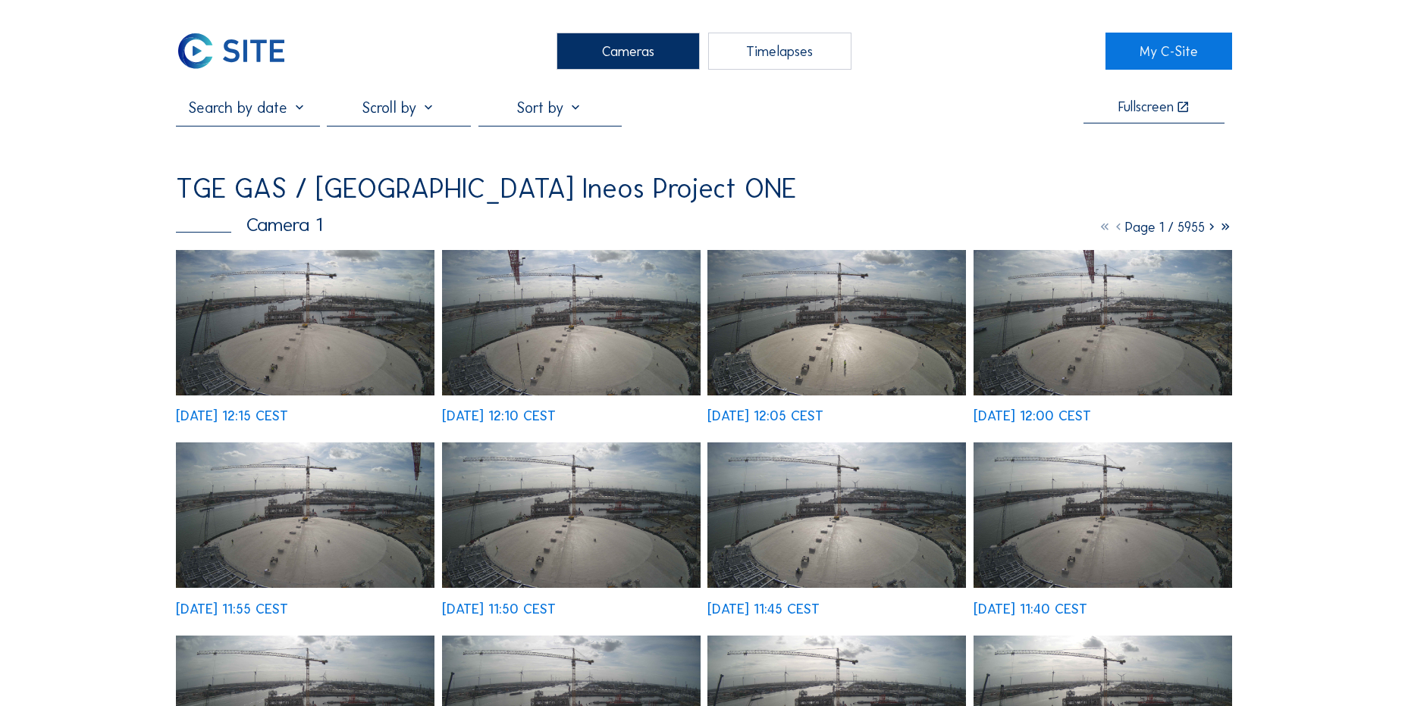
click at [243, 42] on img at bounding box center [231, 51] width 111 height 37
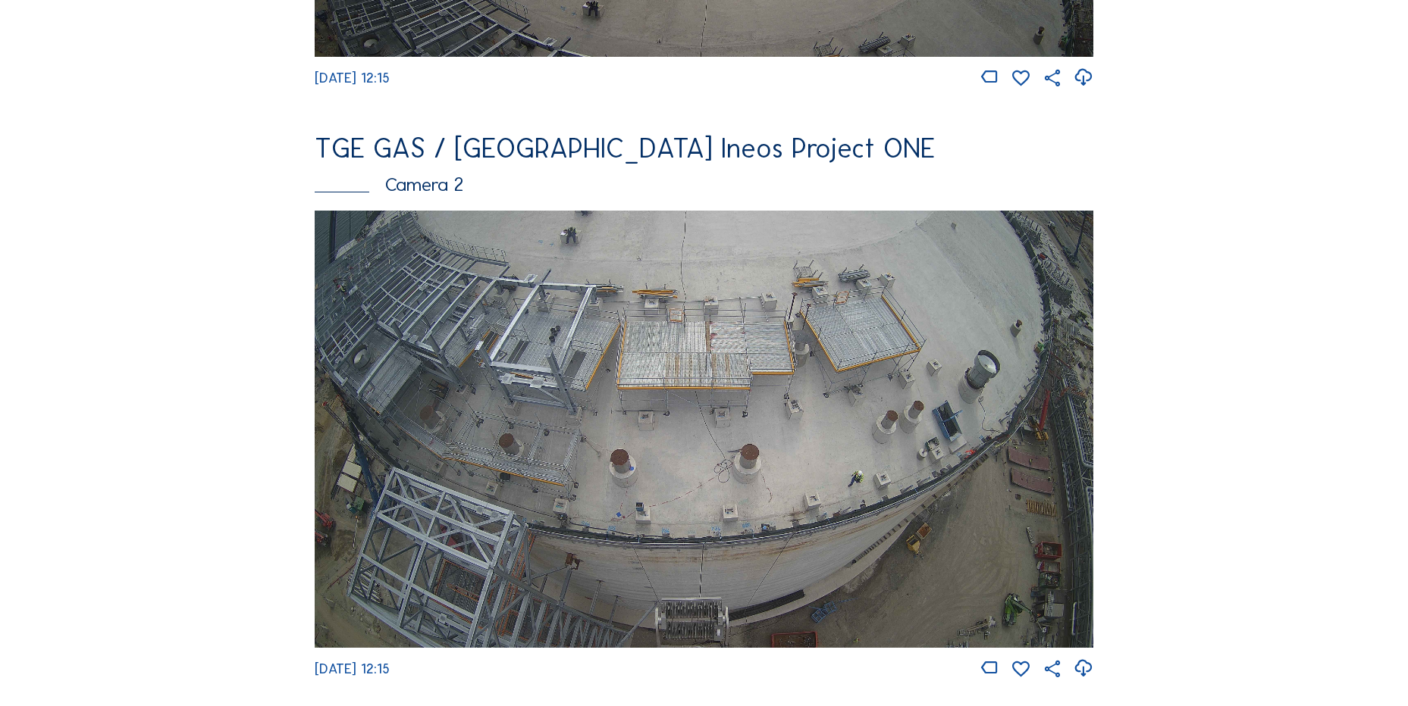
scroll to position [682, 0]
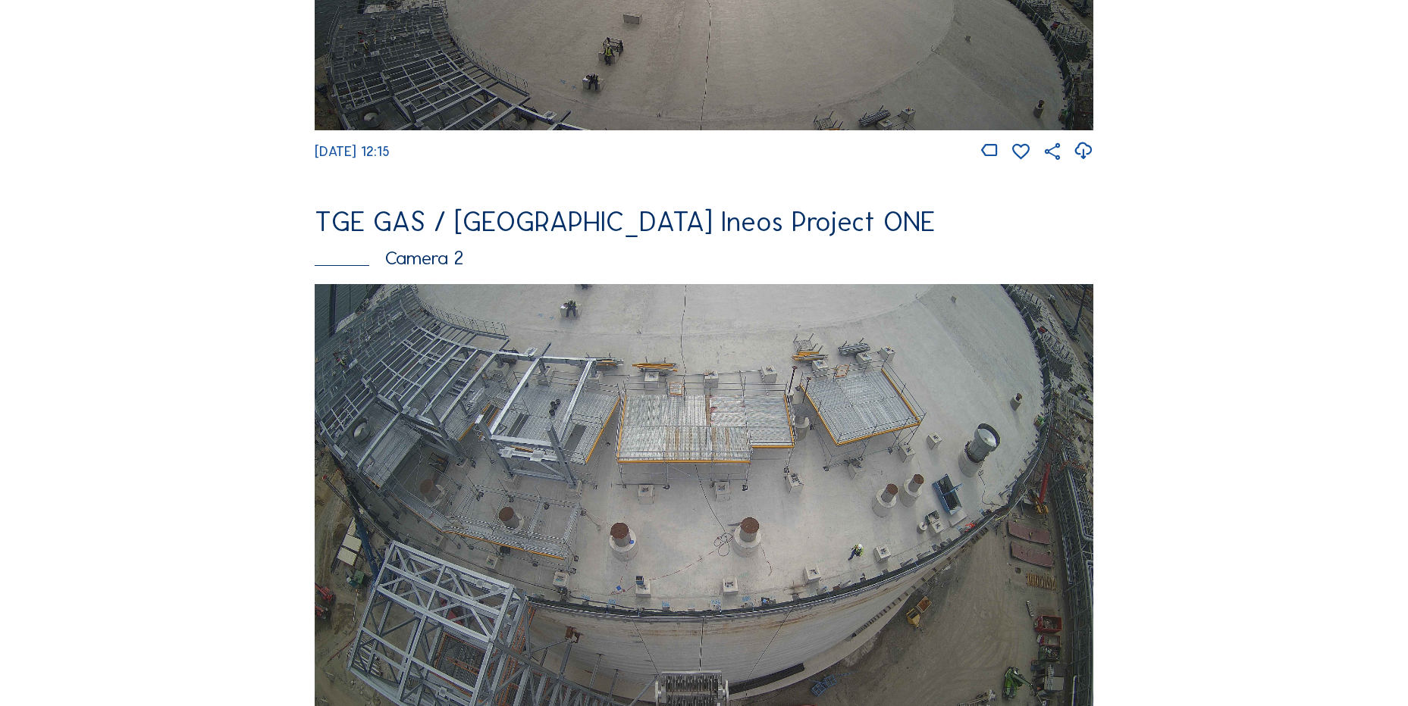
scroll to position [227, 0]
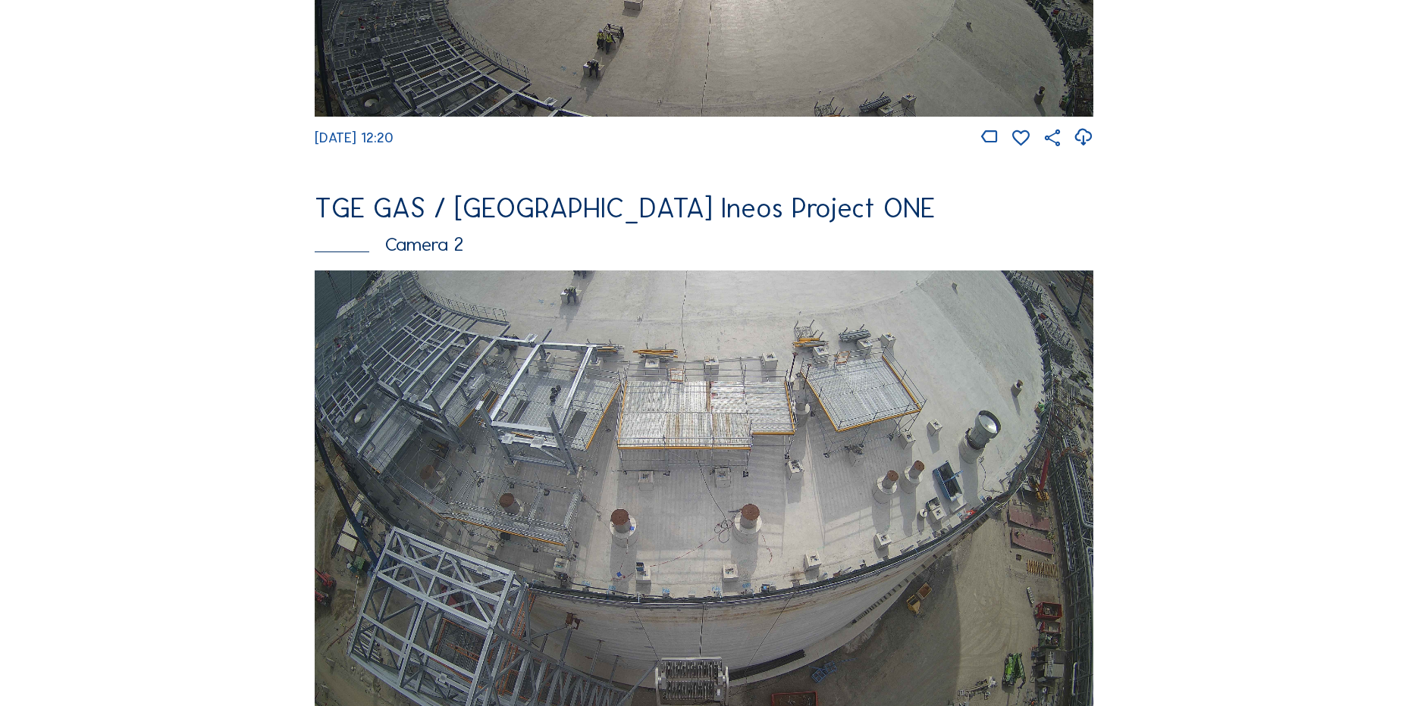
scroll to position [227, 0]
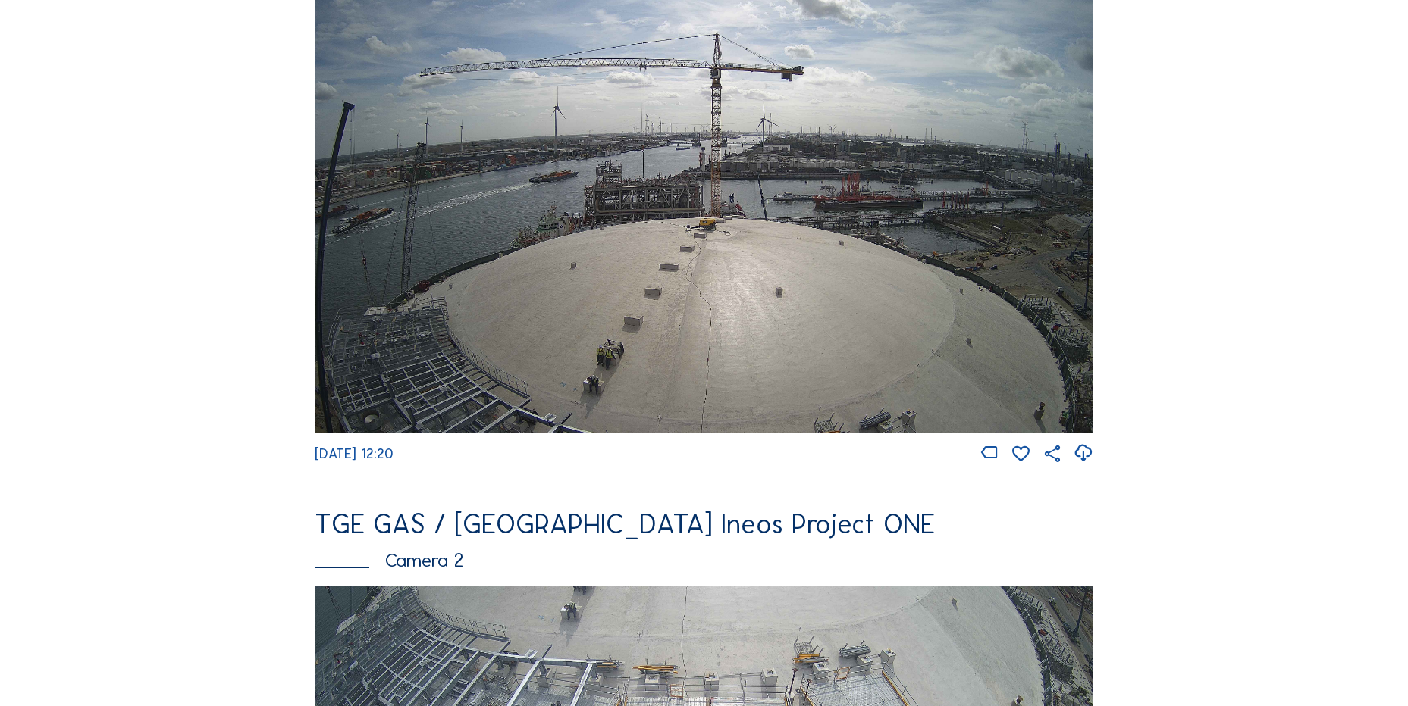
click at [1093, 459] on icon at bounding box center [1083, 453] width 20 height 25
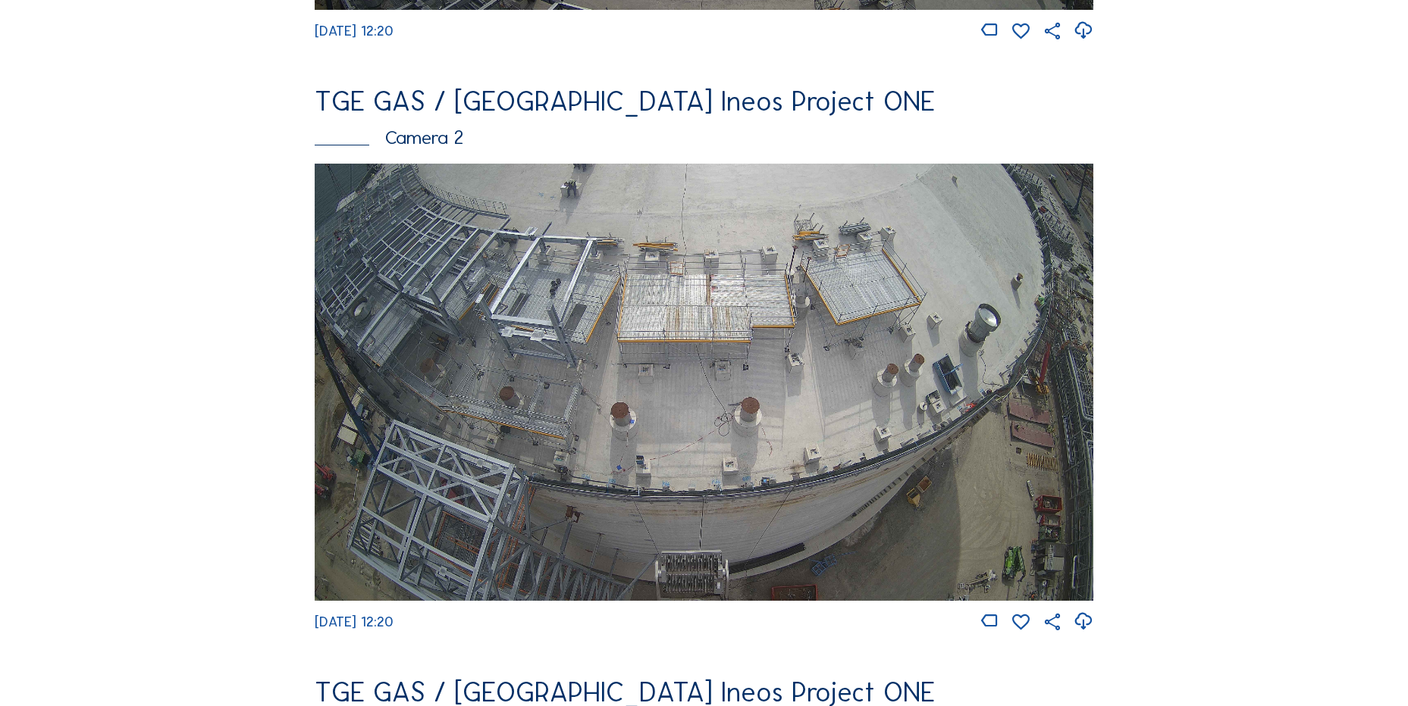
scroll to position [682, 0]
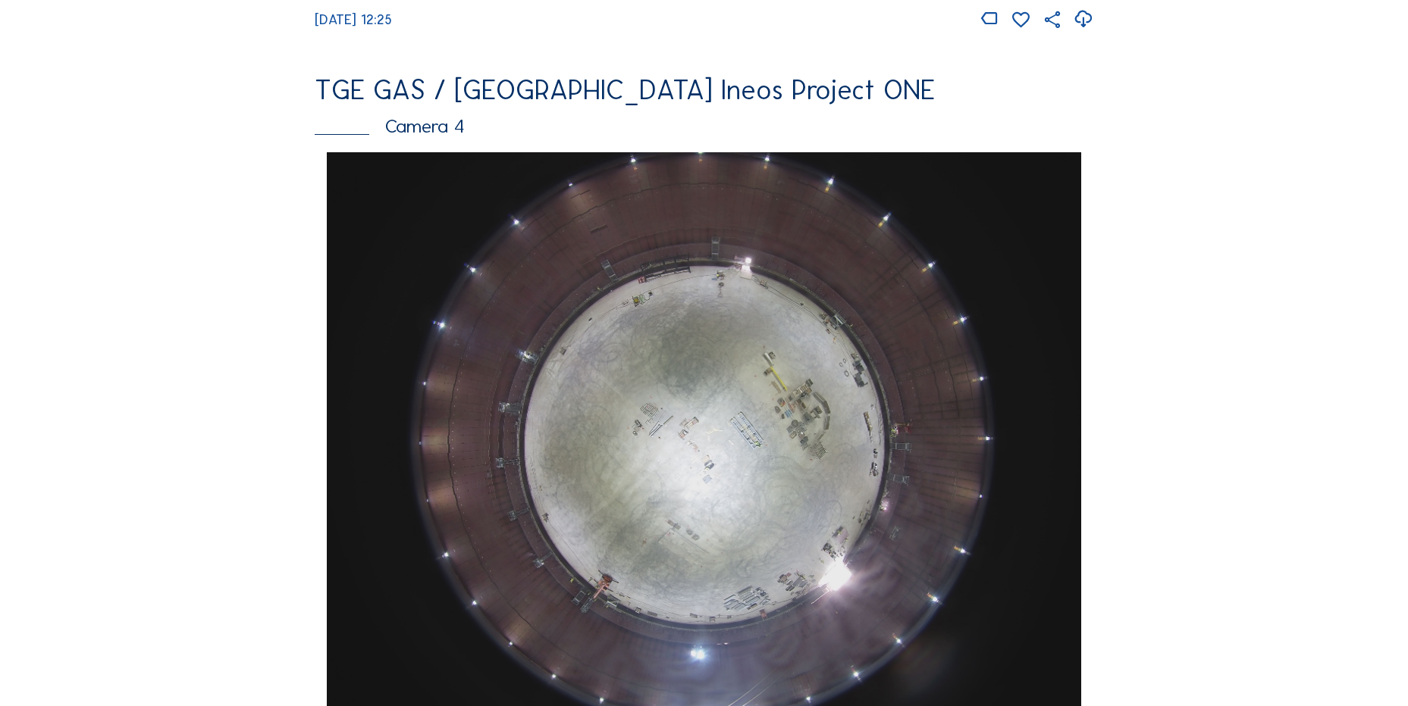
scroll to position [1440, 0]
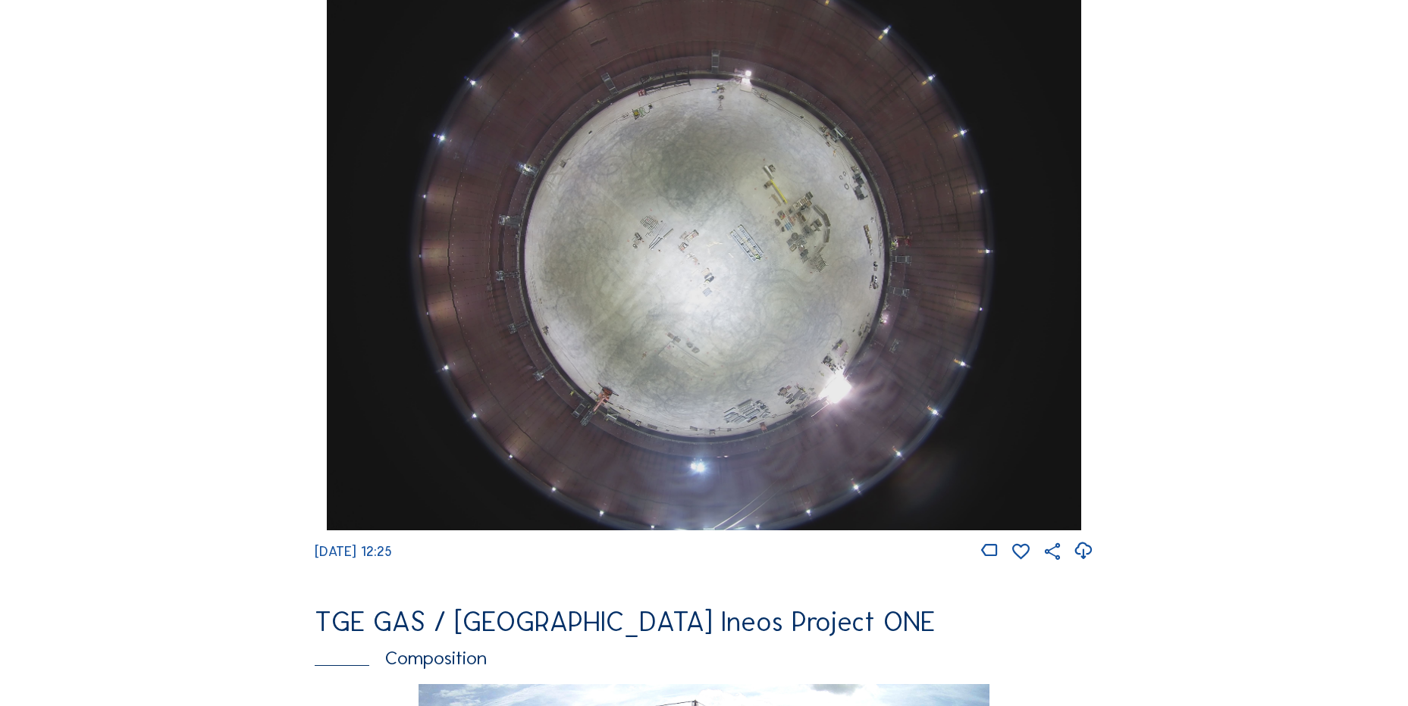
click at [1087, 561] on icon at bounding box center [1083, 551] width 20 height 25
click at [114, 243] on div "Cameras Timelapses My C-Site Feed Photo Show Map Search Fullscreen TGE GAS / An…" at bounding box center [704, 253] width 1408 height 3387
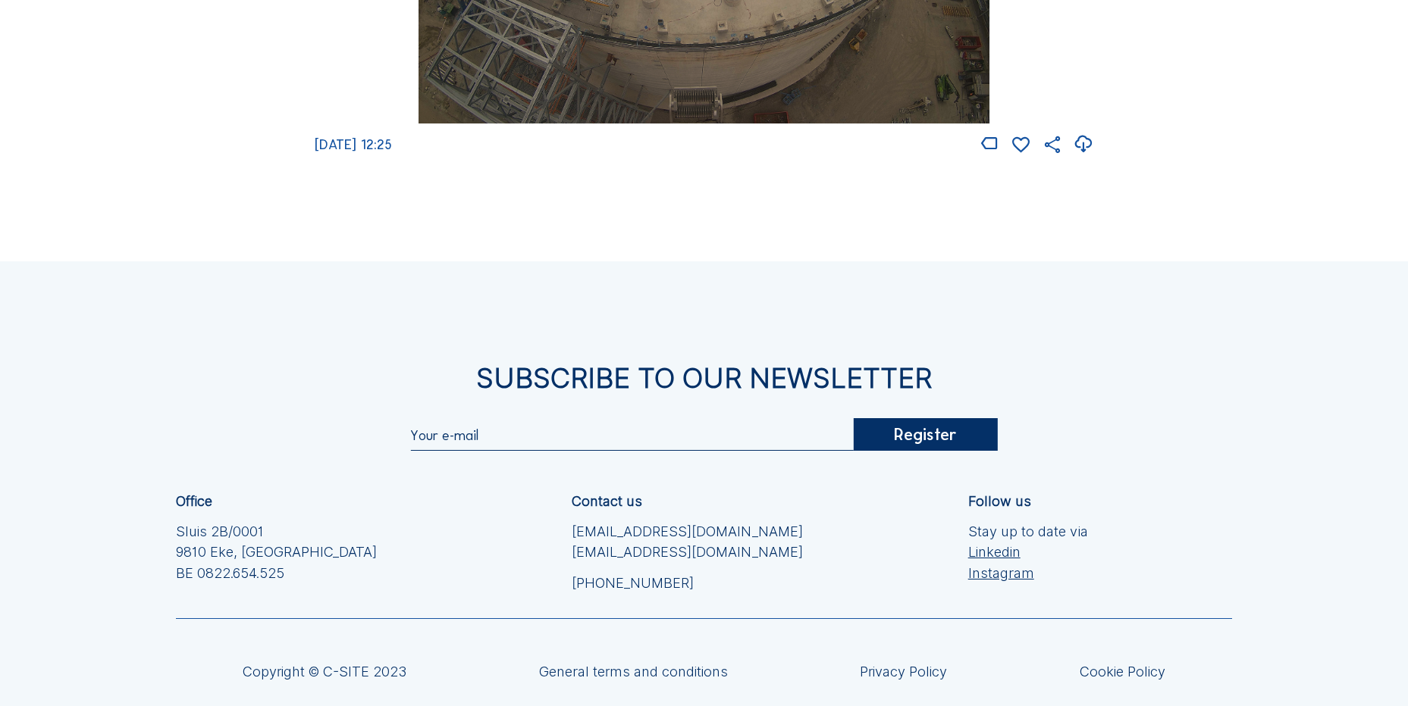
scroll to position [2314, 0]
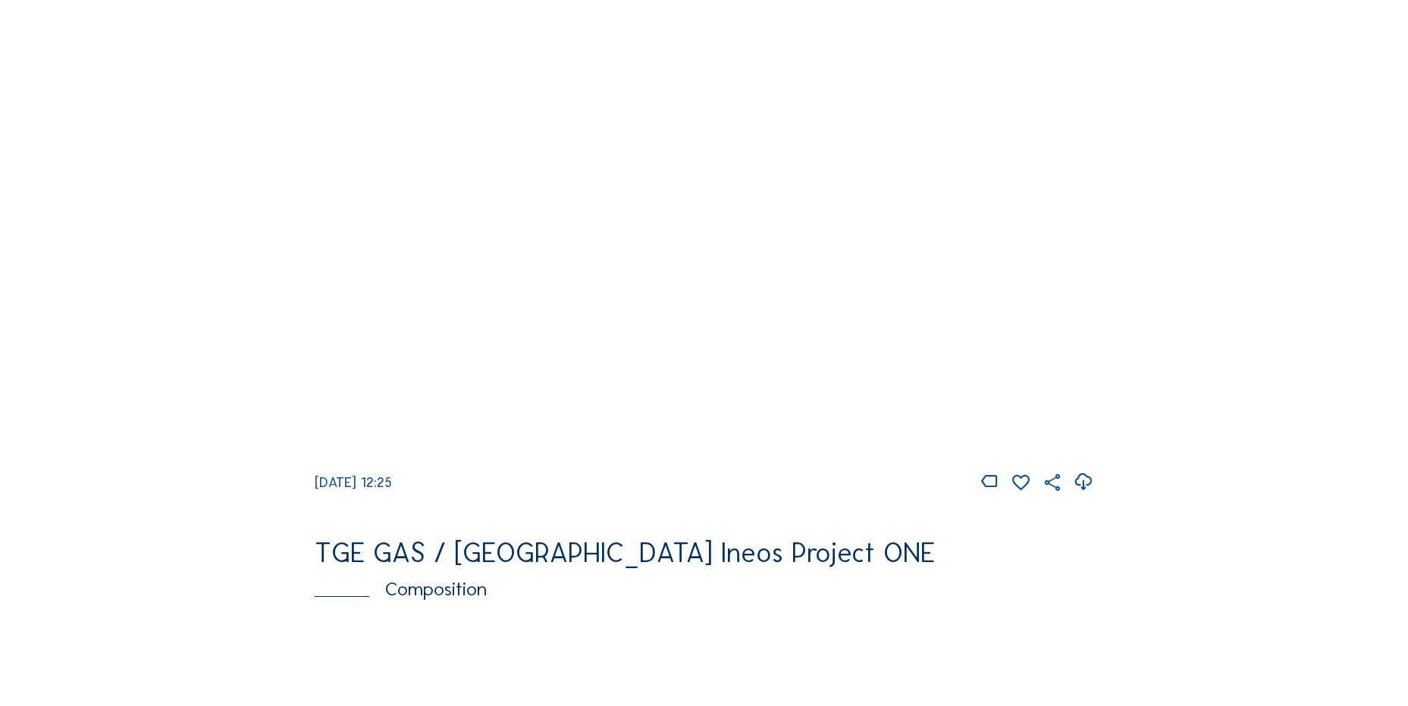
scroll to position [1668, 0]
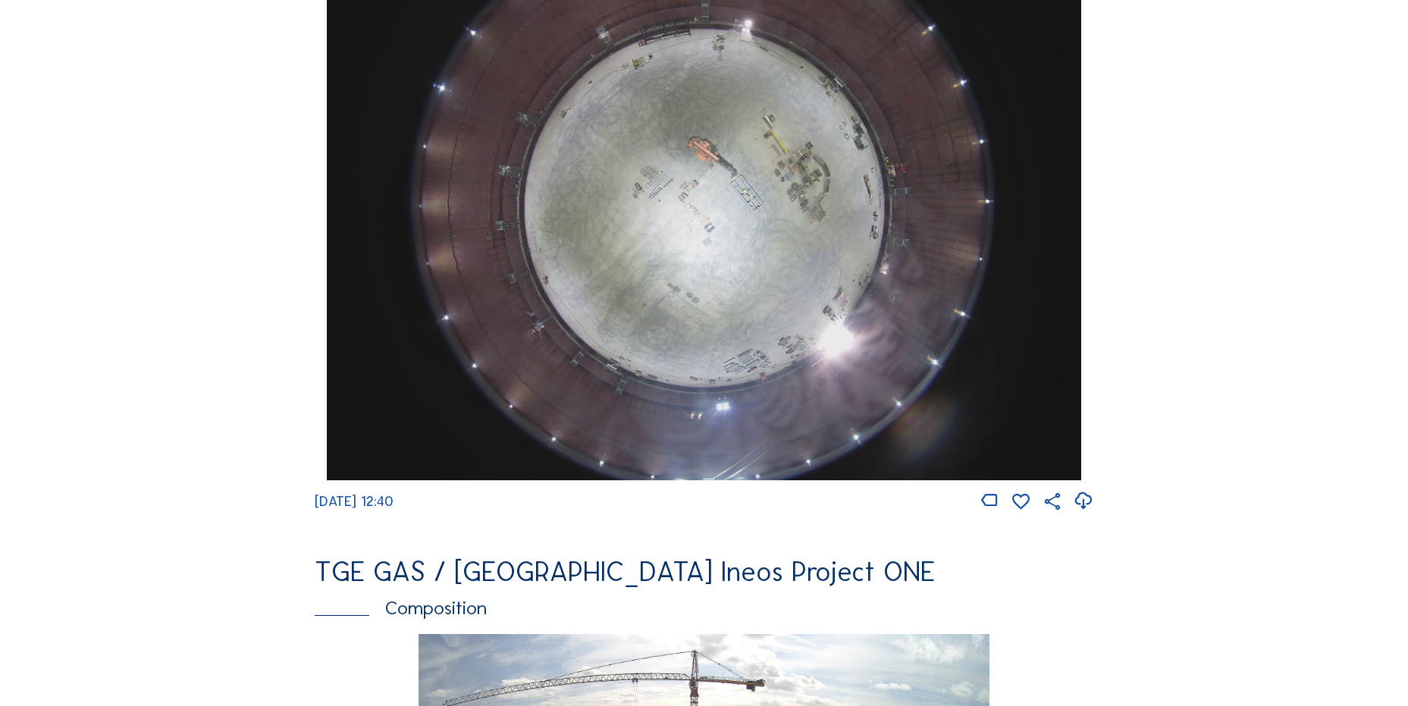
scroll to position [1516, 0]
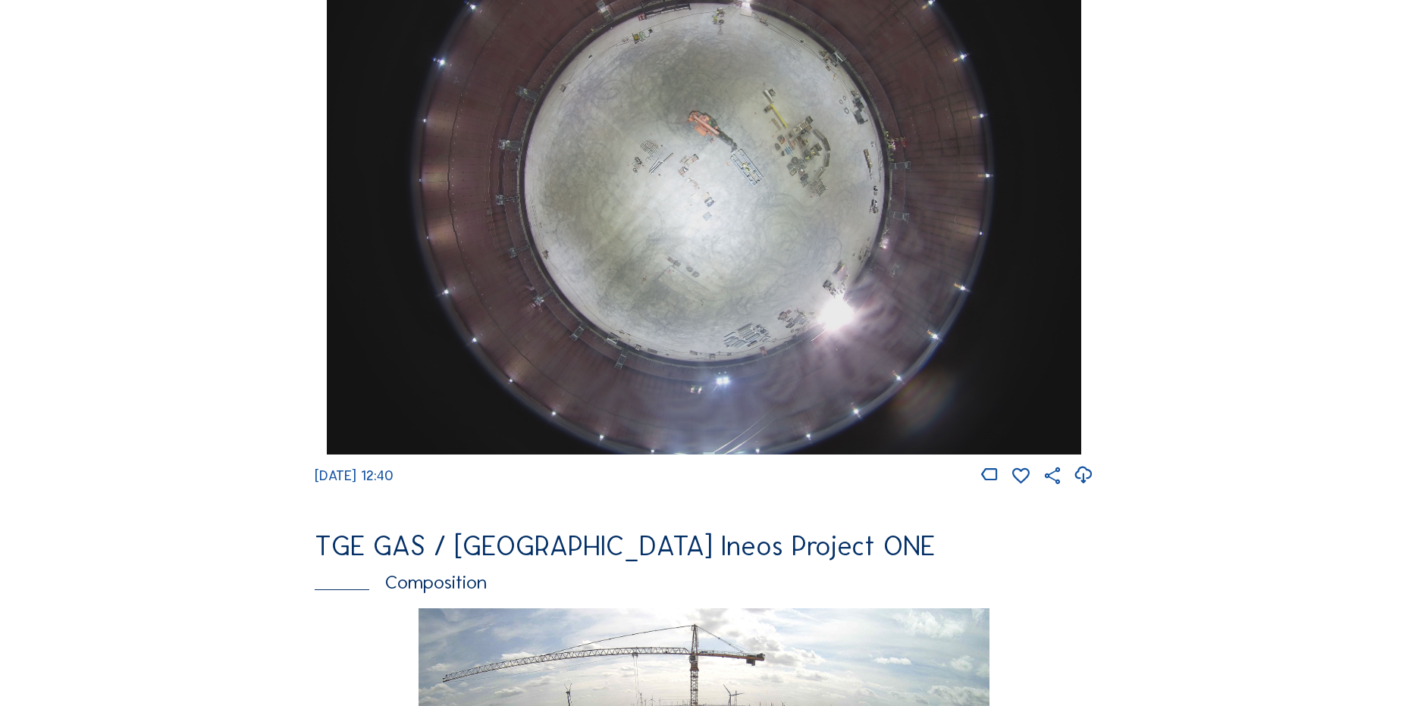
click at [1085, 488] on icon at bounding box center [1083, 475] width 20 height 25
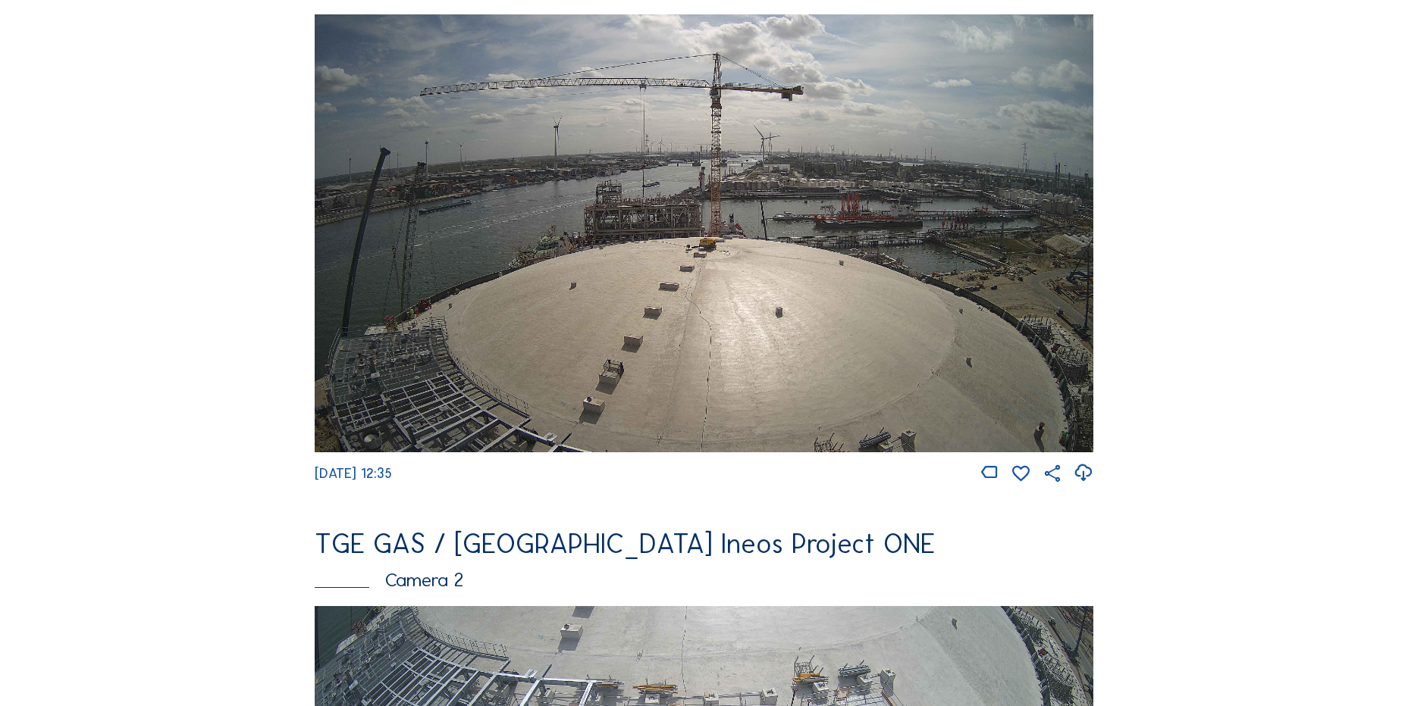
scroll to position [227, 0]
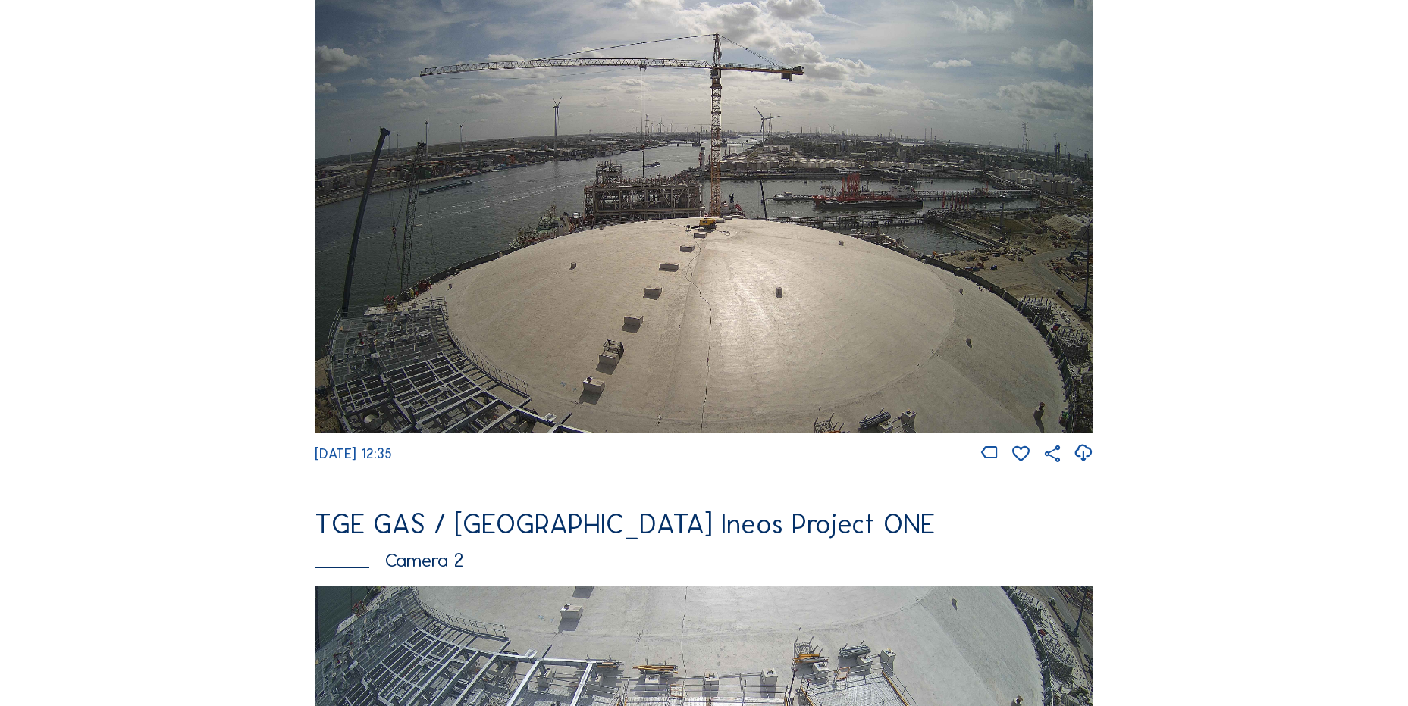
click at [1079, 456] on icon at bounding box center [1083, 453] width 20 height 25
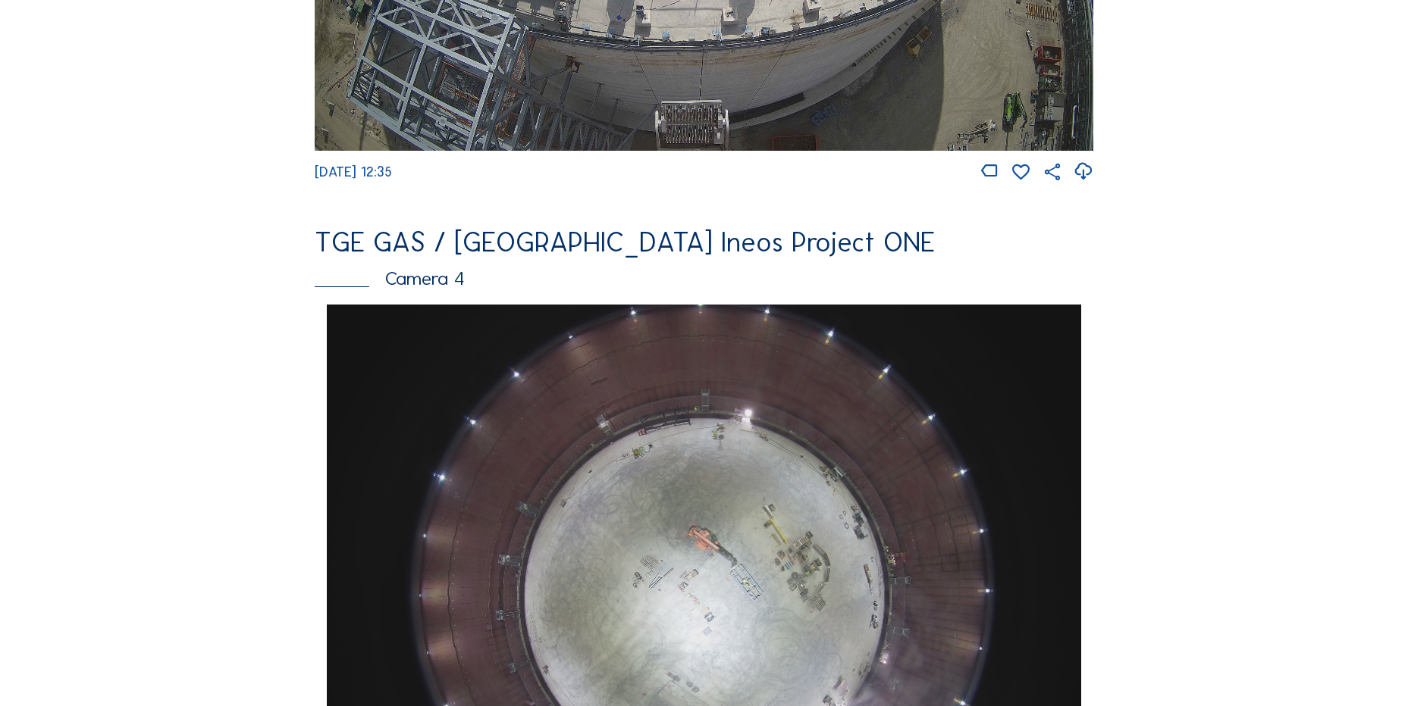
scroll to position [1289, 0]
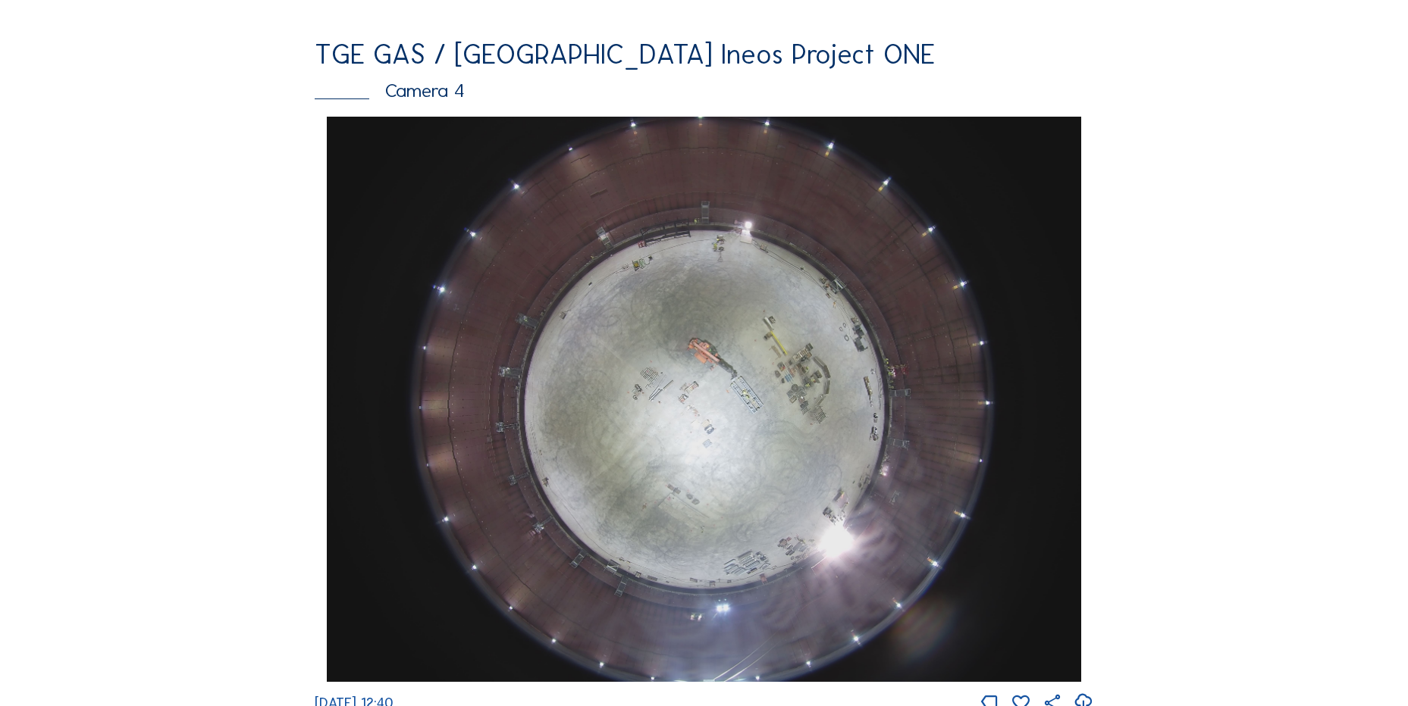
click at [160, 334] on div "Cameras Timelapses My C-Site Feed Photo Show Map Search Fullscreen TGE GAS / [G…" at bounding box center [704, 404] width 1408 height 3387
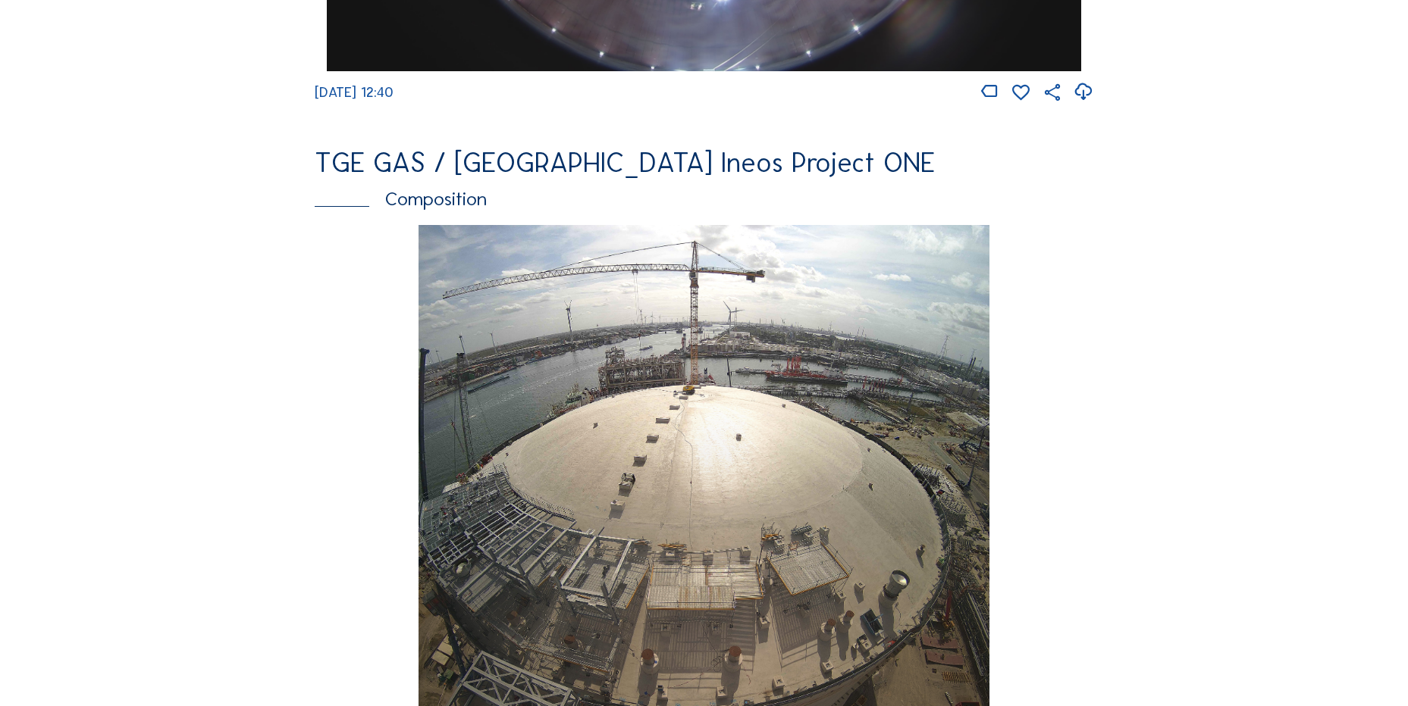
scroll to position [1971, 0]
